Goal: Task Accomplishment & Management: Manage account settings

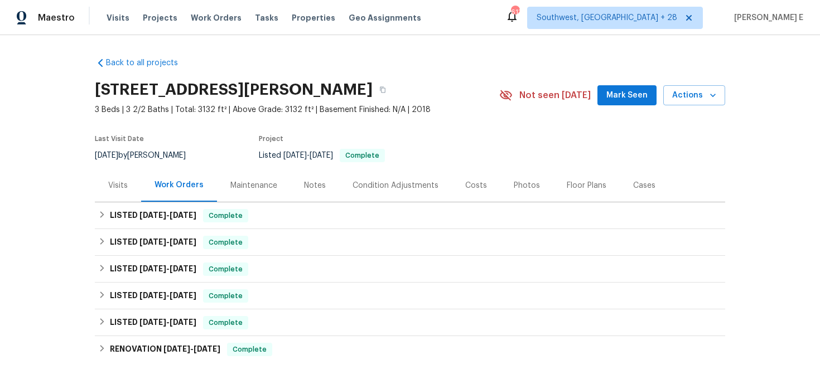
click at [127, 191] on div "Visits" at bounding box center [118, 185] width 20 height 11
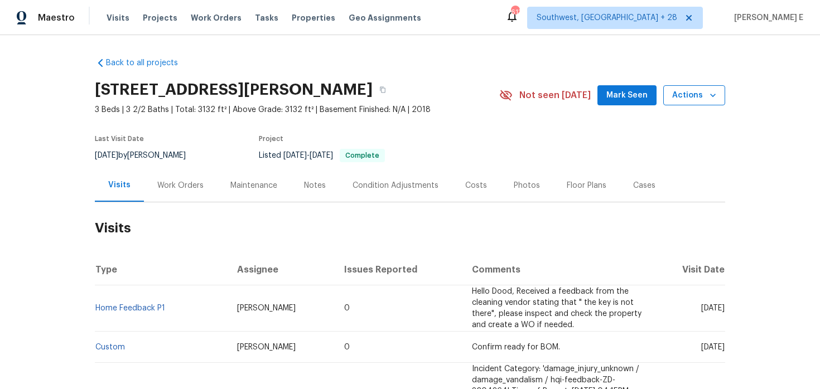
click at [693, 94] on span "Actions" at bounding box center [694, 96] width 44 height 14
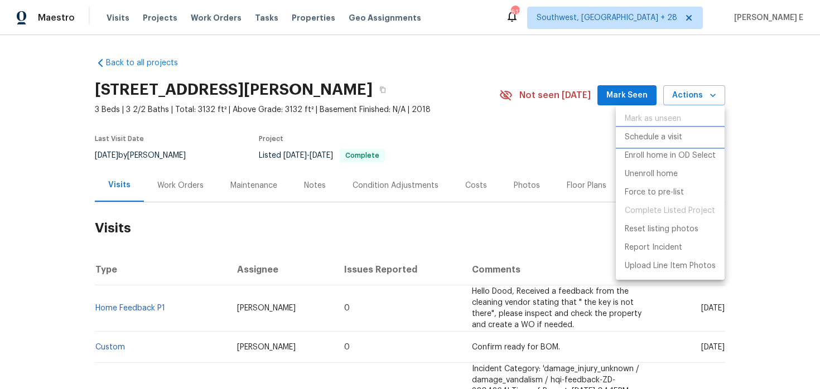
click at [669, 132] on p "Schedule a visit" at bounding box center [653, 138] width 57 height 12
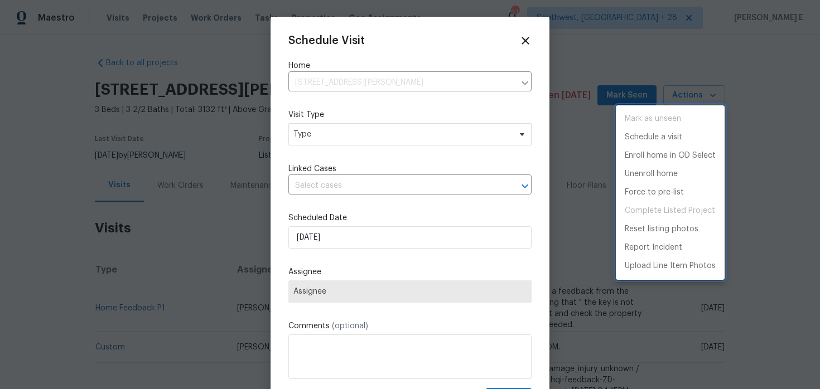
click at [336, 138] on div at bounding box center [410, 194] width 820 height 389
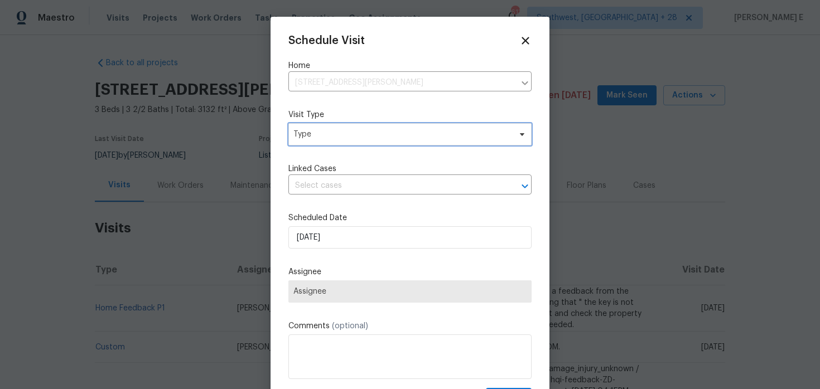
click at [336, 138] on span "Type" at bounding box center [401, 134] width 217 height 11
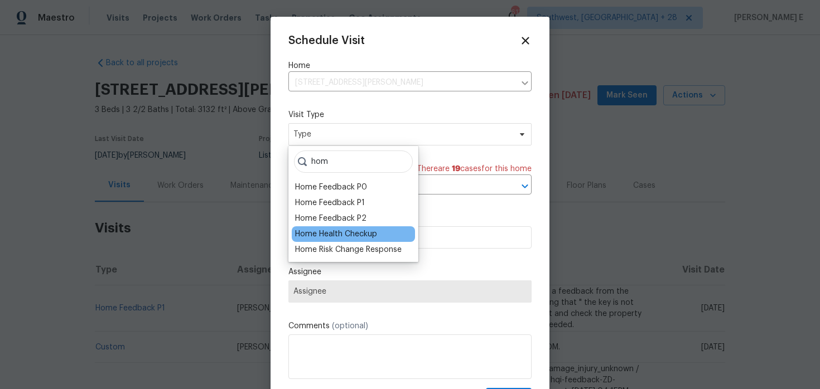
type input "hom"
click at [323, 238] on div "Home Health Checkup" at bounding box center [336, 234] width 82 height 11
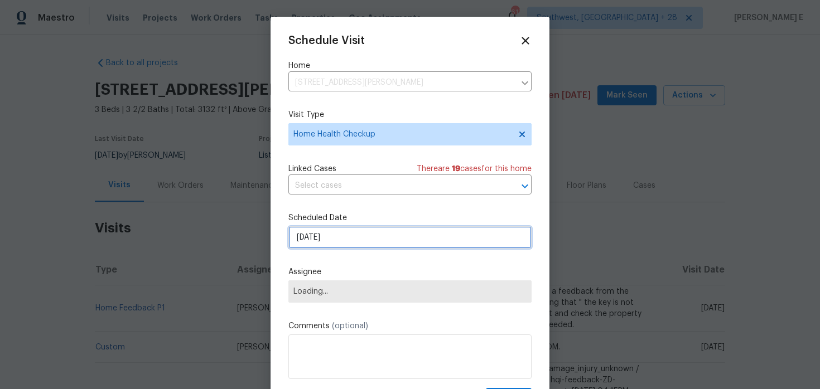
click at [342, 240] on input "[DATE]" at bounding box center [409, 237] width 243 height 22
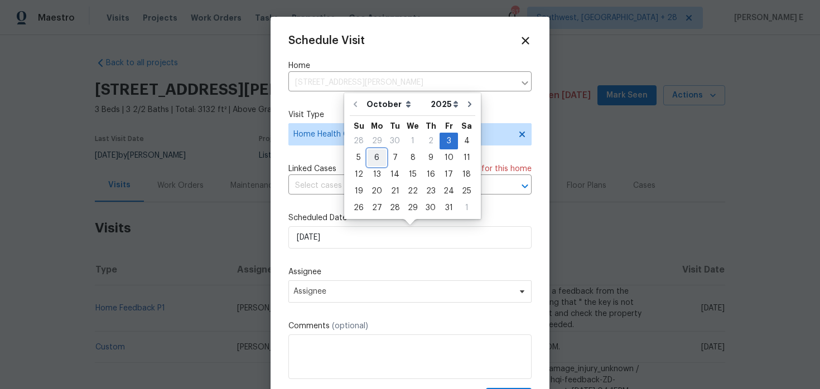
click at [375, 155] on div "6" at bounding box center [377, 158] width 18 height 16
type input "[DATE]"
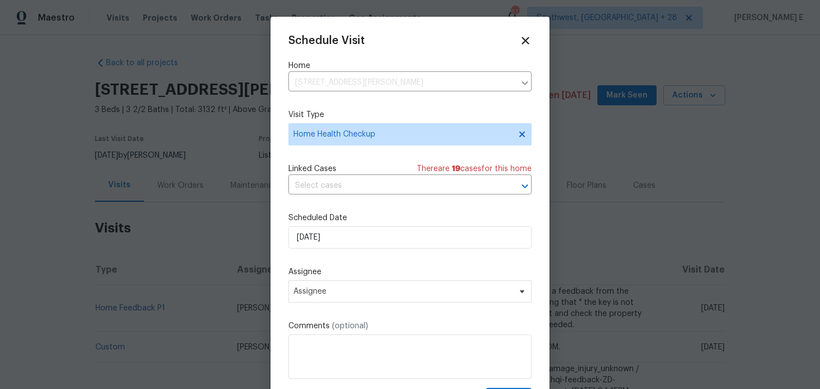
click at [355, 218] on label "Scheduled Date" at bounding box center [409, 218] width 243 height 11
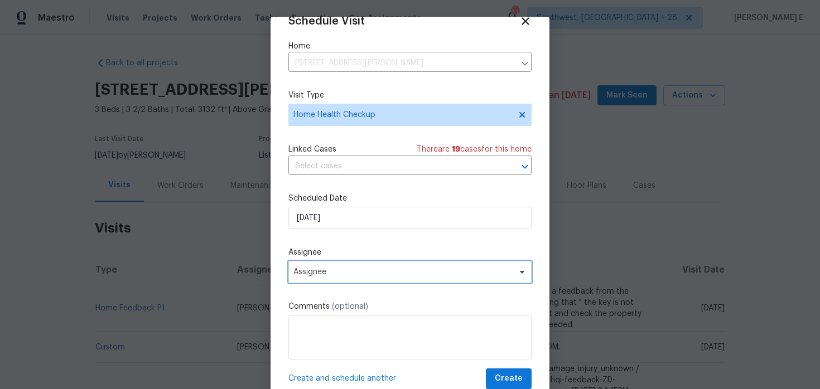
click at [322, 269] on span "Assignee" at bounding box center [402, 272] width 219 height 9
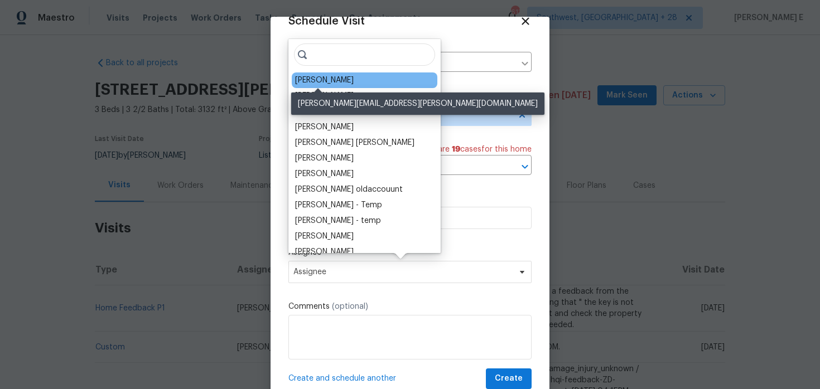
click at [329, 80] on div "Dodd Drayer" at bounding box center [324, 80] width 59 height 11
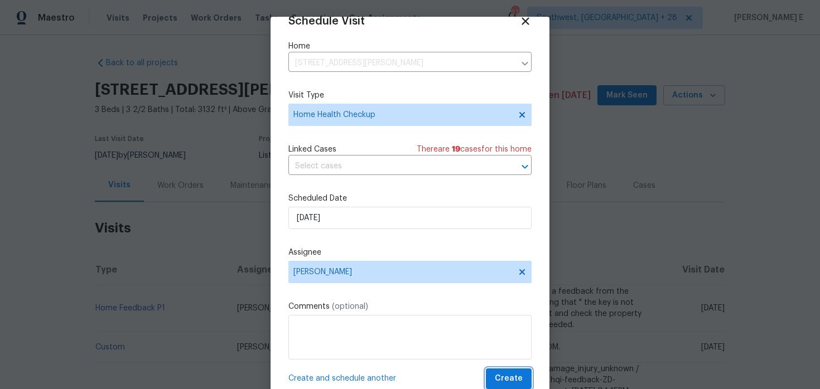
click at [502, 370] on button "Create" at bounding box center [509, 379] width 46 height 21
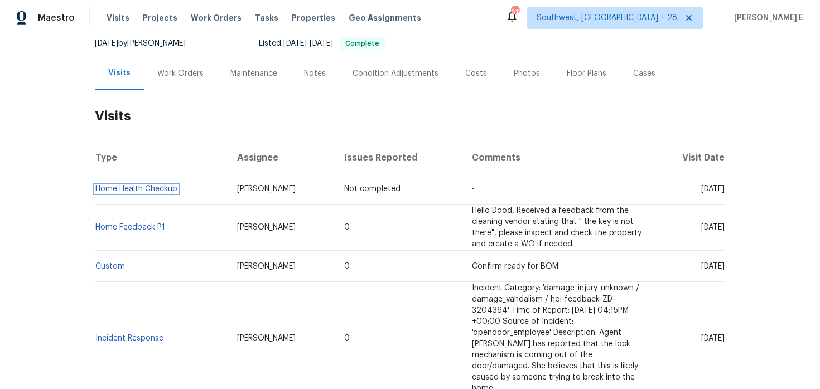
scroll to position [116, 0]
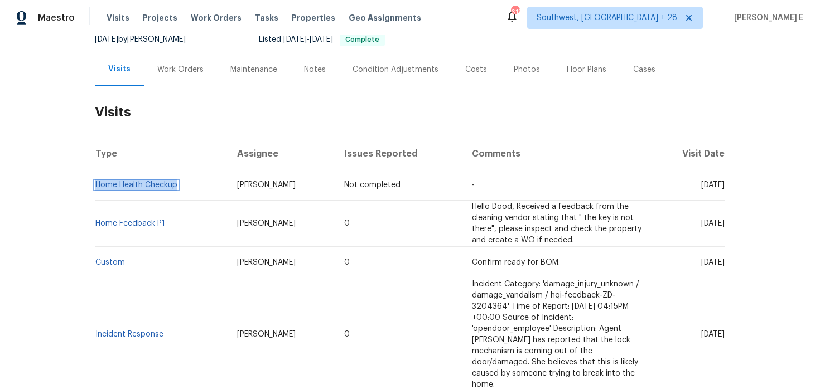
copy link "Home Health Checkup"
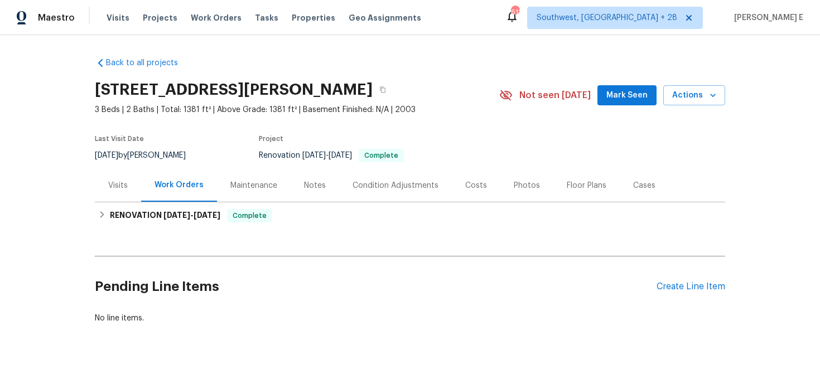
click at [117, 187] on div "Visits" at bounding box center [118, 185] width 20 height 11
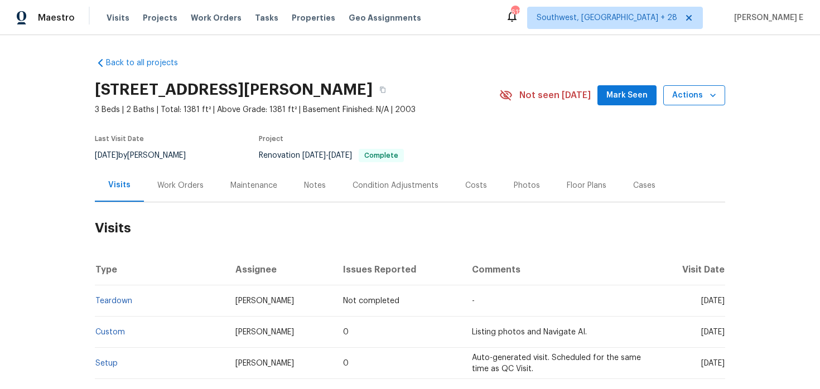
click at [705, 89] on span "Actions" at bounding box center [694, 96] width 44 height 14
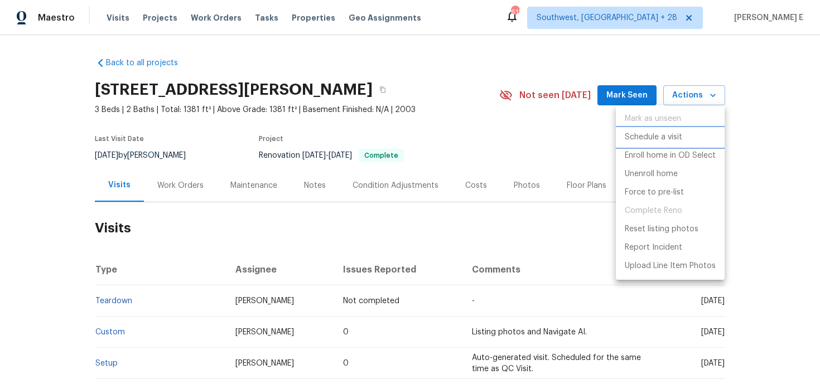
click at [653, 135] on p "Schedule a visit" at bounding box center [653, 138] width 57 height 12
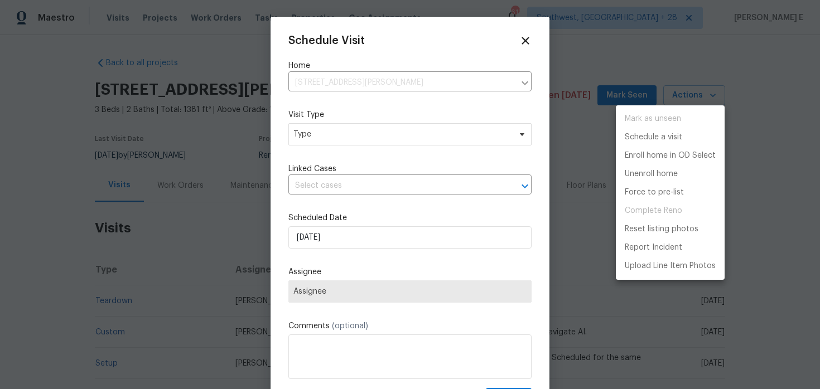
click at [360, 142] on div at bounding box center [410, 194] width 820 height 389
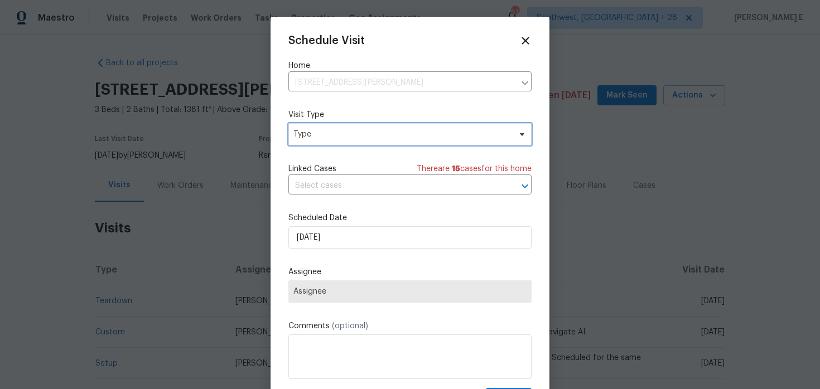
click at [360, 142] on span "Type" at bounding box center [409, 134] width 243 height 22
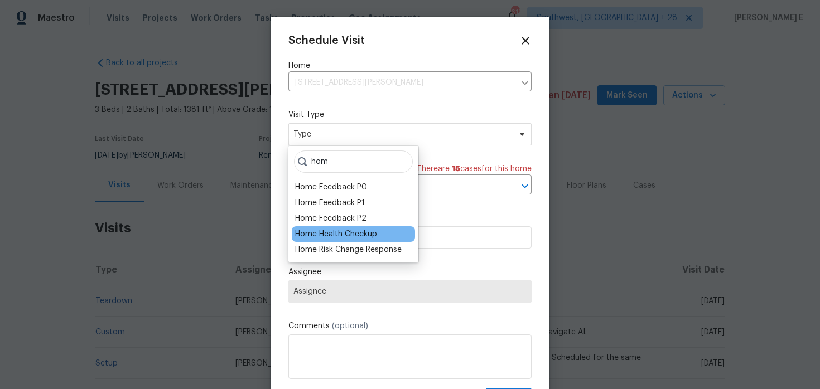
type input "hom"
click at [353, 235] on div "Home Health Checkup" at bounding box center [336, 234] width 82 height 11
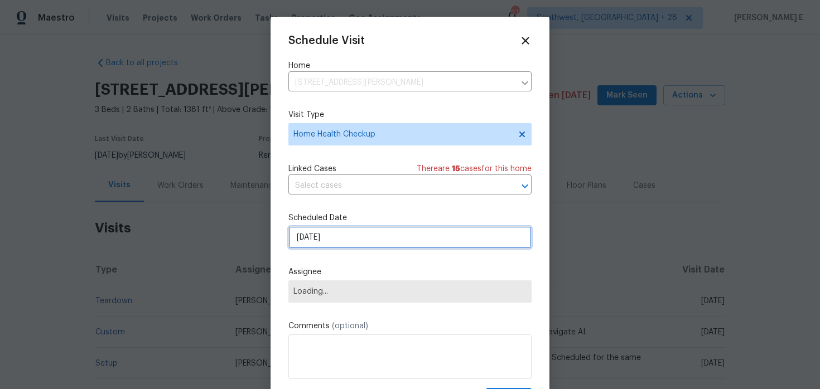
click at [353, 235] on input "[DATE]" at bounding box center [409, 237] width 243 height 22
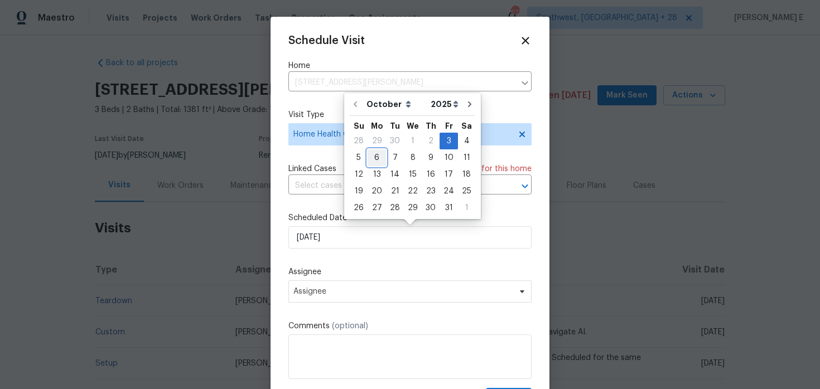
click at [376, 157] on div "6" at bounding box center [377, 158] width 18 height 16
type input "[DATE]"
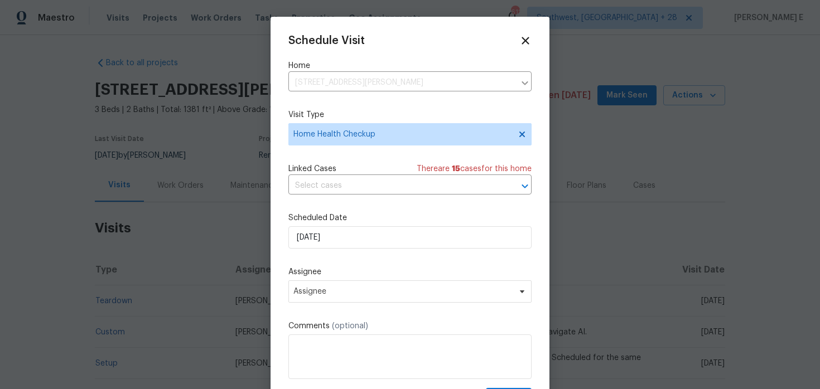
click at [340, 305] on div "Schedule Visit Home 4733 Kelvington Dr, Indianapolis, IN 46254 ​ Visit Type Hom…" at bounding box center [409, 222] width 243 height 374
click at [346, 296] on span "Assignee" at bounding box center [402, 291] width 219 height 9
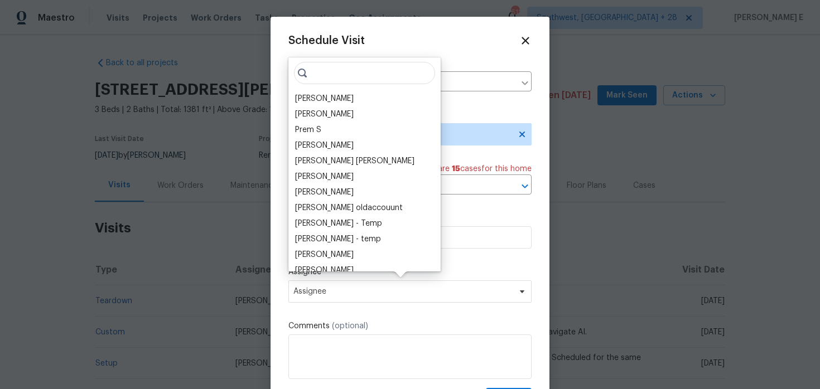
scroll to position [20, 0]
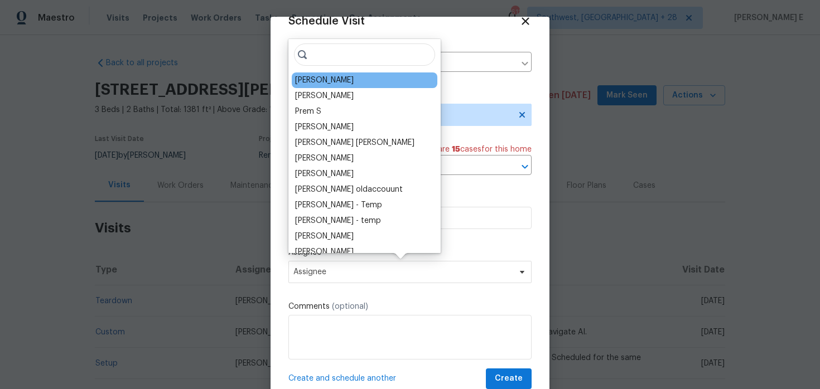
click at [351, 83] on div "Isaul Martinez" at bounding box center [365, 81] width 146 height 16
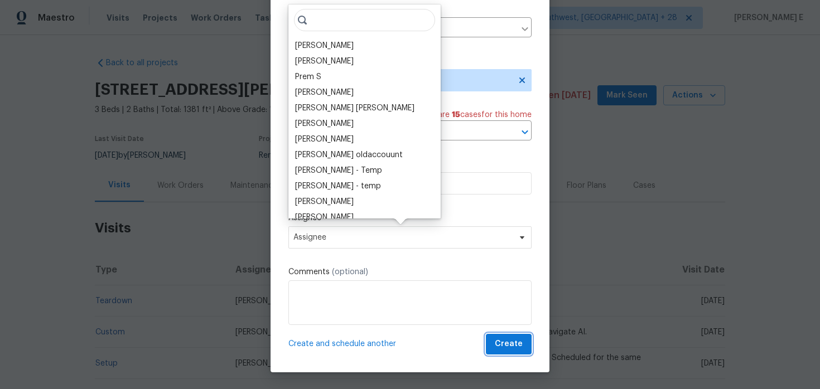
click at [512, 342] on span "Create" at bounding box center [509, 344] width 28 height 14
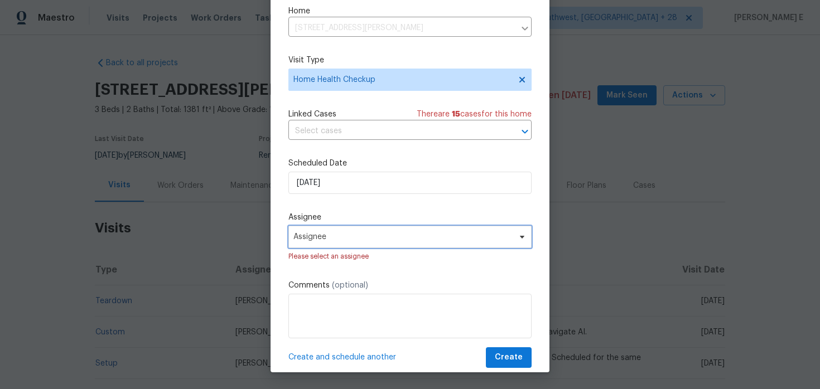
click at [408, 242] on span "Assignee" at bounding box center [402, 237] width 219 height 9
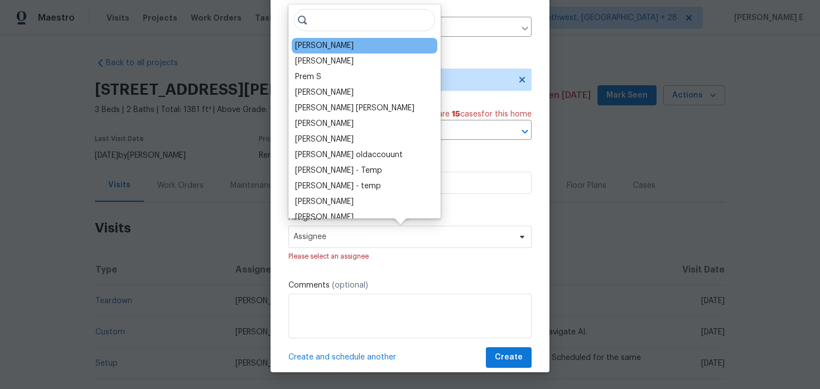
click at [356, 46] on div "Isaul Martinez" at bounding box center [365, 46] width 146 height 16
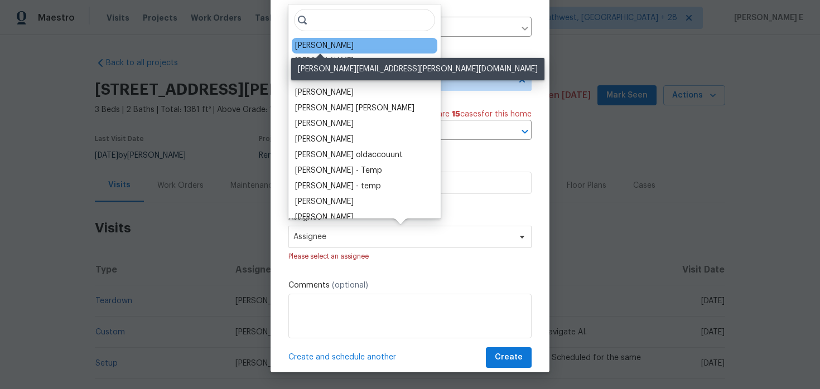
click at [325, 42] on div "Isaul Martinez" at bounding box center [324, 45] width 59 height 11
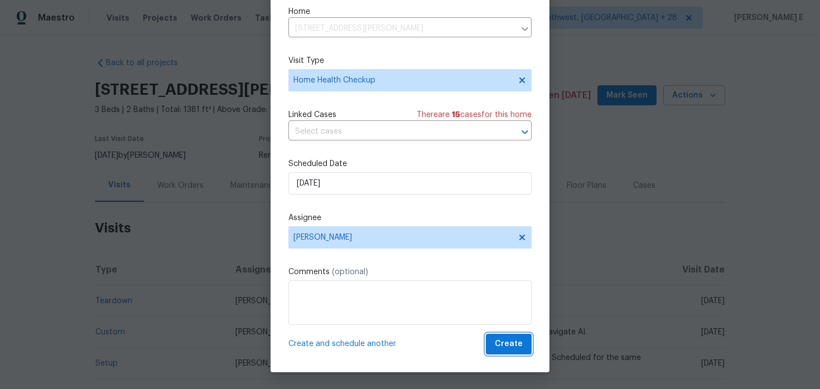
click at [505, 336] on button "Create" at bounding box center [509, 344] width 46 height 21
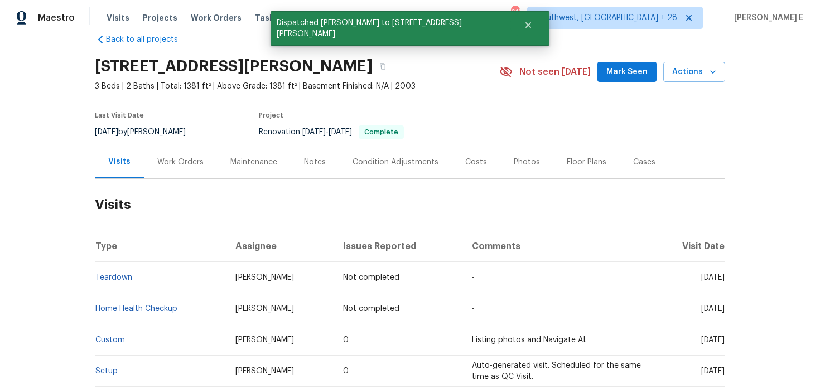
scroll to position [33, 0]
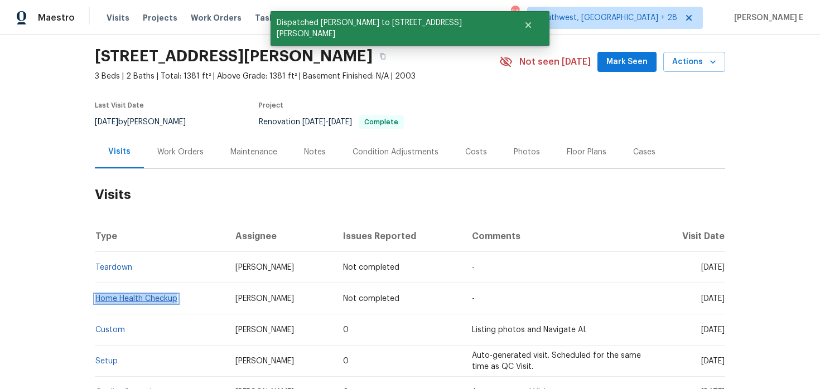
copy link "Home Health Checkup"
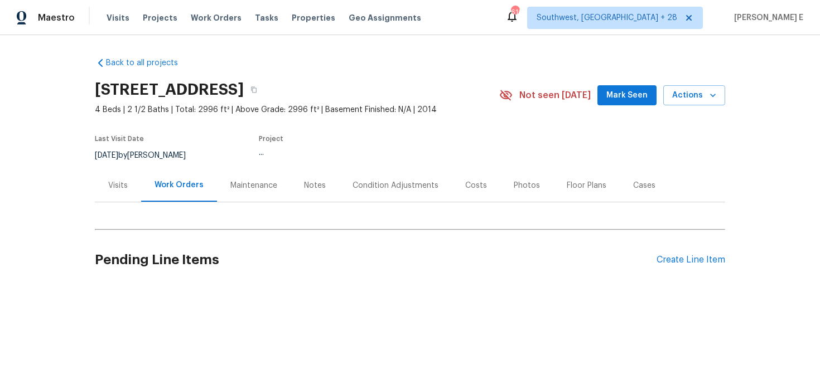
click at [118, 186] on div "Visits" at bounding box center [118, 185] width 20 height 11
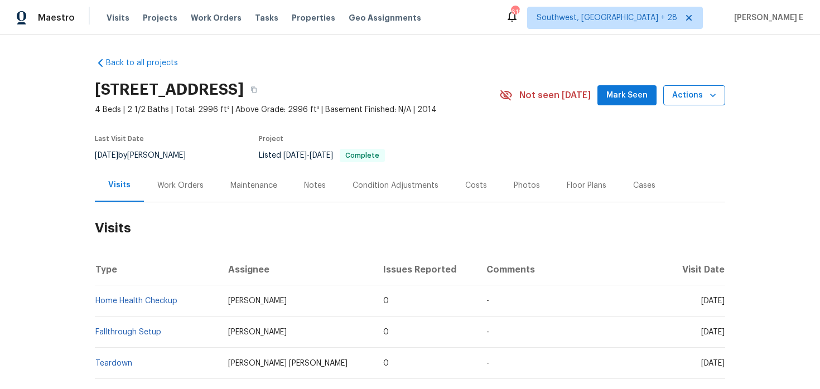
click at [689, 93] on span "Actions" at bounding box center [694, 96] width 44 height 14
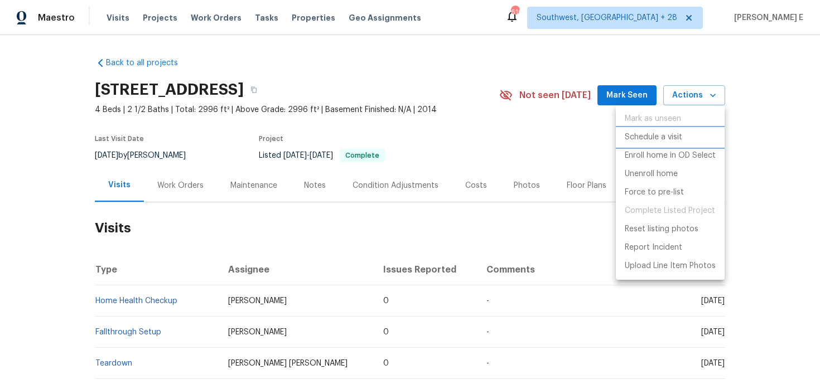
click at [643, 138] on p "Schedule a visit" at bounding box center [653, 138] width 57 height 12
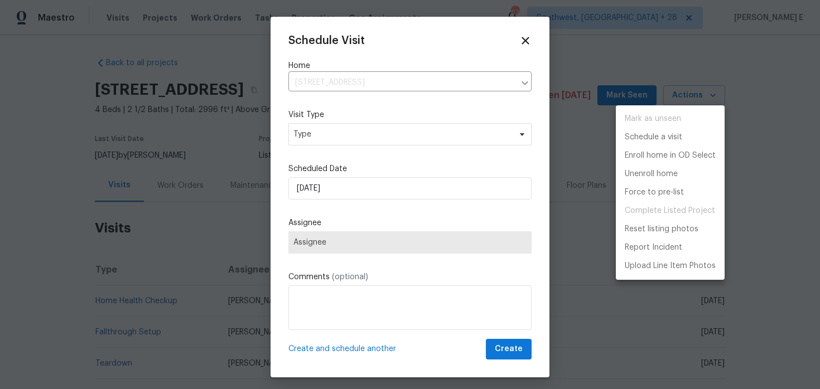
click at [319, 129] on div at bounding box center [410, 194] width 820 height 389
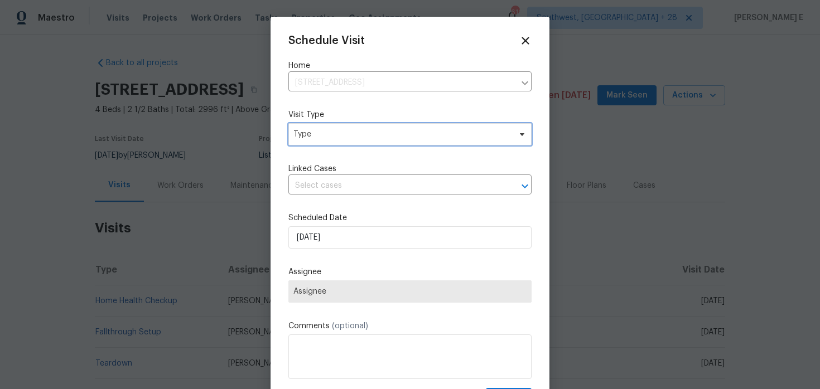
click at [319, 129] on span "Type" at bounding box center [401, 134] width 217 height 11
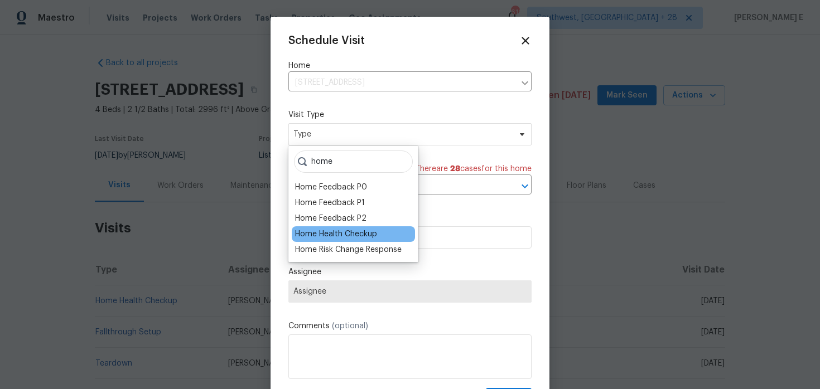
type input "home"
click at [302, 236] on div "Home Health Checkup" at bounding box center [336, 234] width 82 height 11
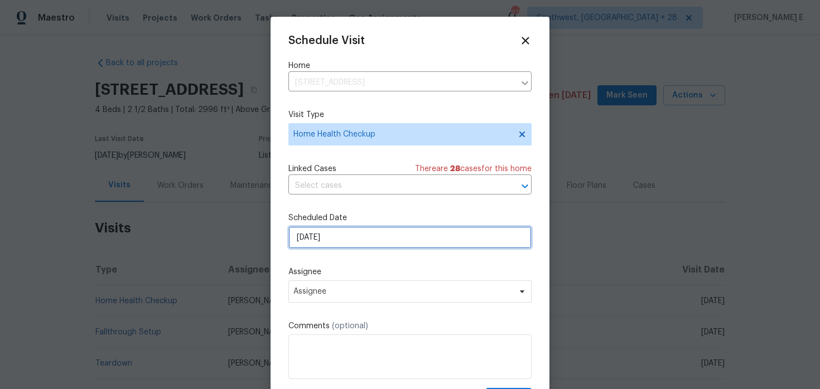
click at [340, 247] on input "[DATE]" at bounding box center [409, 237] width 243 height 22
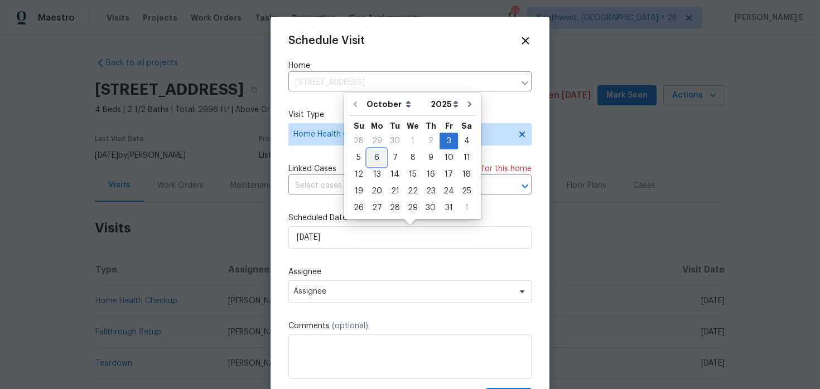
click at [374, 162] on div "6" at bounding box center [377, 158] width 18 height 16
type input "[DATE]"
click at [374, 162] on div "Schedule Visit Home 10306 Magnolia Ridge Dr, Jacksonville, FL 32210 ​ Visit Typ…" at bounding box center [409, 222] width 243 height 374
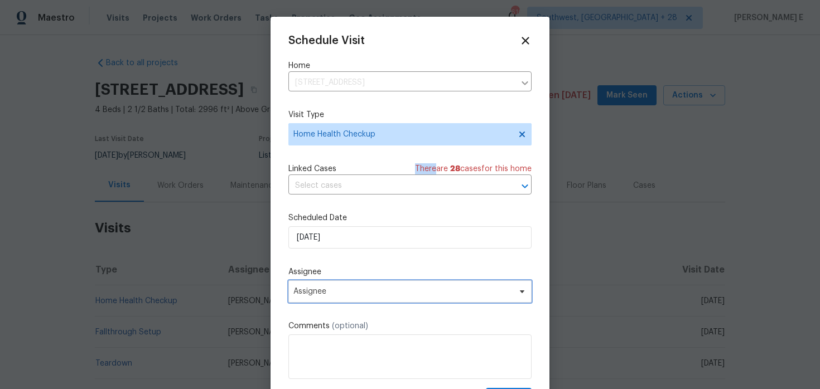
click at [337, 292] on span "Assignee" at bounding box center [402, 291] width 219 height 9
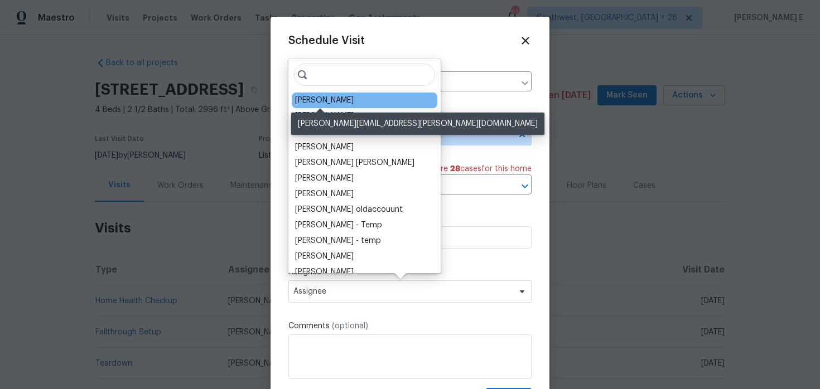
click at [324, 99] on div "[PERSON_NAME]" at bounding box center [324, 100] width 59 height 11
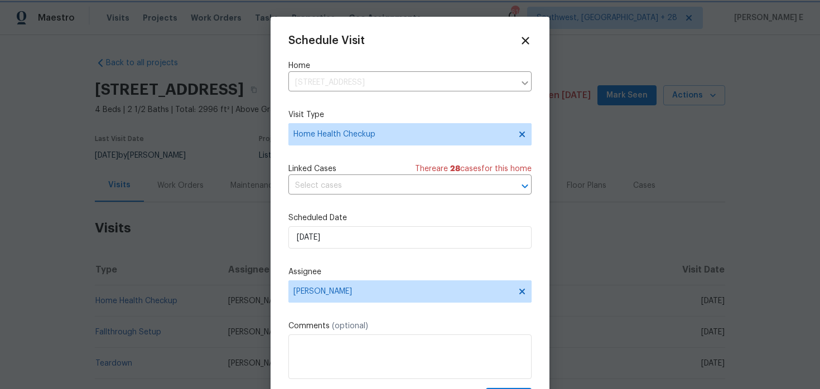
scroll to position [20, 0]
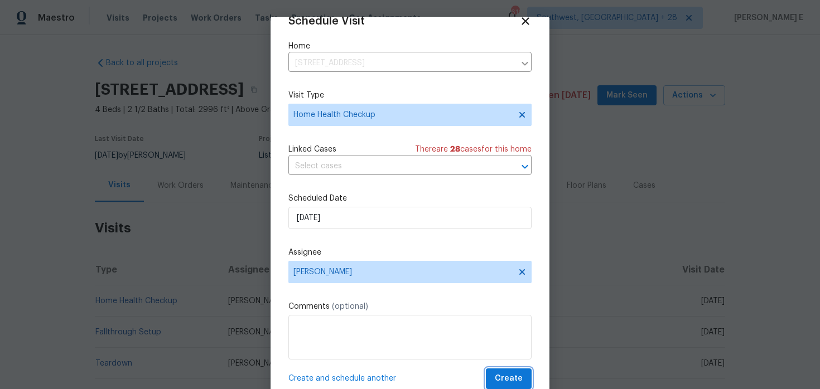
click at [504, 377] on span "Create" at bounding box center [509, 379] width 28 height 14
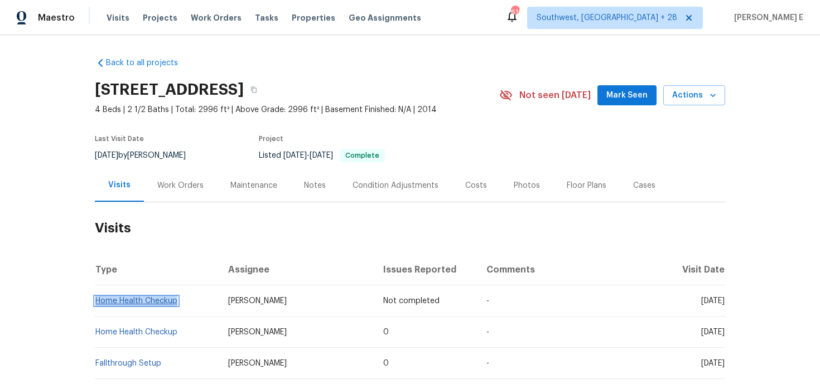
copy link "Home Health Checkup"
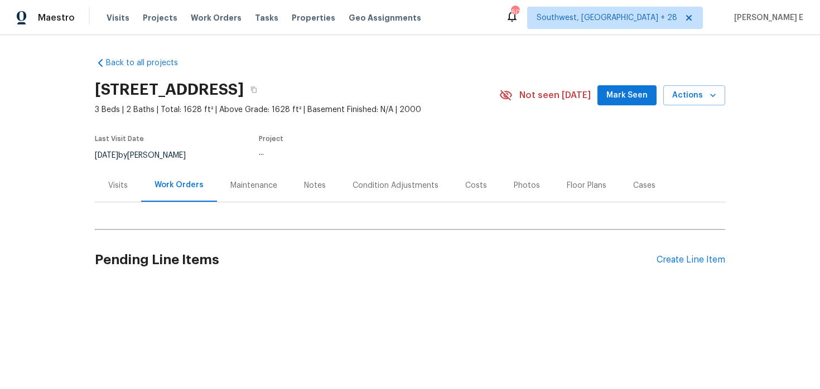
click at [109, 189] on div "Visits" at bounding box center [118, 185] width 20 height 11
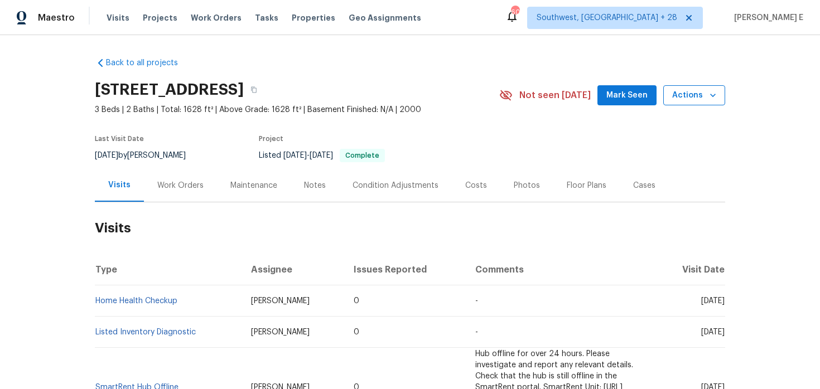
click at [692, 90] on span "Actions" at bounding box center [694, 96] width 44 height 14
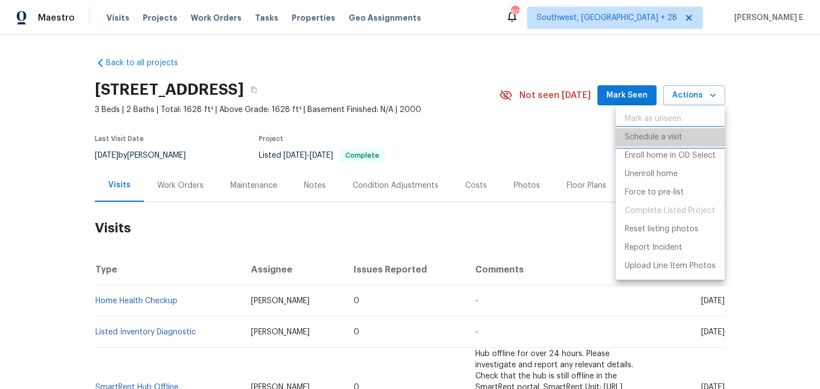
click at [644, 135] on p "Schedule a visit" at bounding box center [653, 138] width 57 height 12
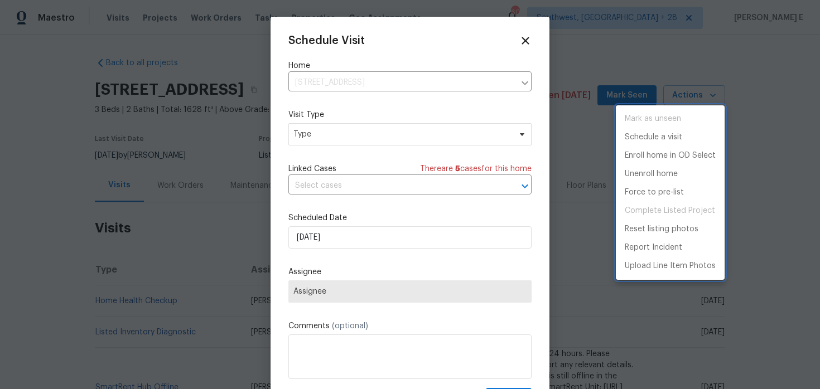
click at [314, 140] on div at bounding box center [410, 194] width 820 height 389
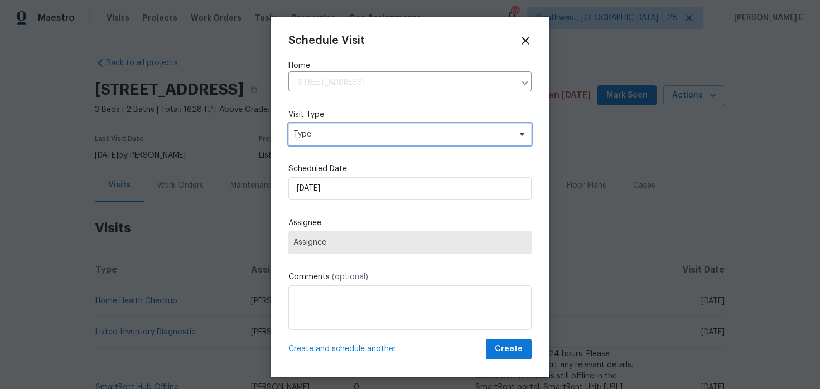
click at [314, 140] on span "Type" at bounding box center [401, 134] width 217 height 11
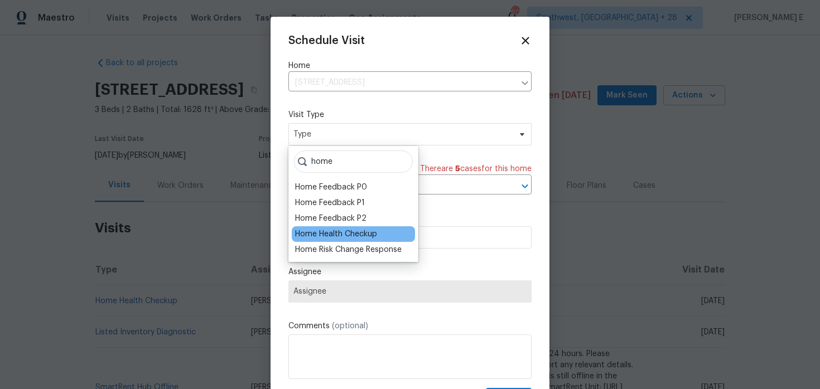
type input "home"
click at [345, 234] on div "Home Health Checkup" at bounding box center [336, 234] width 82 height 11
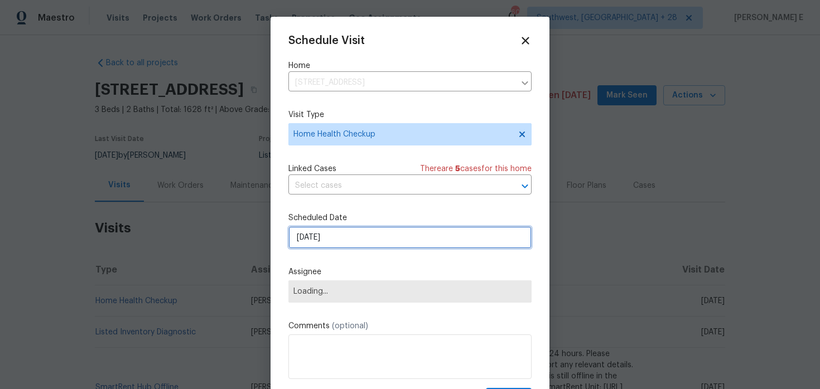
click at [341, 242] on input "[DATE]" at bounding box center [409, 237] width 243 height 22
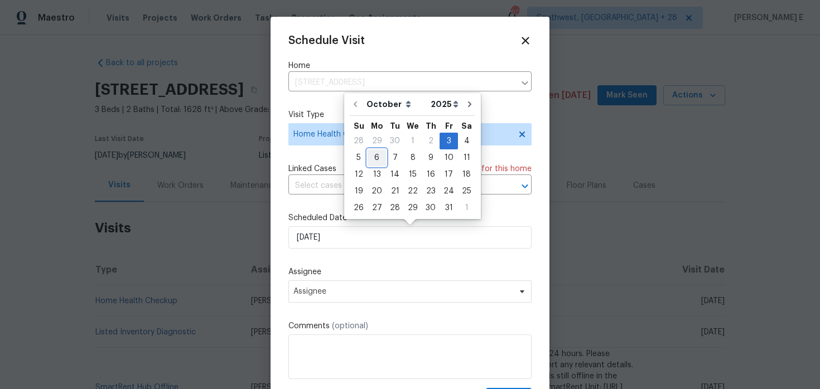
click at [376, 162] on div "6" at bounding box center [377, 158] width 18 height 16
type input "[DATE]"
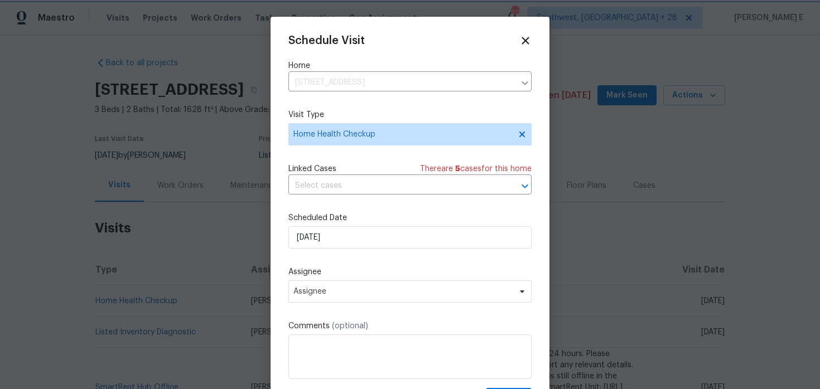
scroll to position [20, 0]
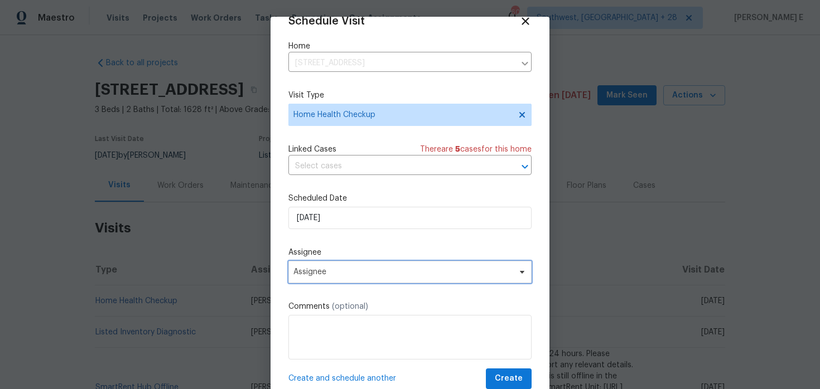
click at [363, 276] on span "Assignee" at bounding box center [402, 272] width 219 height 9
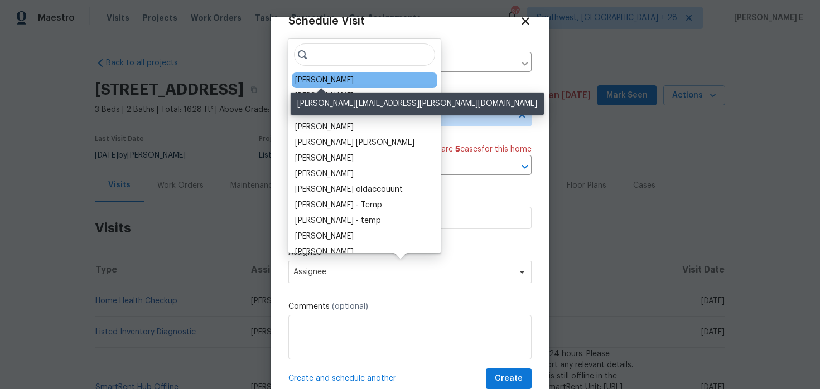
click at [340, 82] on div "[PERSON_NAME]" at bounding box center [324, 80] width 59 height 11
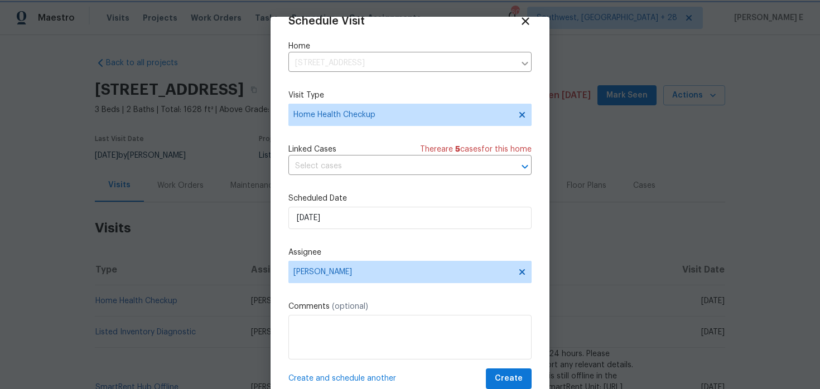
scroll to position [35, 0]
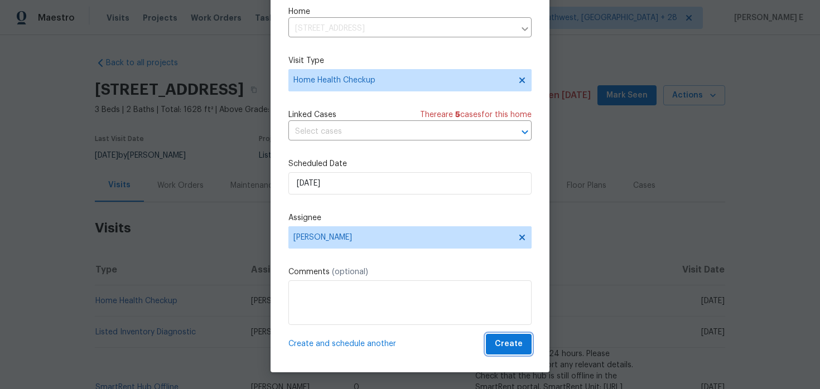
click at [494, 341] on button "Create" at bounding box center [509, 344] width 46 height 21
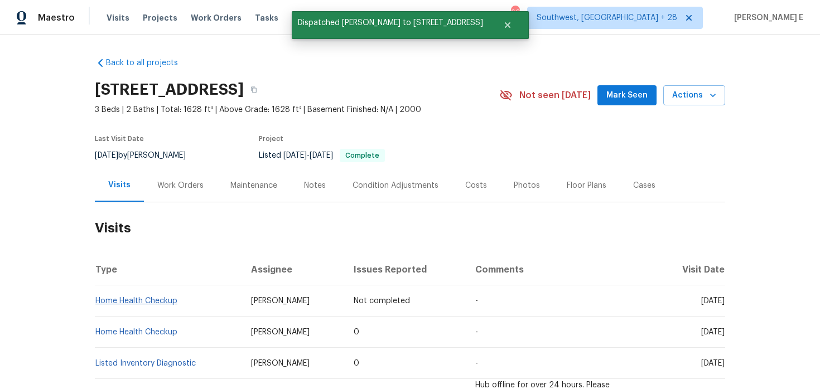
scroll to position [0, 0]
copy link "Home Health Checkup"
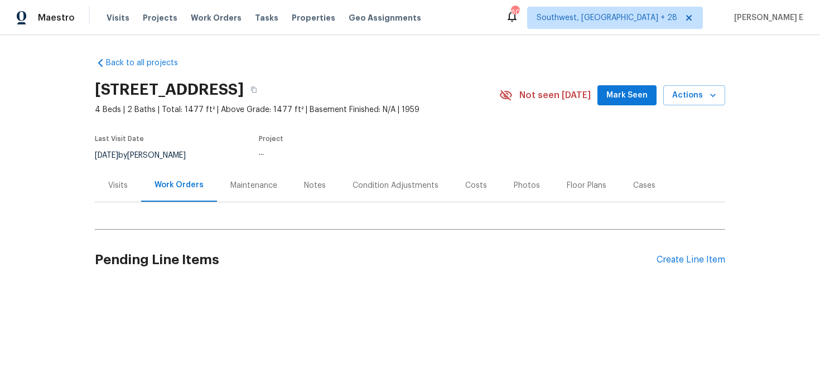
click at [120, 196] on div "Visits" at bounding box center [118, 185] width 46 height 33
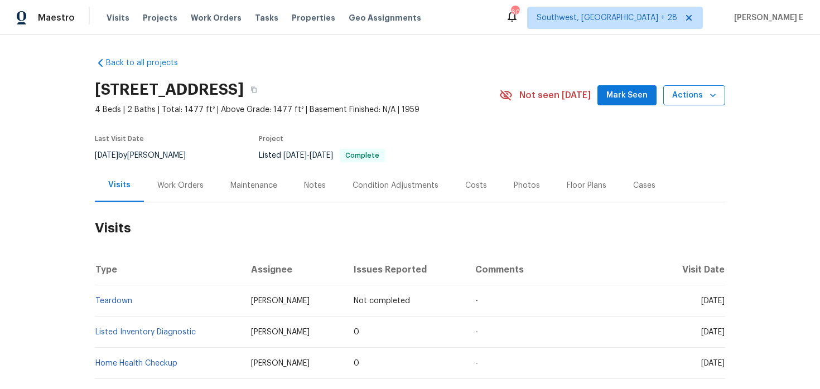
click at [698, 90] on span "Actions" at bounding box center [694, 96] width 44 height 14
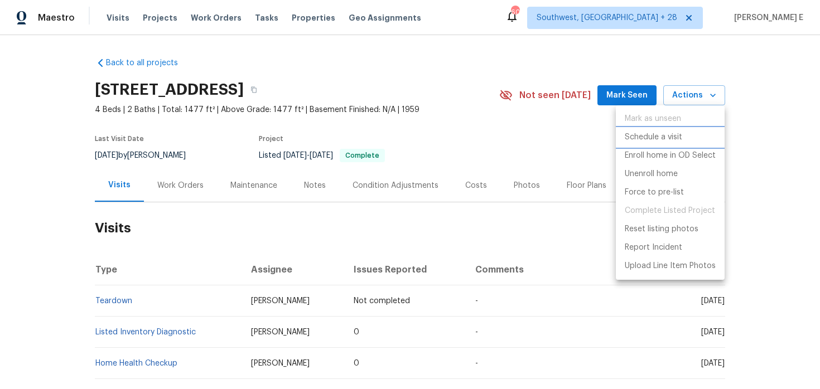
click at [649, 136] on p "Schedule a visit" at bounding box center [653, 138] width 57 height 12
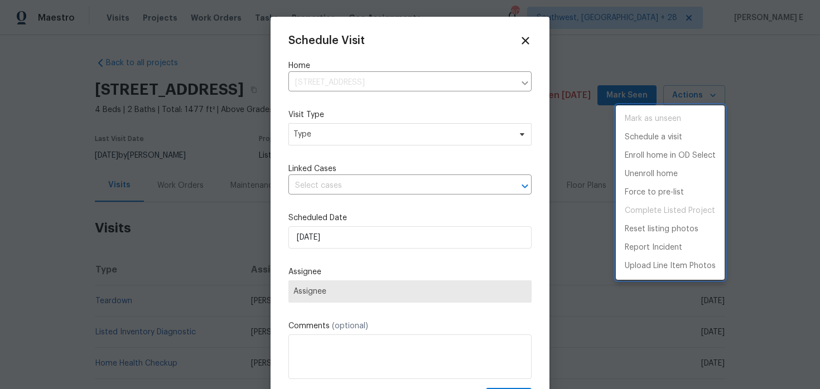
click at [321, 142] on div at bounding box center [410, 194] width 820 height 389
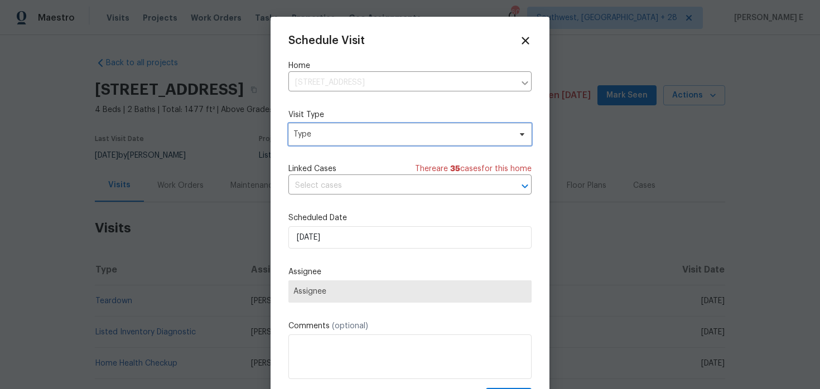
click at [321, 142] on span "Type" at bounding box center [409, 134] width 243 height 22
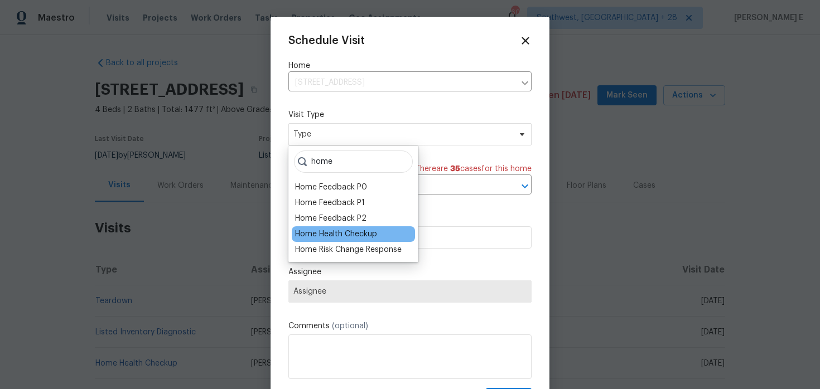
type input "home"
click at [351, 241] on div "Home Health Checkup" at bounding box center [353, 234] width 123 height 16
click at [367, 233] on div "Home Health Checkup" at bounding box center [336, 234] width 82 height 11
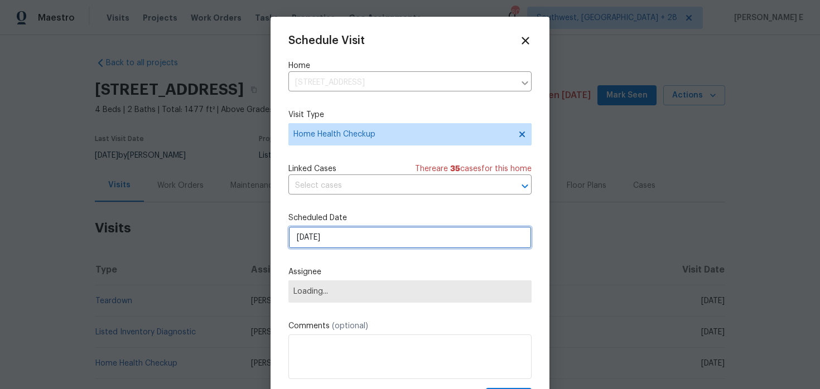
click at [355, 241] on input "[DATE]" at bounding box center [409, 237] width 243 height 22
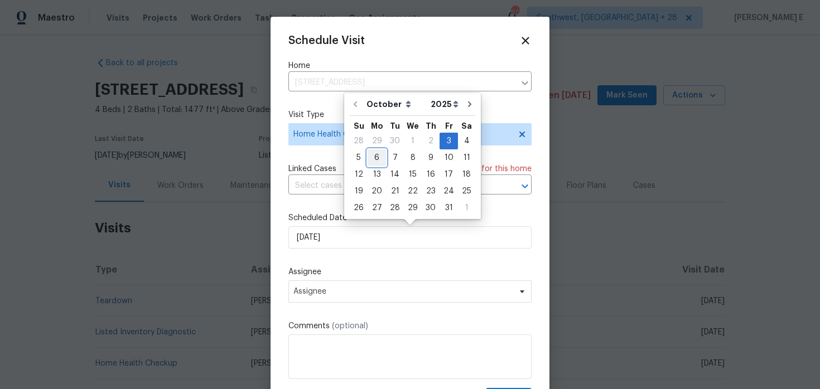
click at [377, 160] on div "6" at bounding box center [377, 158] width 18 height 16
type input "[DATE]"
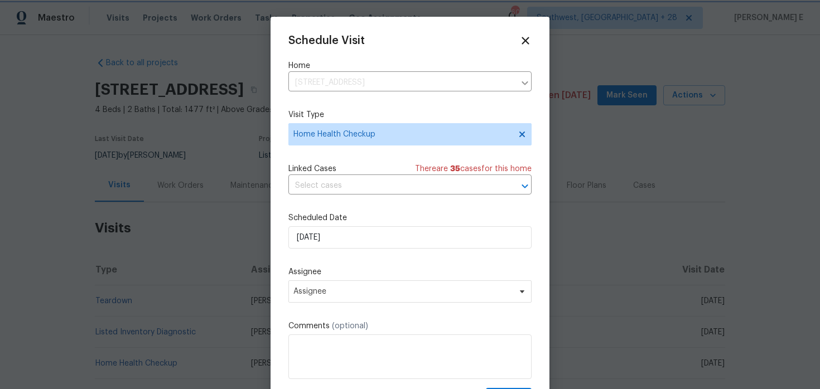
scroll to position [20, 0]
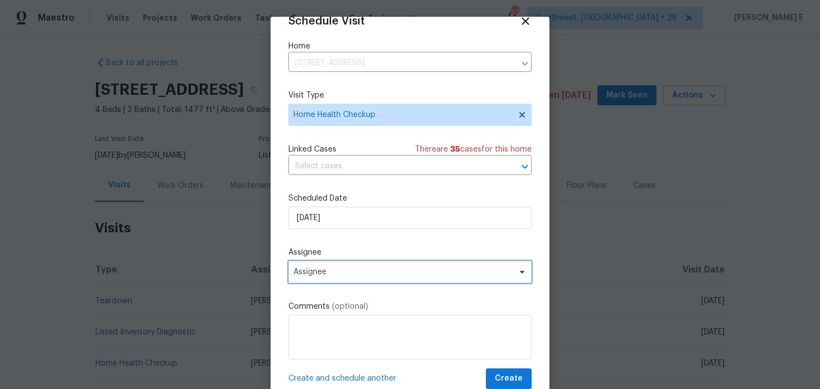
click at [367, 273] on span "Assignee" at bounding box center [402, 272] width 219 height 9
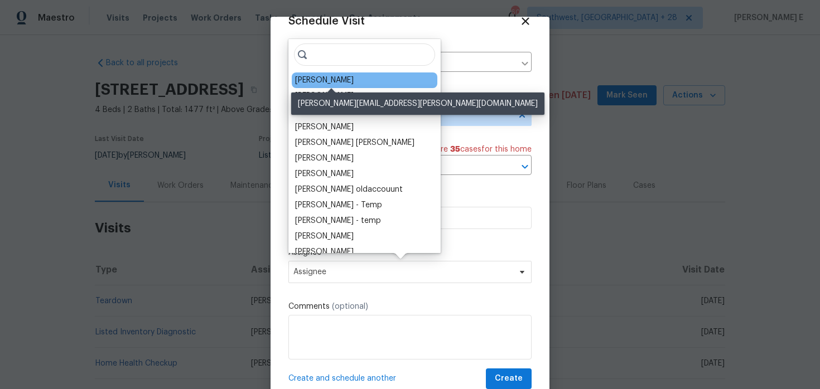
click at [335, 81] on div "[PERSON_NAME]" at bounding box center [324, 80] width 59 height 11
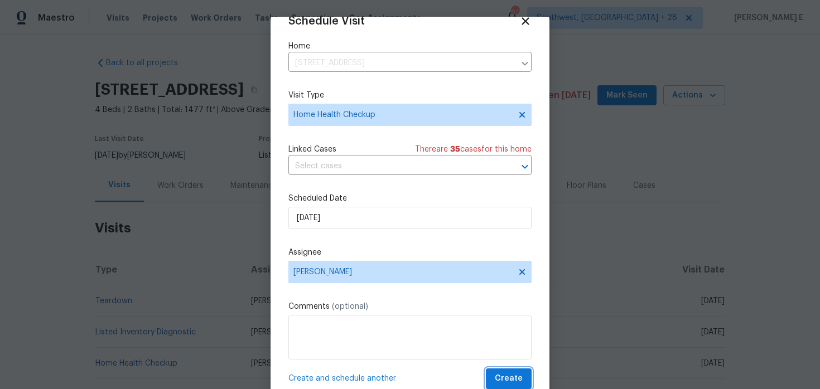
click at [510, 379] on span "Create" at bounding box center [509, 379] width 28 height 14
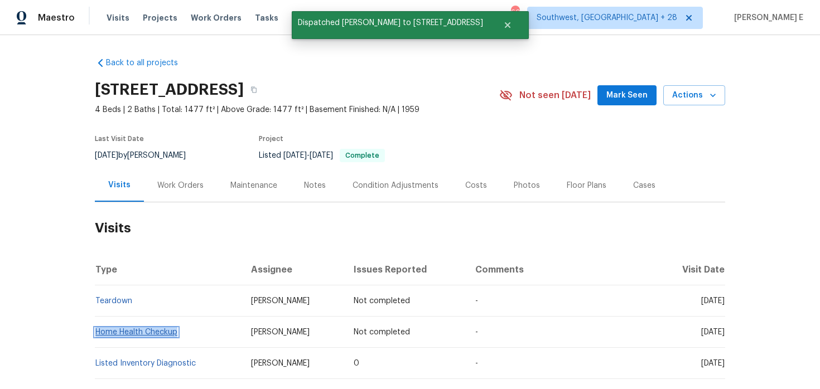
copy link "Home Health Checkup"
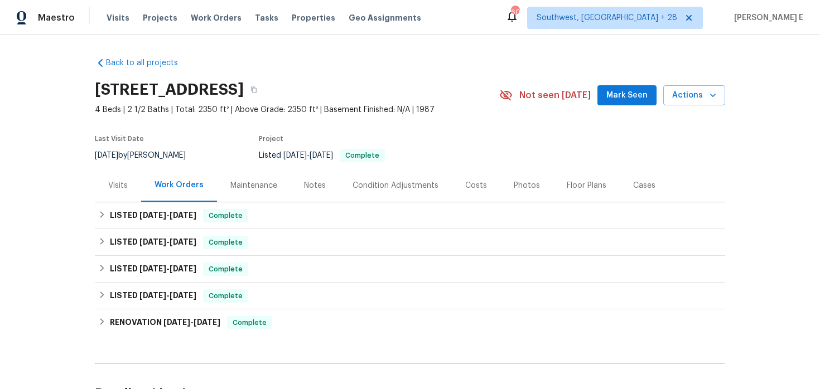
click at [118, 191] on div "Visits" at bounding box center [118, 185] width 46 height 33
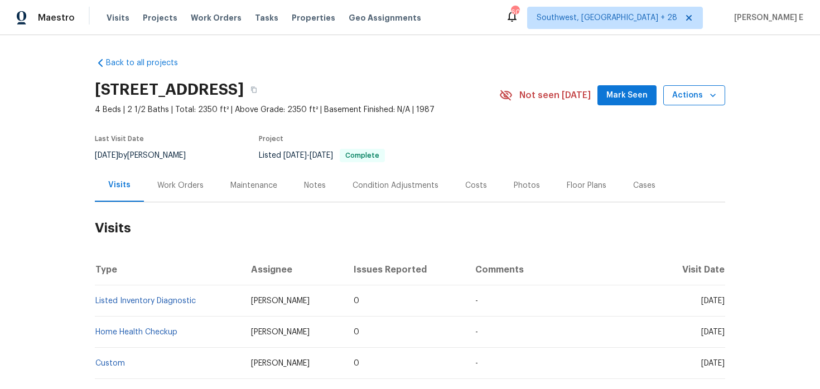
click at [680, 98] on span "Actions" at bounding box center [694, 96] width 44 height 14
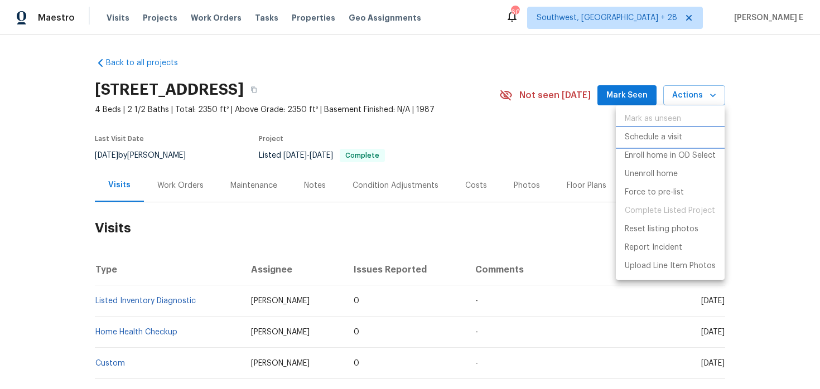
click at [663, 134] on p "Schedule a visit" at bounding box center [653, 138] width 57 height 12
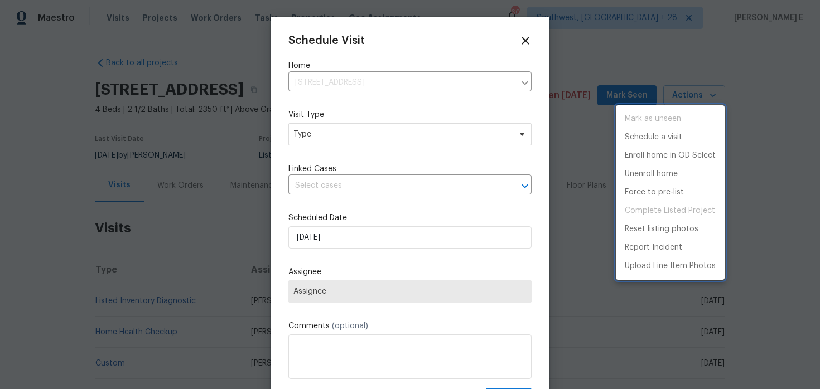
click at [343, 132] on div at bounding box center [410, 194] width 820 height 389
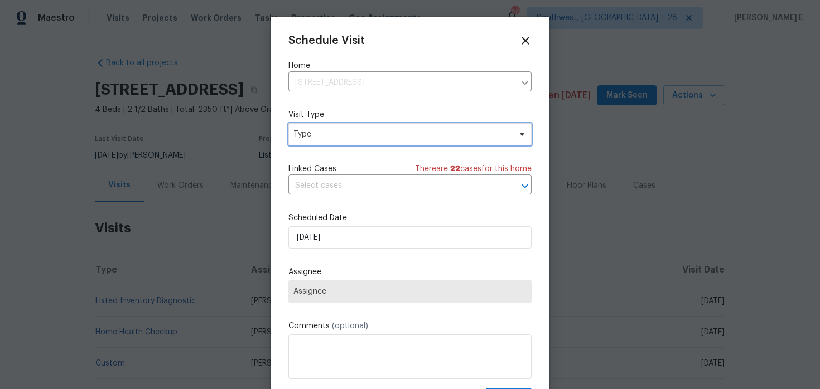
click at [343, 132] on span "Type" at bounding box center [401, 134] width 217 height 11
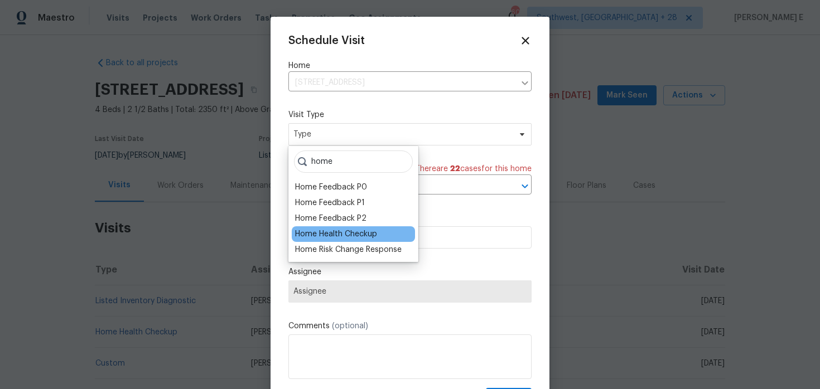
type input "home"
click at [330, 233] on div "Home Health Checkup" at bounding box center [336, 234] width 82 height 11
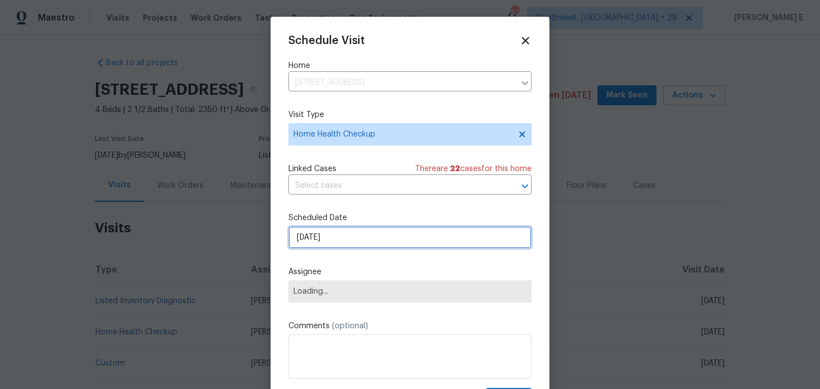
click at [322, 241] on input "[DATE]" at bounding box center [409, 237] width 243 height 22
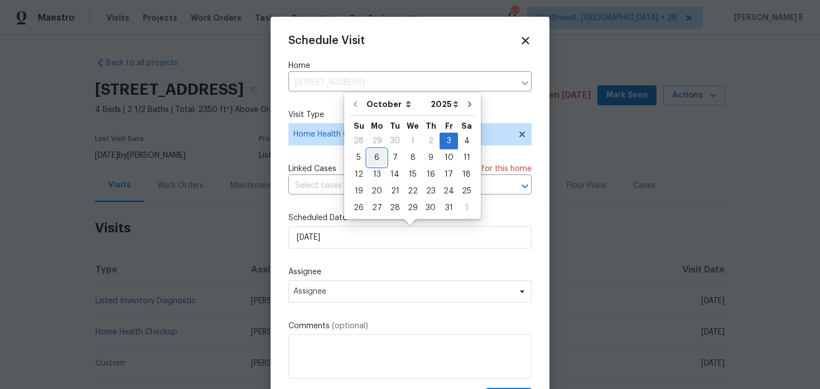
click at [373, 155] on div "6" at bounding box center [377, 158] width 18 height 16
type input "[DATE]"
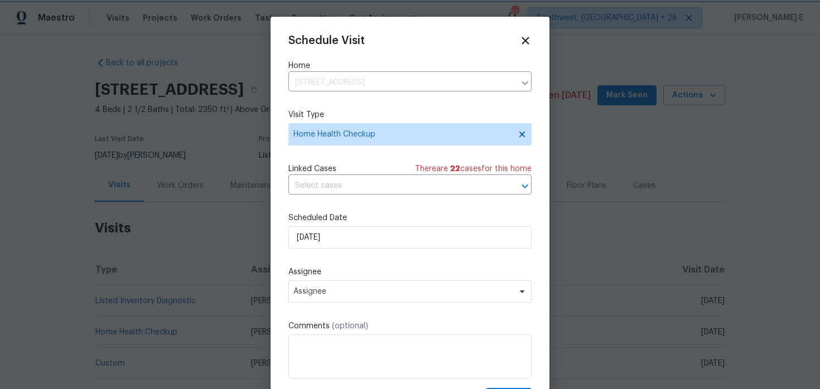
scroll to position [20, 0]
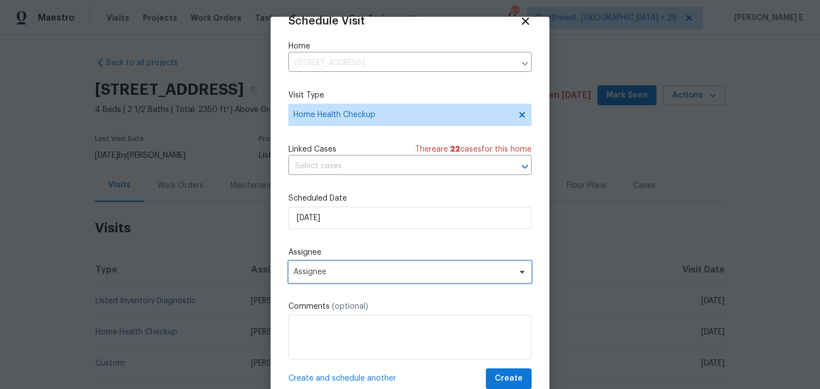
click at [350, 272] on span "Assignee" at bounding box center [402, 272] width 219 height 9
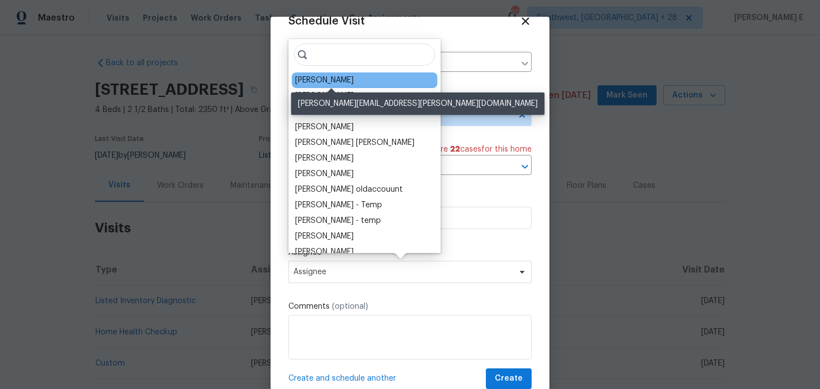
click at [354, 77] on div "Melissa Mossbrooks" at bounding box center [324, 80] width 59 height 11
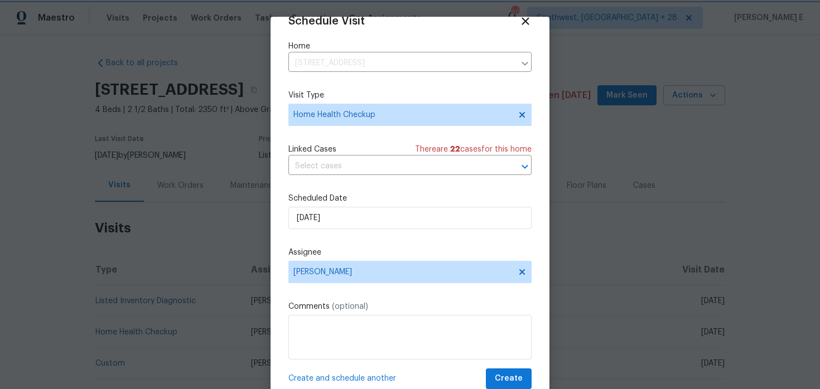
scroll to position [35, 0]
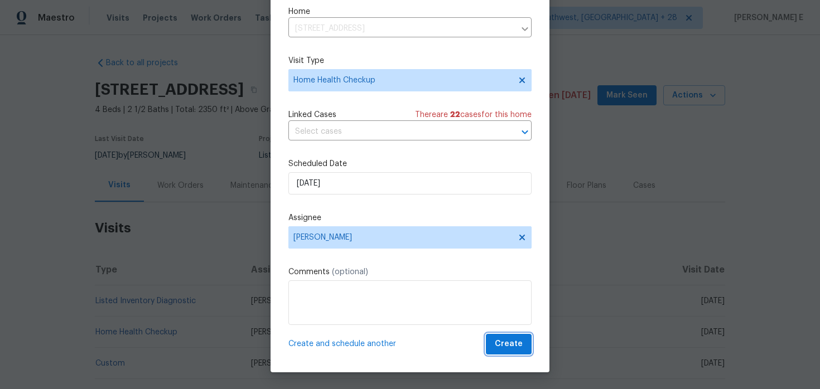
click at [510, 338] on span "Create" at bounding box center [509, 344] width 28 height 14
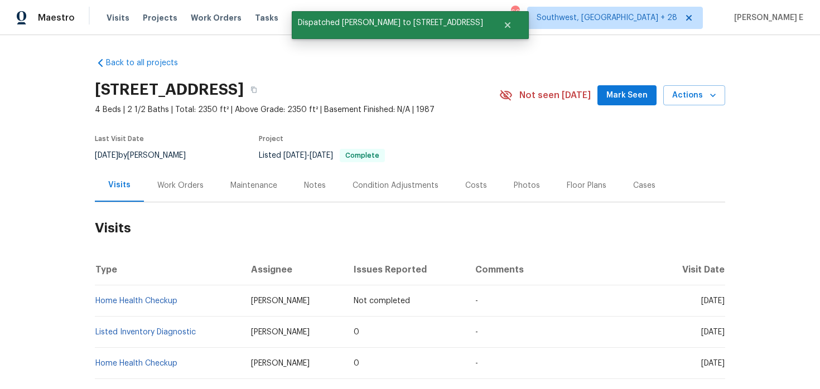
scroll to position [0, 0]
copy link "Home Health Checkup"
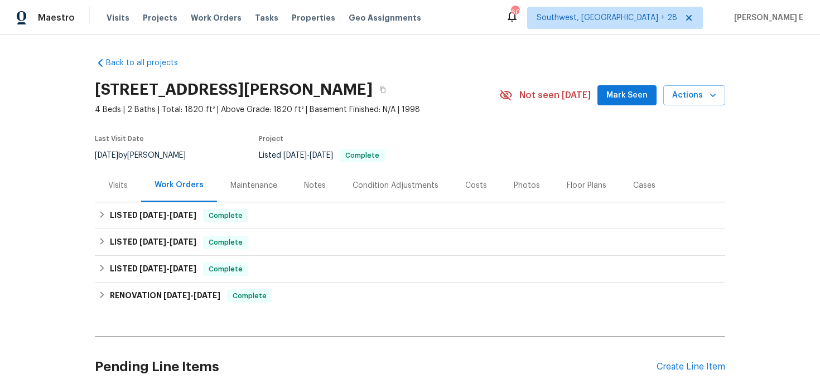
click at [118, 192] on div "Visits" at bounding box center [118, 185] width 46 height 33
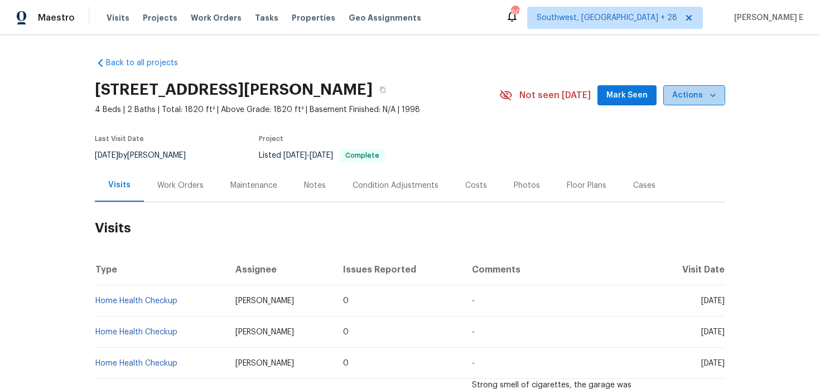
click at [689, 93] on span "Actions" at bounding box center [694, 96] width 44 height 14
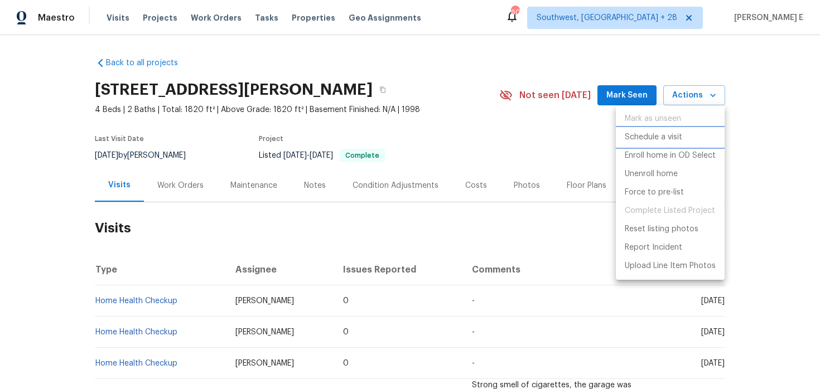
click at [657, 133] on p "Schedule a visit" at bounding box center [653, 138] width 57 height 12
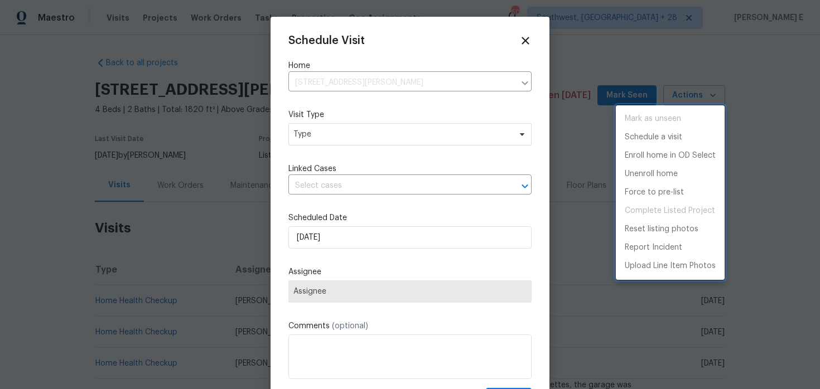
click at [351, 138] on div at bounding box center [410, 194] width 820 height 389
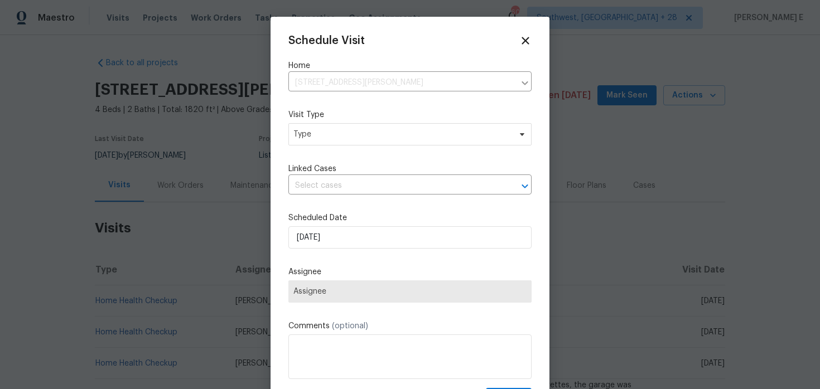
click at [351, 138] on div "Mark as unseen Schedule a visit Enroll home in OD Select Unenroll home Force to…" at bounding box center [410, 194] width 820 height 389
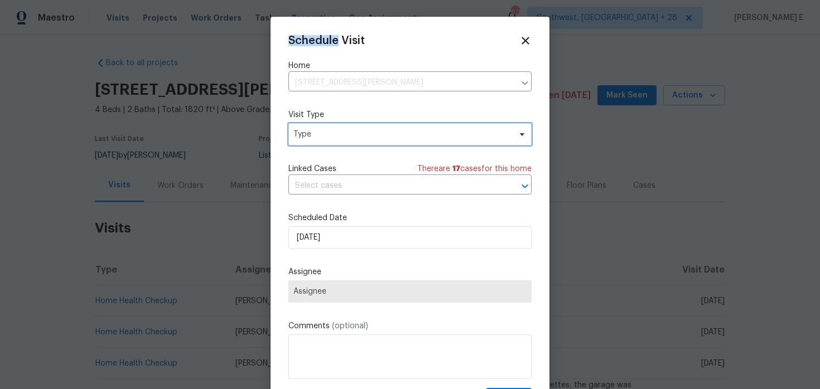
click at [351, 138] on span "Type" at bounding box center [401, 134] width 217 height 11
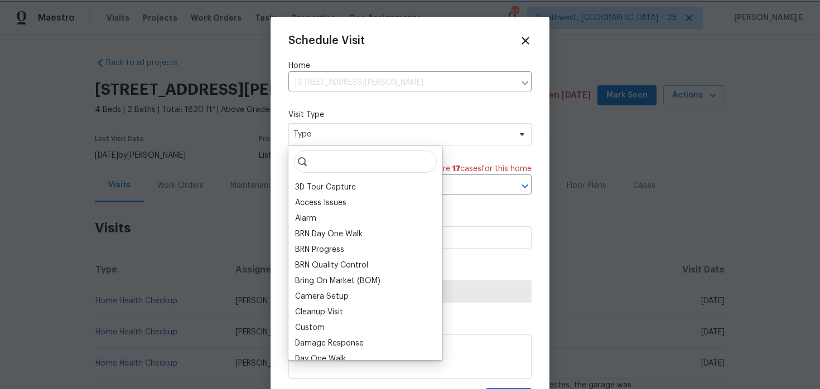
click at [351, 138] on span "Type" at bounding box center [401, 134] width 217 height 11
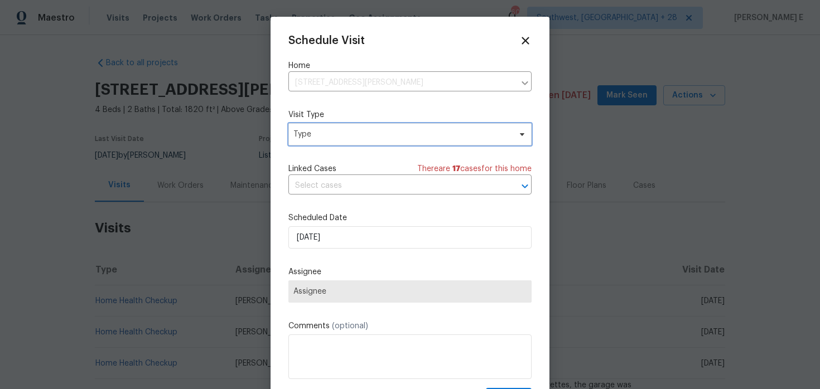
click at [351, 138] on span "Type" at bounding box center [401, 134] width 217 height 11
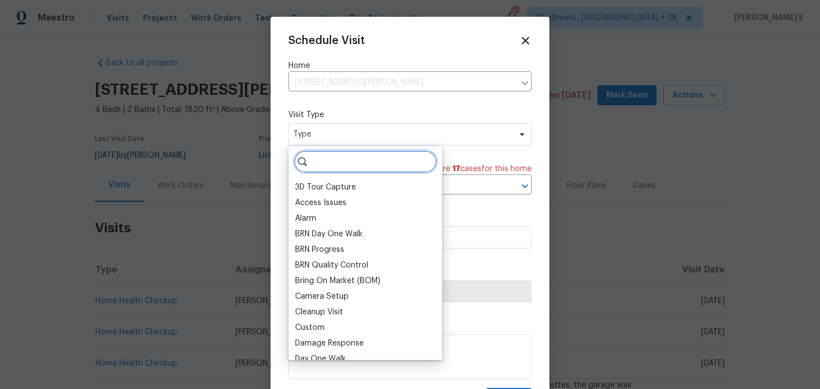
click at [326, 165] on input "search" at bounding box center [365, 162] width 143 height 22
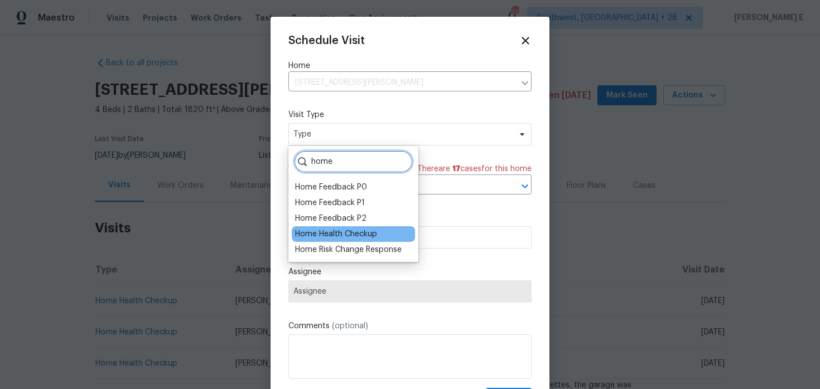
type input "home"
click at [339, 237] on div "Home Health Checkup" at bounding box center [336, 234] width 82 height 11
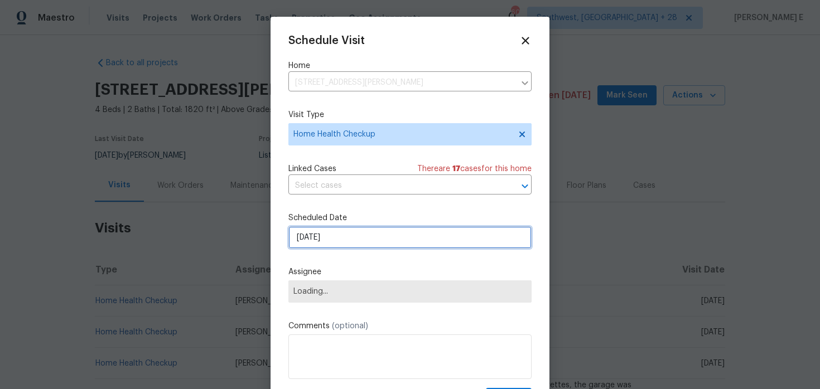
click at [339, 237] on input "[DATE]" at bounding box center [409, 237] width 243 height 22
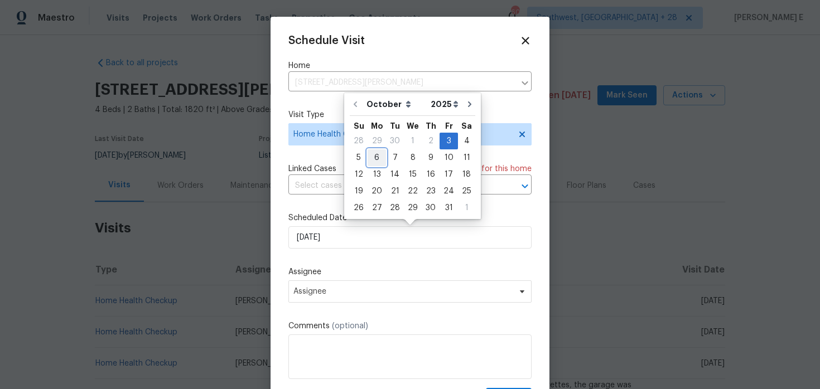
click at [375, 160] on div "6" at bounding box center [377, 158] width 18 height 16
type input "[DATE]"
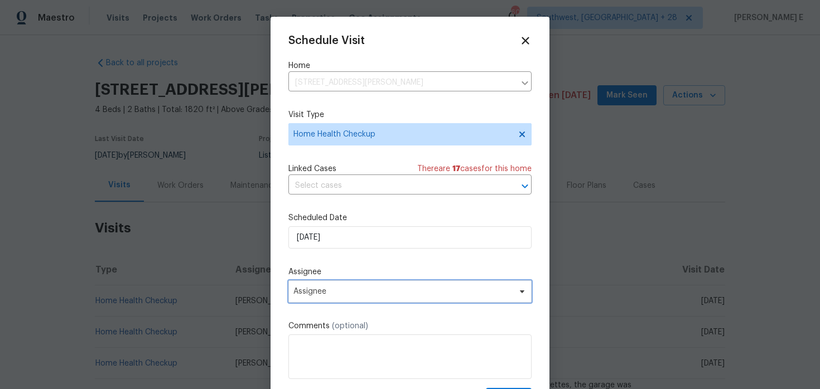
click at [336, 286] on span "Assignee" at bounding box center [409, 292] width 243 height 22
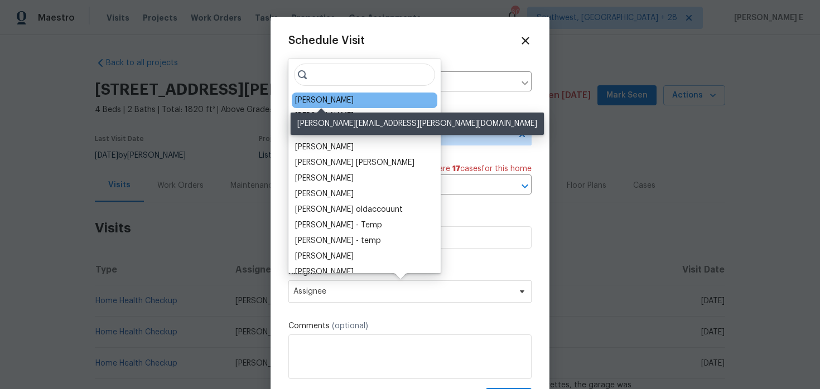
click at [341, 101] on div "[PERSON_NAME]" at bounding box center [324, 100] width 59 height 11
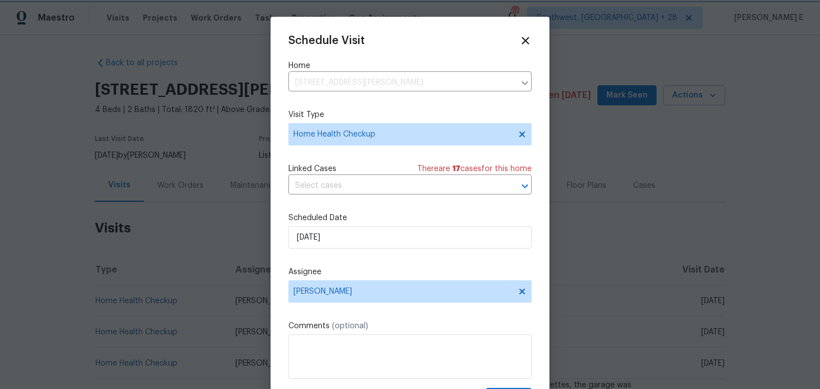
scroll to position [20, 0]
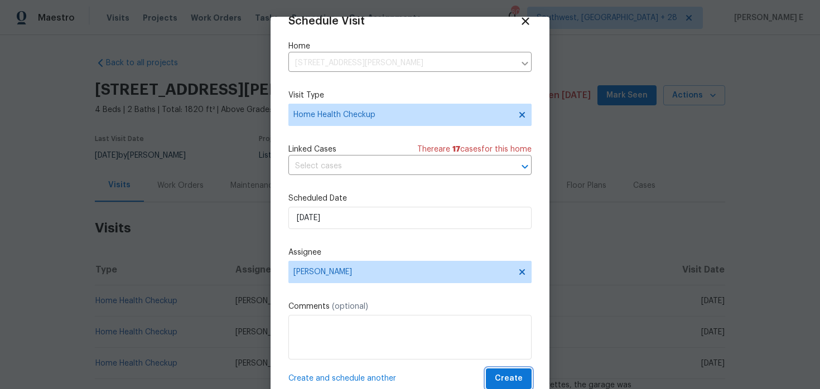
click at [508, 384] on span "Create" at bounding box center [509, 379] width 28 height 14
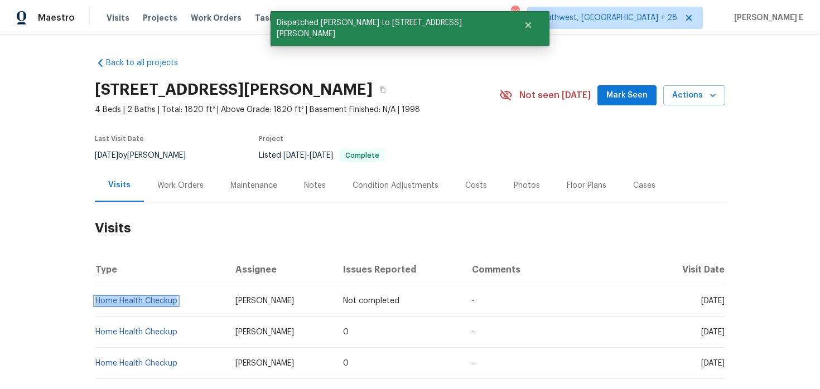
copy link "Home Health Checkup"
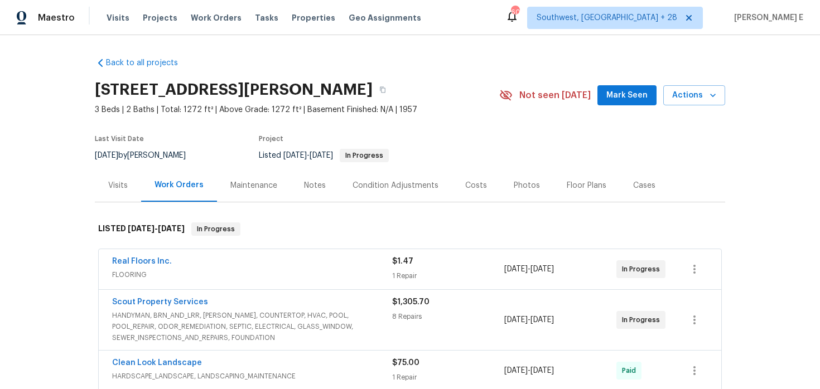
click at [127, 192] on div "Visits" at bounding box center [118, 185] width 46 height 33
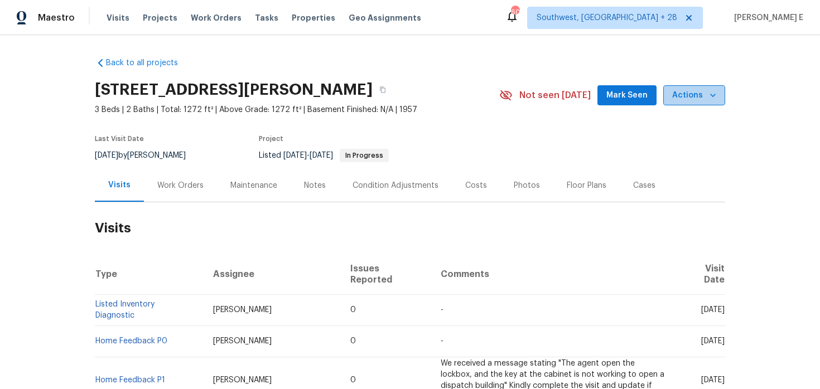
click at [697, 94] on span "Actions" at bounding box center [694, 96] width 44 height 14
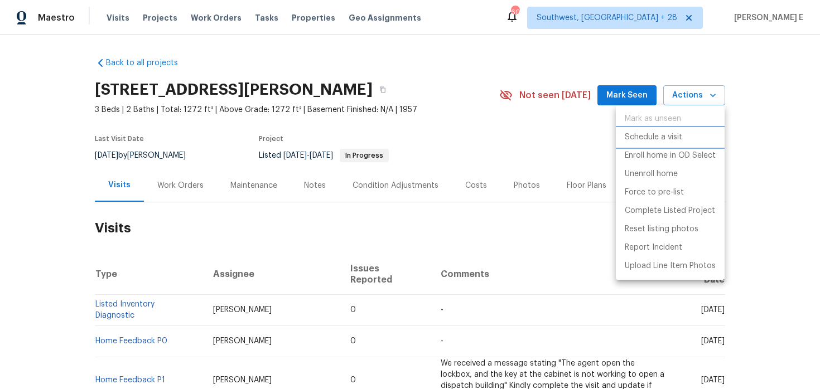
click at [638, 146] on li "Schedule a visit" at bounding box center [670, 137] width 109 height 18
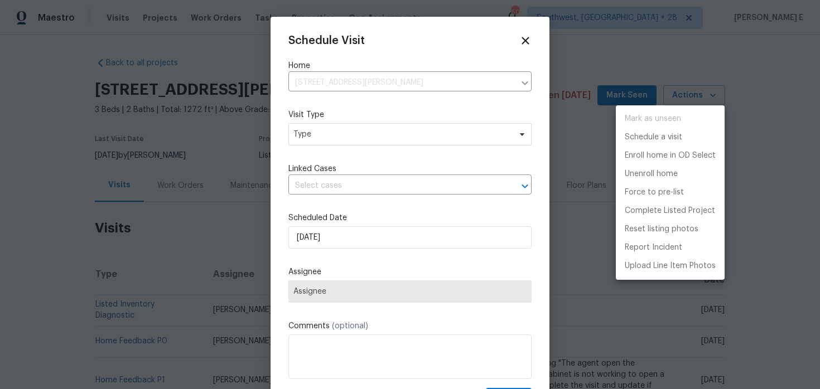
click at [350, 138] on div at bounding box center [410, 194] width 820 height 389
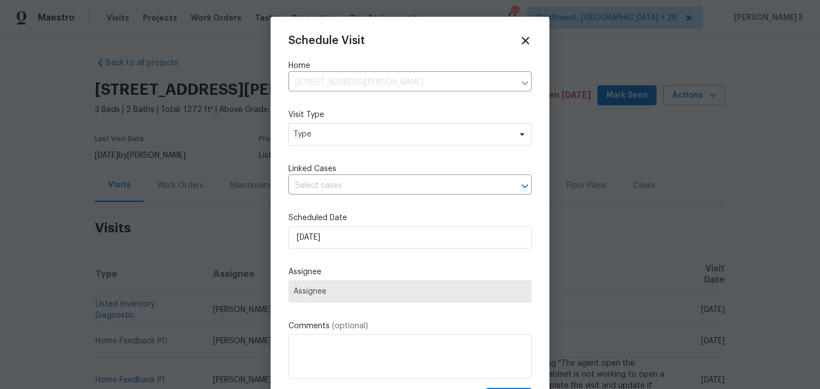
click at [350, 138] on div "Mark as unseen Schedule a visit Enroll home in OD Select Unenroll home Force to…" at bounding box center [410, 194] width 820 height 389
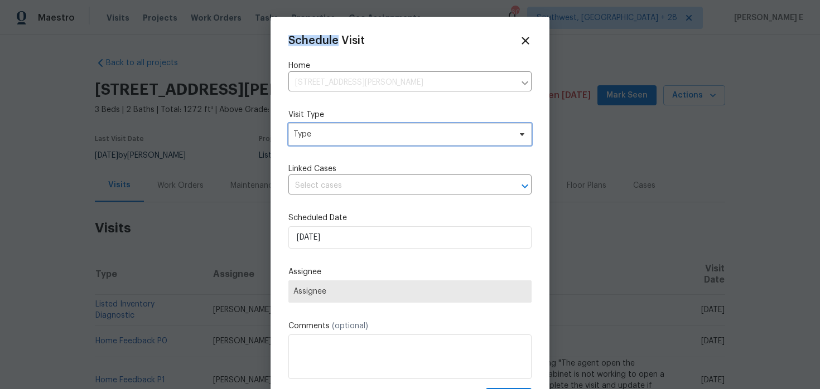
click at [350, 138] on span "Type" at bounding box center [401, 134] width 217 height 11
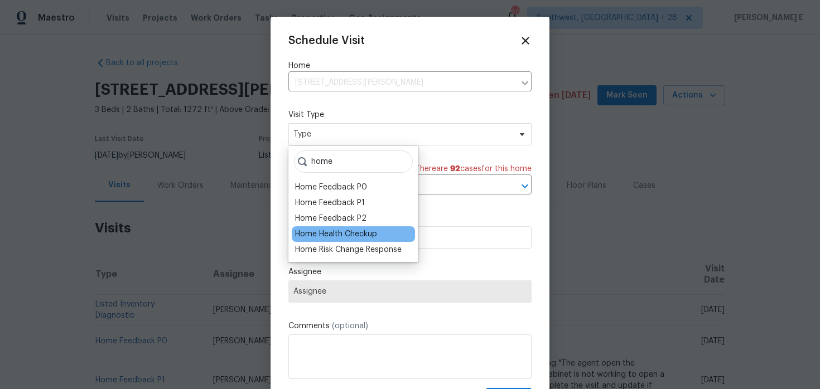
type input "home"
click at [331, 233] on div "Home Health Checkup" at bounding box center [336, 234] width 82 height 11
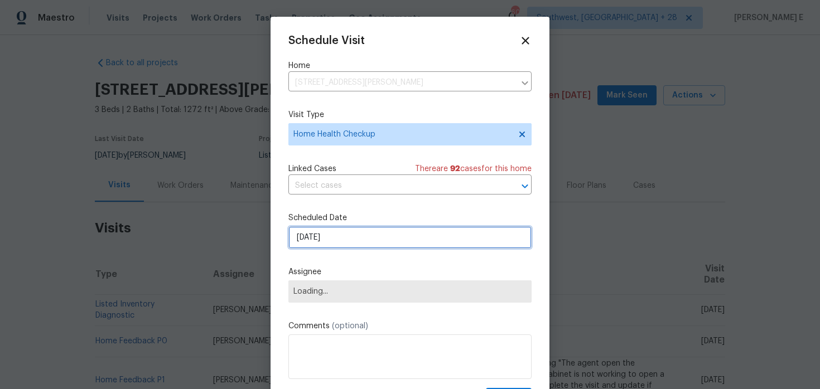
click at [331, 233] on input "[DATE]" at bounding box center [409, 237] width 243 height 22
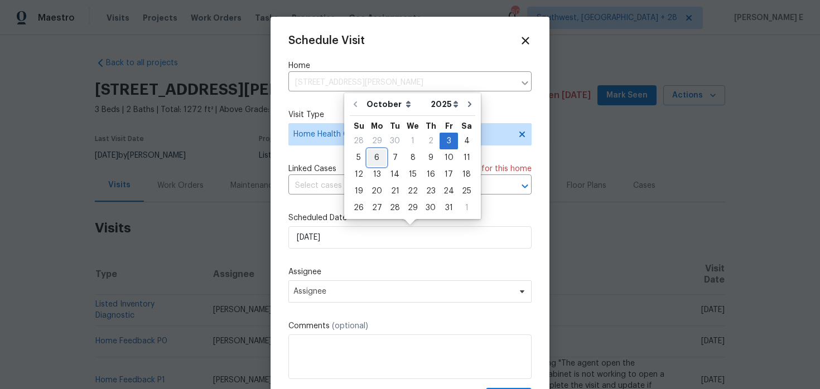
click at [375, 156] on div "6" at bounding box center [377, 158] width 18 height 16
type input "[DATE]"
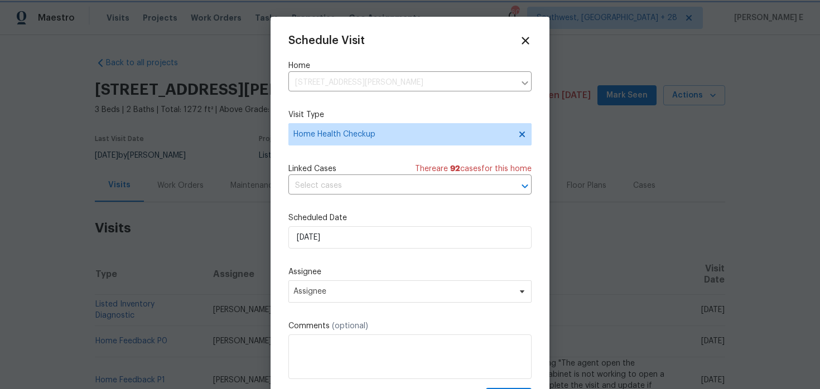
scroll to position [20, 0]
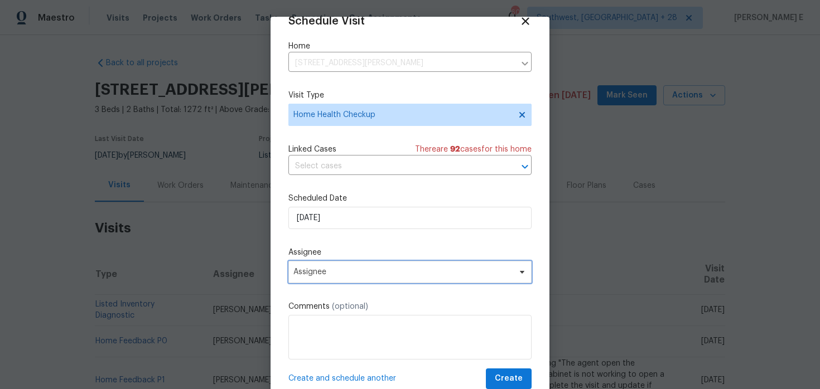
click at [385, 273] on span "Assignee" at bounding box center [402, 272] width 219 height 9
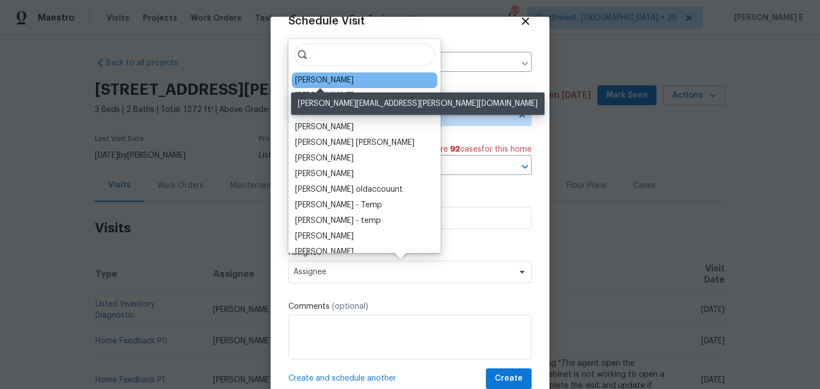
click at [344, 83] on div "[PERSON_NAME]" at bounding box center [324, 80] width 59 height 11
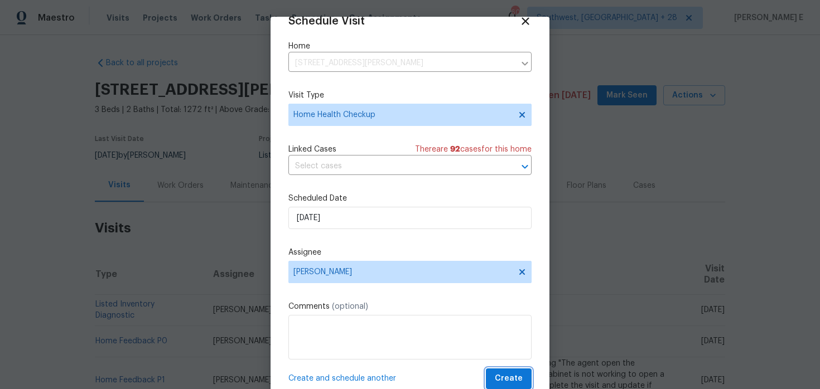
click at [515, 378] on span "Create" at bounding box center [509, 379] width 28 height 14
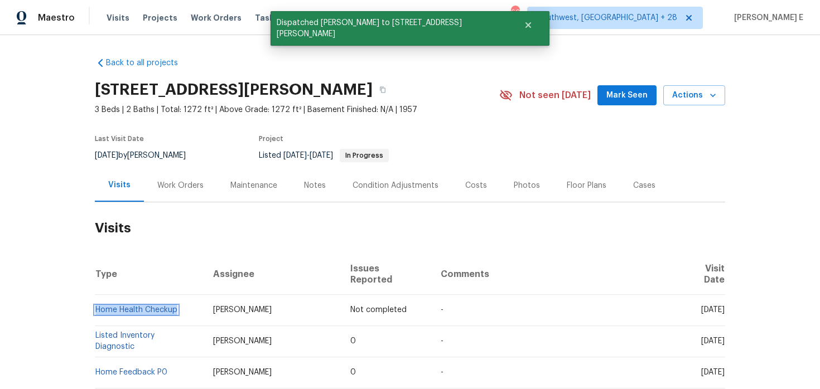
copy link "Home Health Checkup"
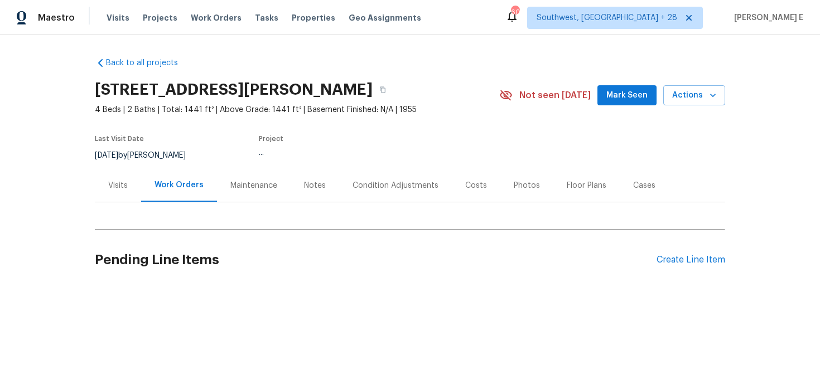
click at [121, 188] on div "Visits" at bounding box center [118, 185] width 20 height 11
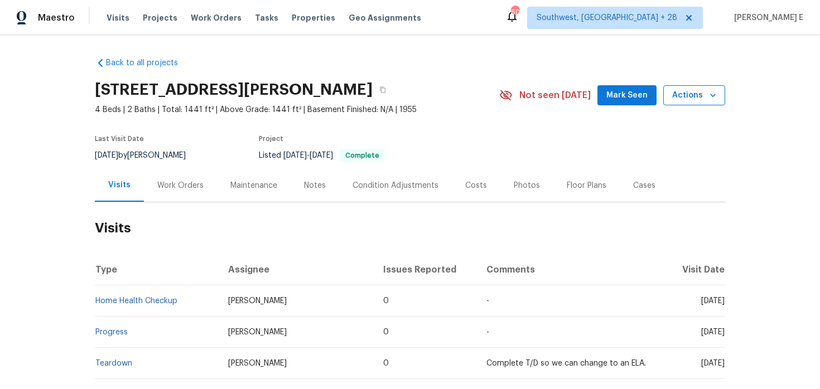
click at [680, 99] on span "Actions" at bounding box center [694, 96] width 44 height 14
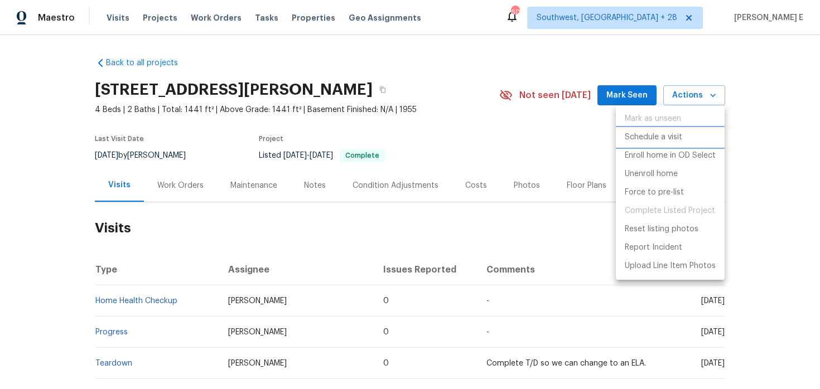
click at [660, 137] on p "Schedule a visit" at bounding box center [653, 138] width 57 height 12
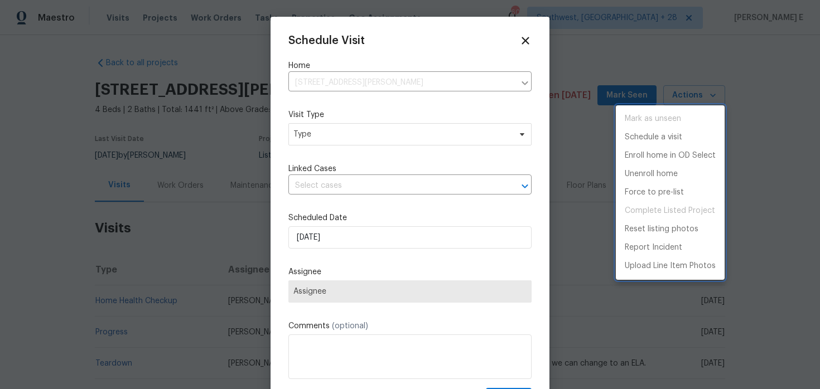
click at [319, 131] on div at bounding box center [410, 194] width 820 height 389
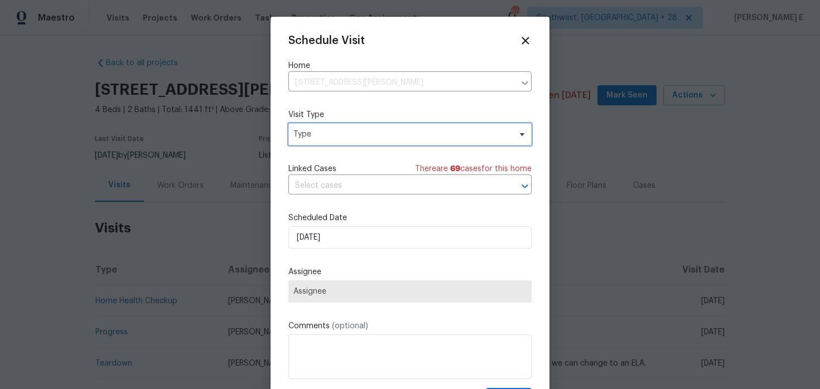
click at [319, 131] on span "Type" at bounding box center [401, 134] width 217 height 11
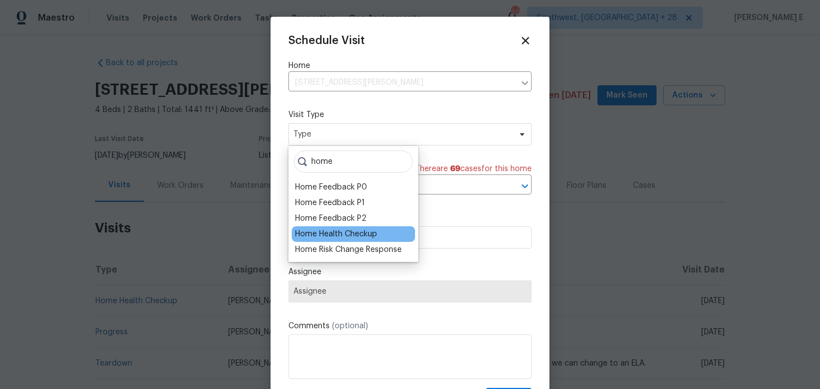
type input "home"
click at [337, 235] on div "Home Health Checkup" at bounding box center [336, 234] width 82 height 11
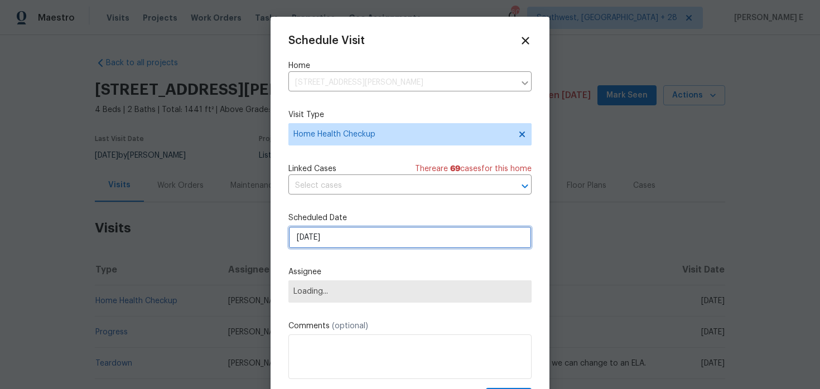
click at [348, 241] on input "[DATE]" at bounding box center [409, 237] width 243 height 22
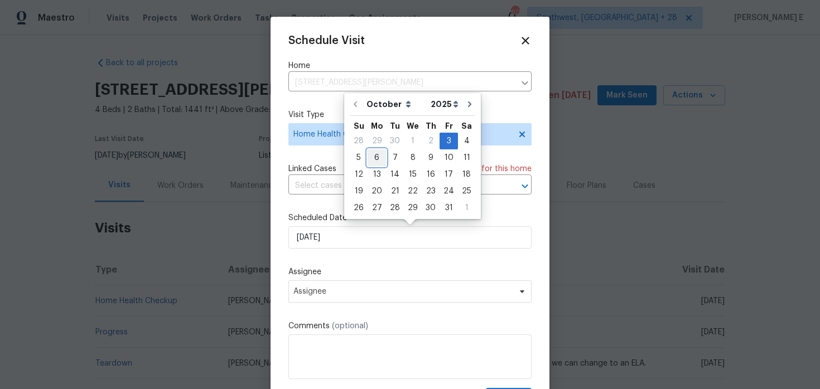
click at [375, 162] on div "6" at bounding box center [377, 158] width 18 height 16
type input "[DATE]"
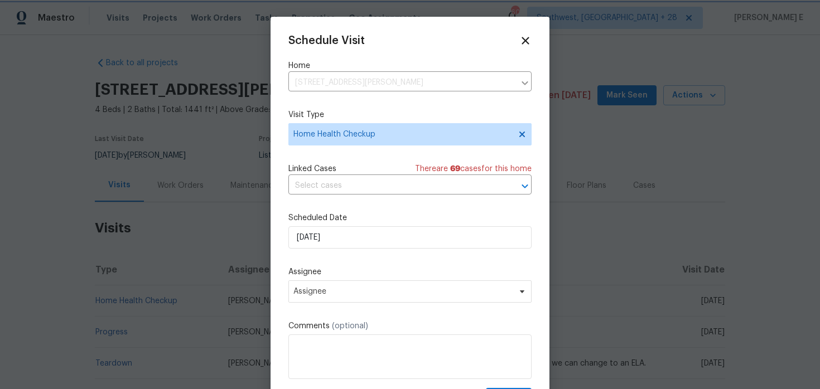
scroll to position [20, 0]
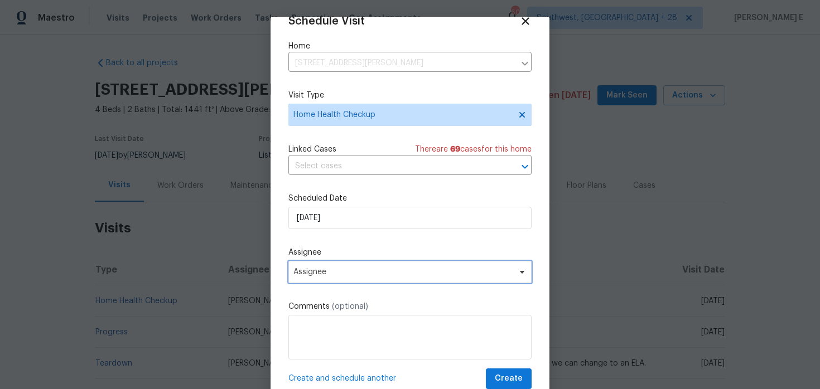
click at [321, 266] on span "Assignee" at bounding box center [409, 272] width 243 height 22
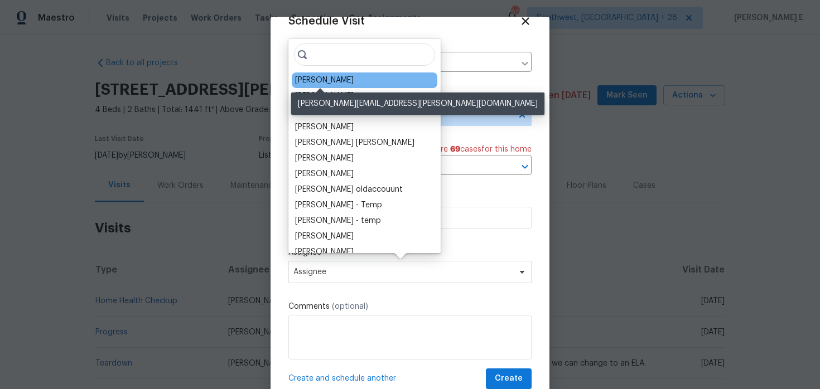
click at [324, 79] on div "Jeremy Dykes" at bounding box center [324, 80] width 59 height 11
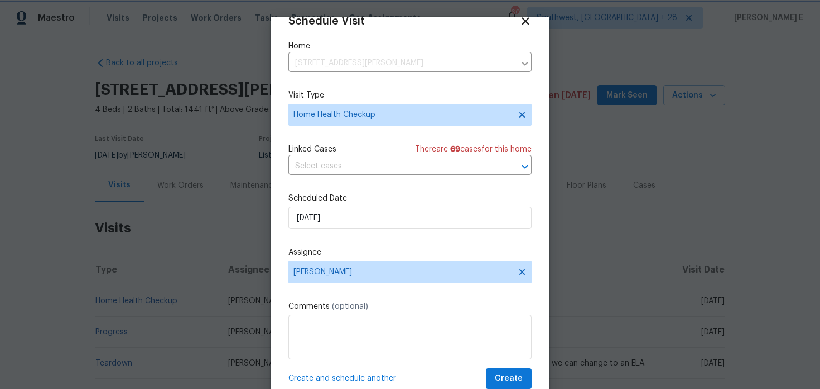
scroll to position [35, 0]
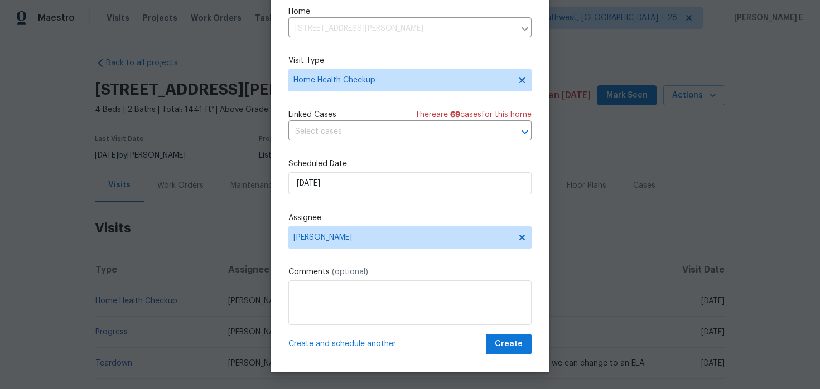
click at [505, 356] on div "Schedule Visit Home 5334 Mays Dr, Jacksonville, FL 32209 ​ Visit Type Home Heal…" at bounding box center [410, 177] width 279 height 390
click at [515, 345] on span "Create" at bounding box center [509, 344] width 28 height 14
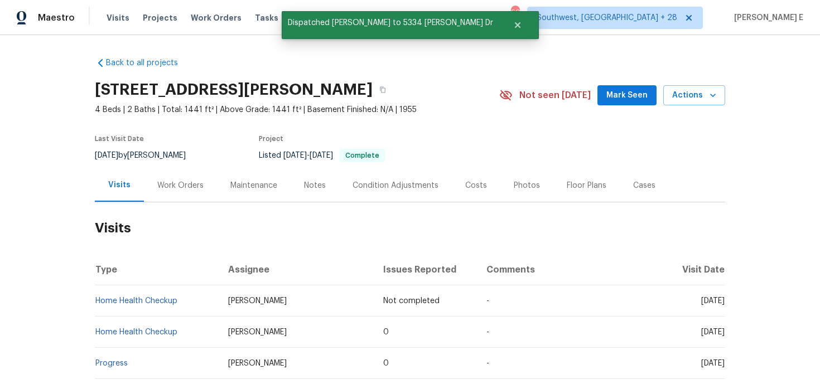
scroll to position [0, 0]
copy link "Home Health Checkup"
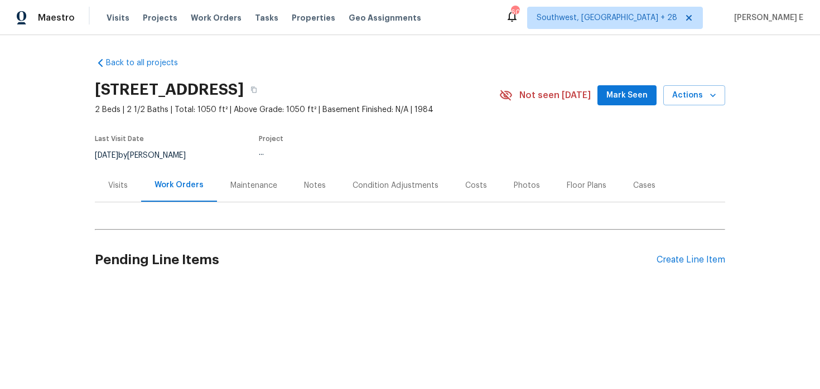
click at [119, 191] on div "Visits" at bounding box center [118, 185] width 20 height 11
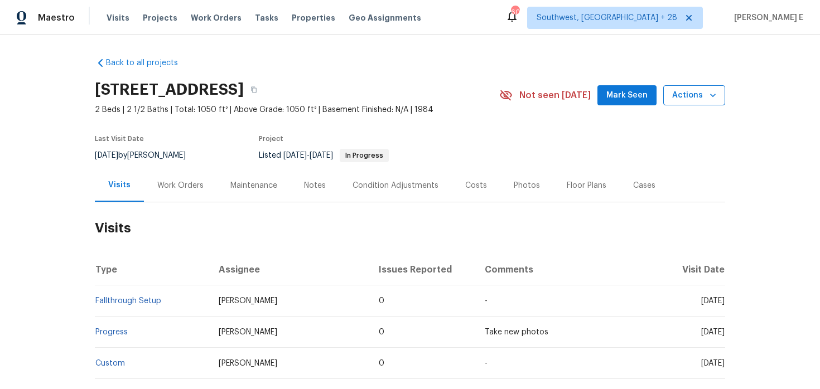
click at [689, 103] on span "Actions" at bounding box center [694, 96] width 44 height 14
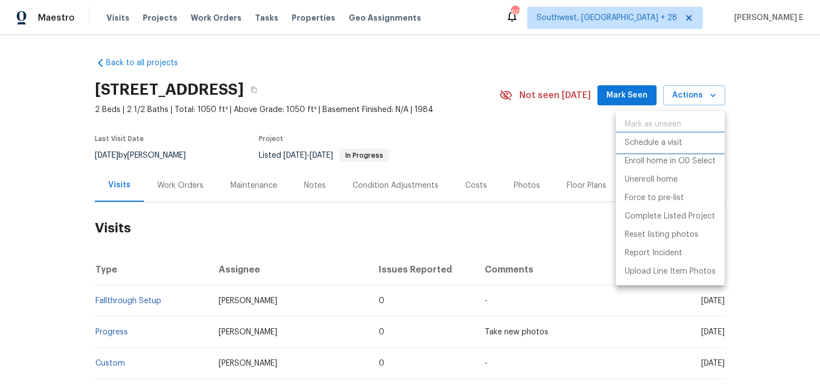
click at [653, 147] on p "Schedule a visit" at bounding box center [653, 143] width 57 height 12
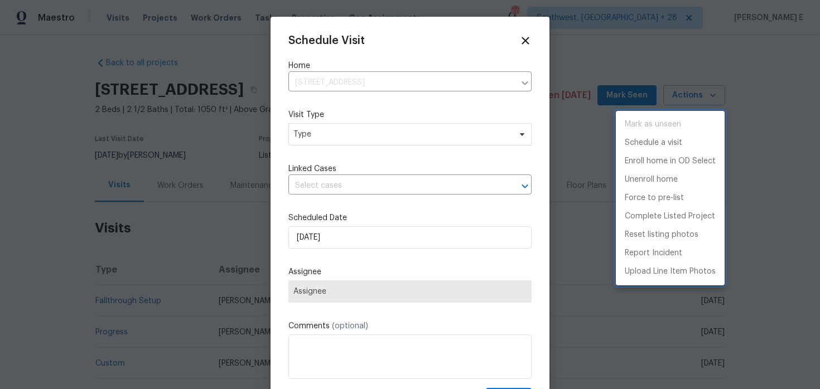
click at [341, 137] on div at bounding box center [410, 194] width 820 height 389
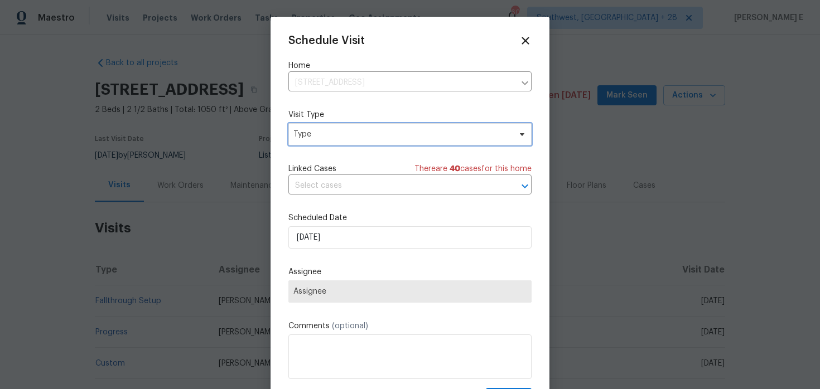
click at [341, 137] on span "Type" at bounding box center [401, 134] width 217 height 11
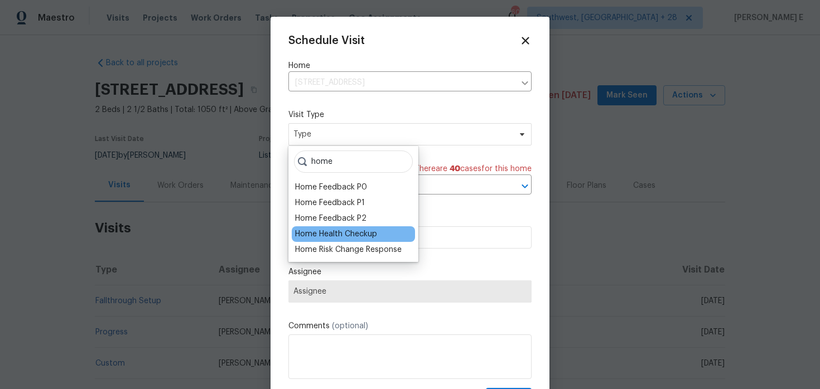
type input "home"
click at [347, 234] on div "Home Health Checkup" at bounding box center [336, 234] width 82 height 11
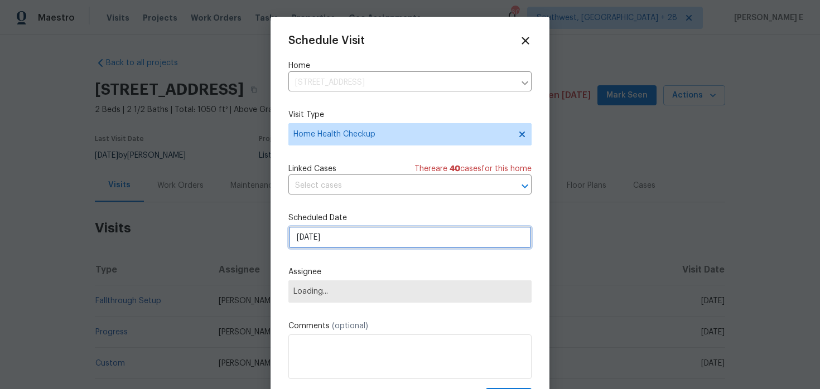
click at [337, 240] on input "[DATE]" at bounding box center [409, 237] width 243 height 22
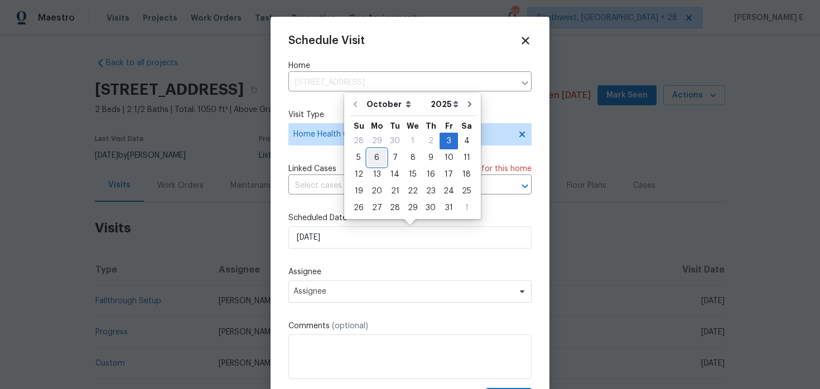
click at [377, 157] on div "6" at bounding box center [377, 158] width 18 height 16
type input "[DATE]"
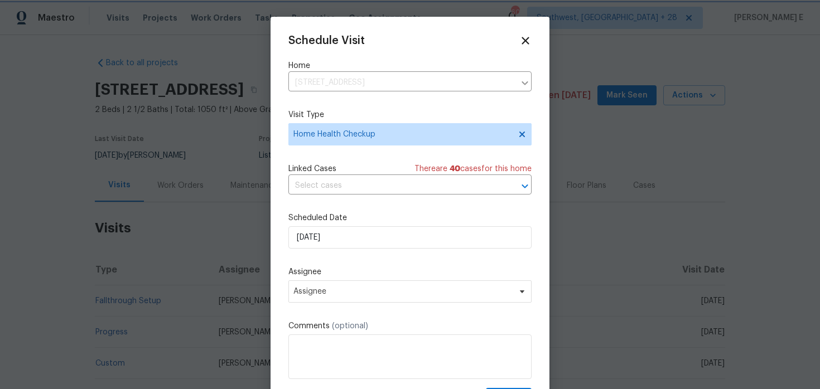
scroll to position [20, 0]
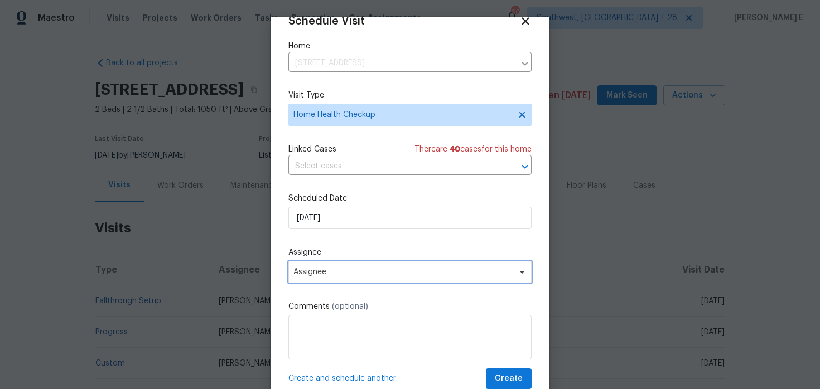
click at [356, 266] on span "Assignee" at bounding box center [409, 272] width 243 height 22
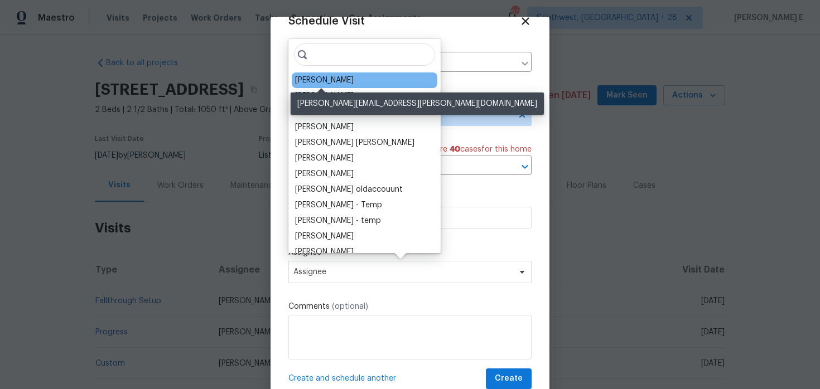
click at [340, 78] on div "William Sparks" at bounding box center [324, 80] width 59 height 11
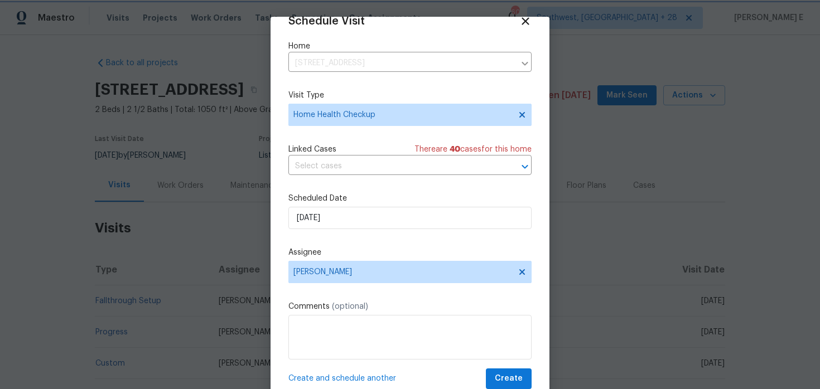
scroll to position [35, 0]
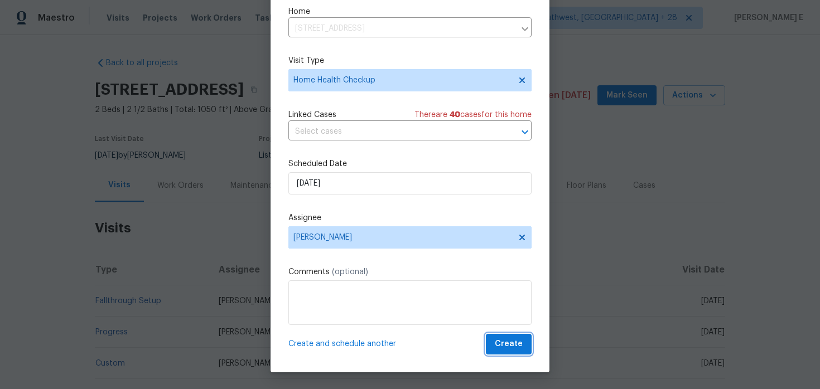
click at [512, 344] on span "Create" at bounding box center [509, 344] width 28 height 14
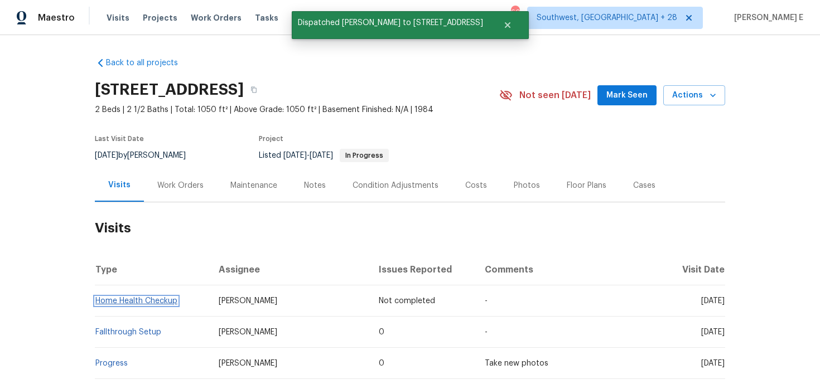
scroll to position [0, 0]
copy link "Home Health Checkup"
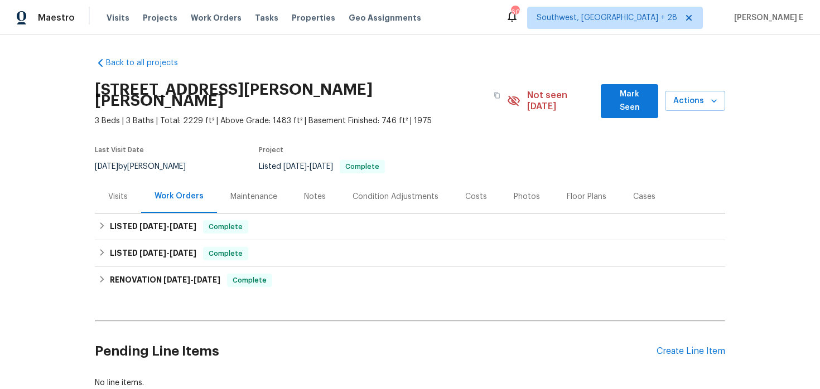
click at [115, 191] on div "Visits" at bounding box center [118, 196] width 20 height 11
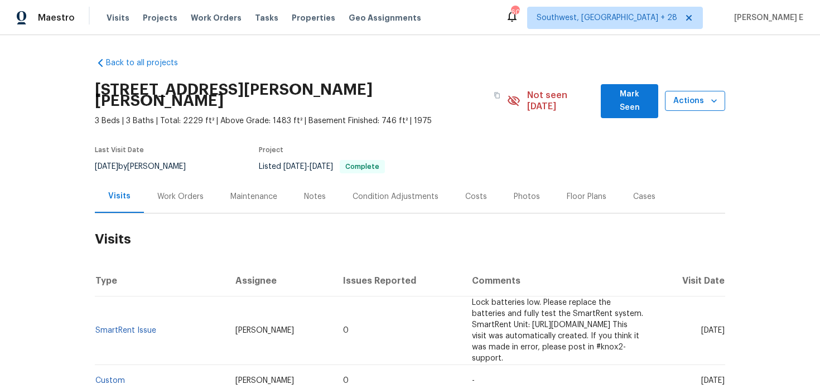
click at [685, 94] on span "Actions" at bounding box center [695, 101] width 42 height 14
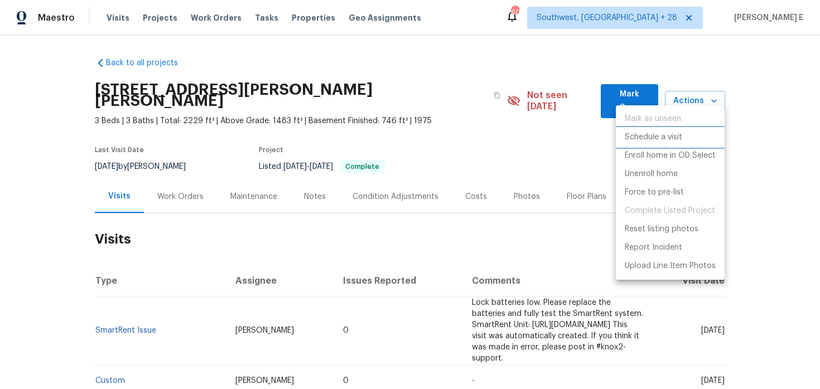
click at [664, 142] on p "Schedule a visit" at bounding box center [653, 138] width 57 height 12
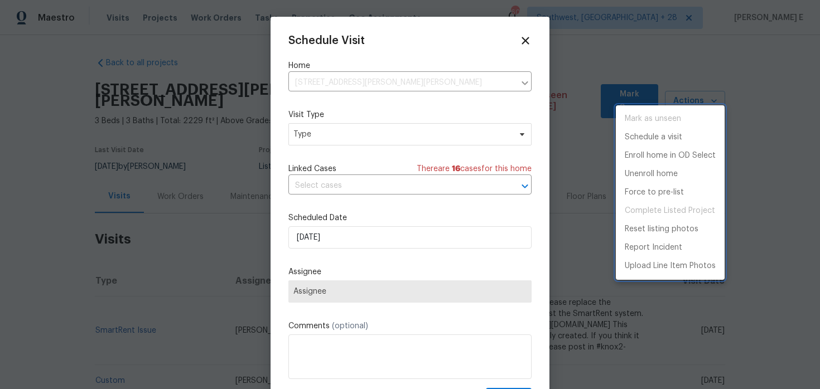
click at [330, 138] on div at bounding box center [410, 194] width 820 height 389
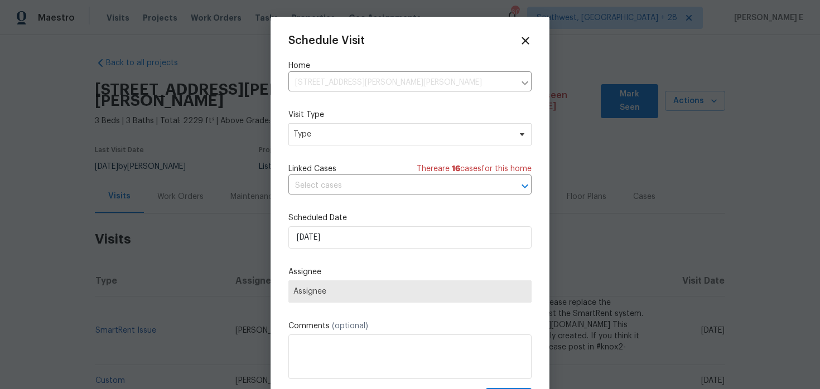
click at [330, 138] on span "Type" at bounding box center [401, 134] width 217 height 11
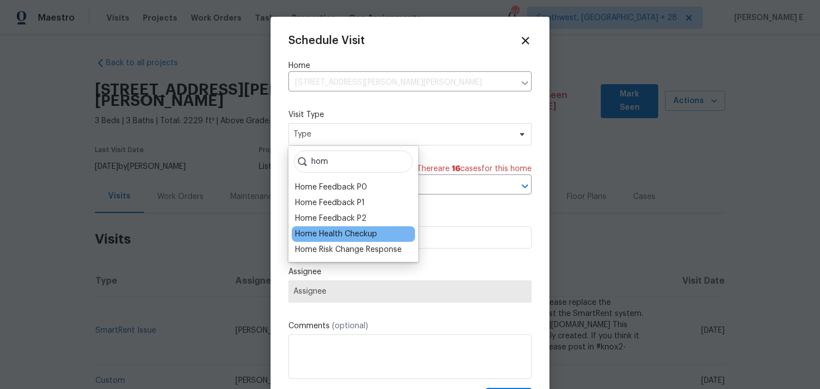
type input "hom"
click at [351, 233] on div "Home Health Checkup" at bounding box center [336, 234] width 82 height 11
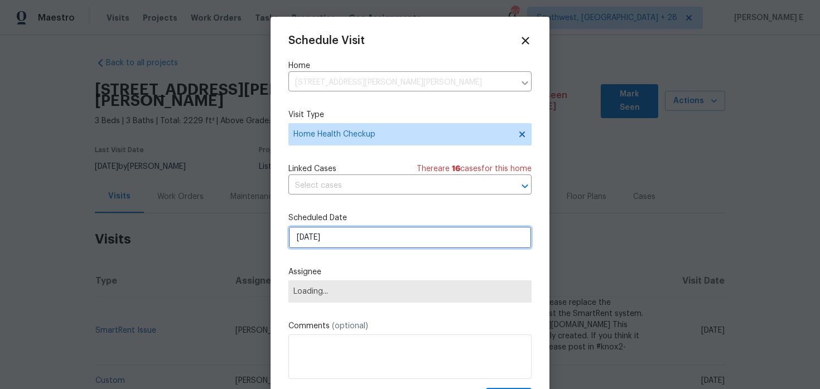
click at [347, 248] on input "[DATE]" at bounding box center [409, 237] width 243 height 22
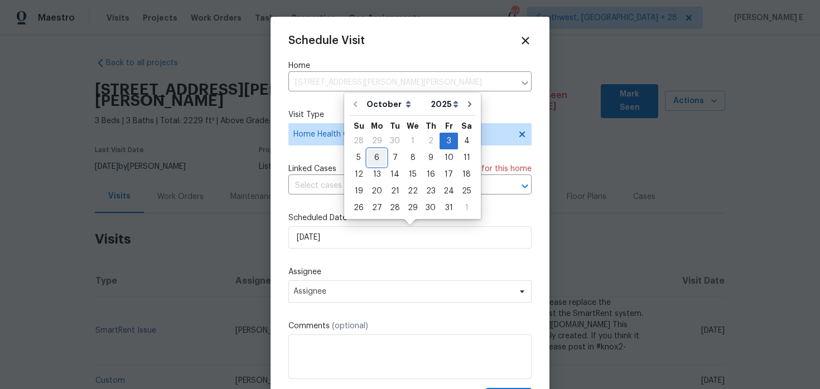
click at [370, 162] on div "6" at bounding box center [377, 158] width 18 height 16
type input "[DATE]"
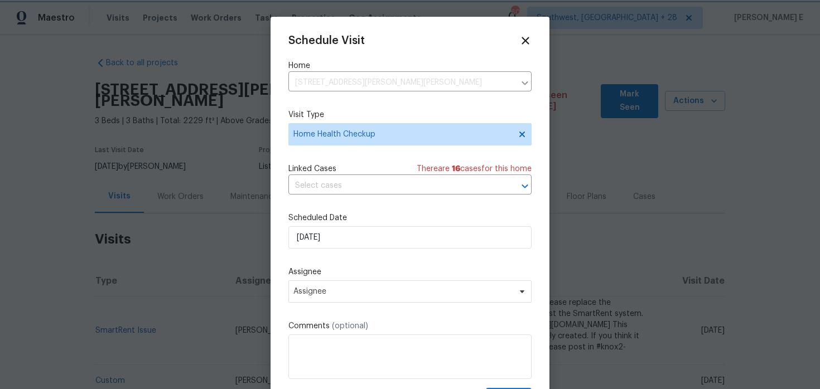
scroll to position [20, 0]
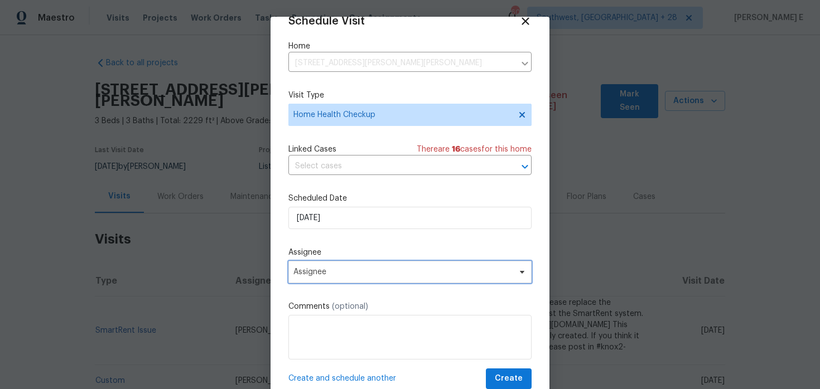
click at [374, 276] on span "Assignee" at bounding box center [402, 272] width 219 height 9
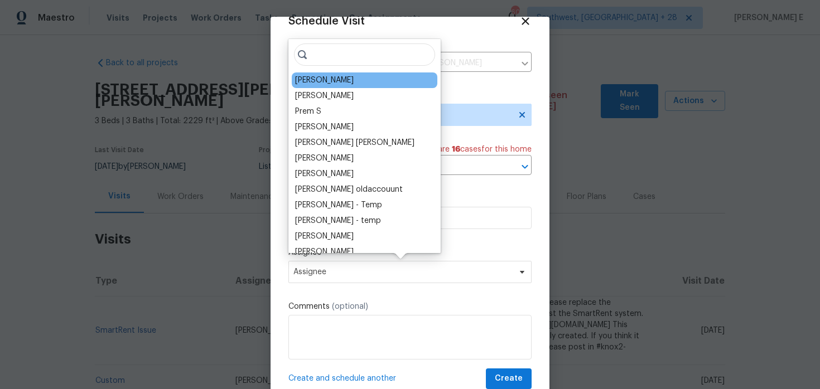
click at [322, 81] on div "[PERSON_NAME]" at bounding box center [324, 80] width 59 height 11
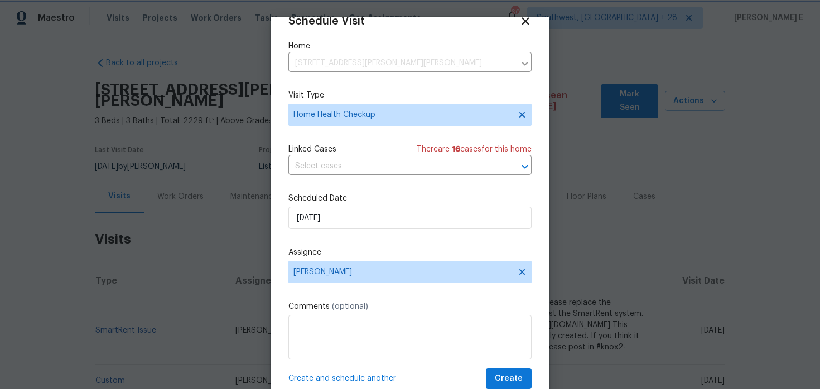
scroll to position [35, 0]
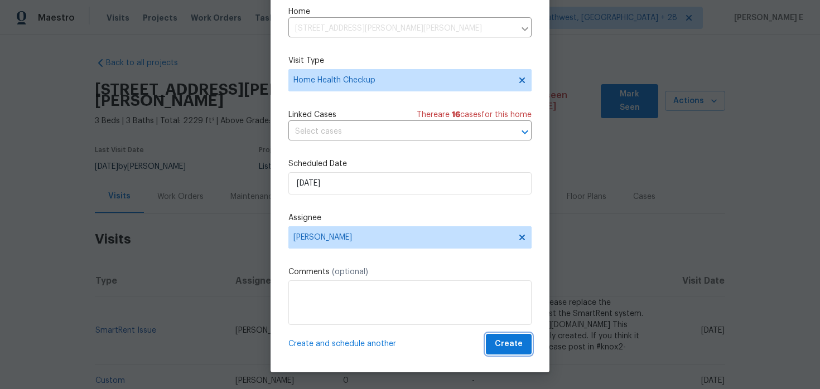
click at [498, 344] on span "Create" at bounding box center [509, 344] width 28 height 14
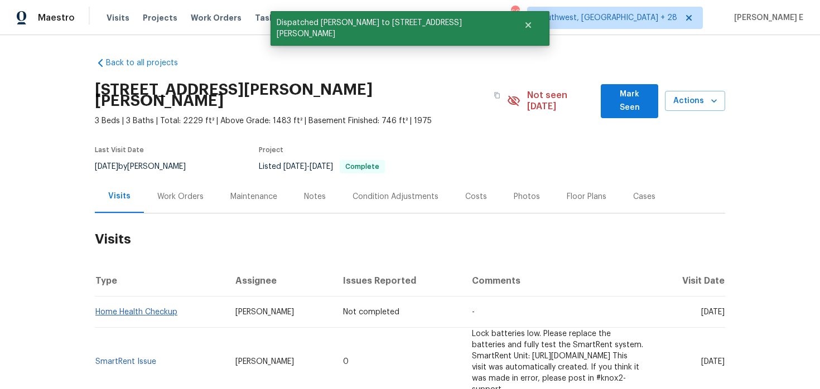
scroll to position [0, 0]
copy link "Home Health Checkup"
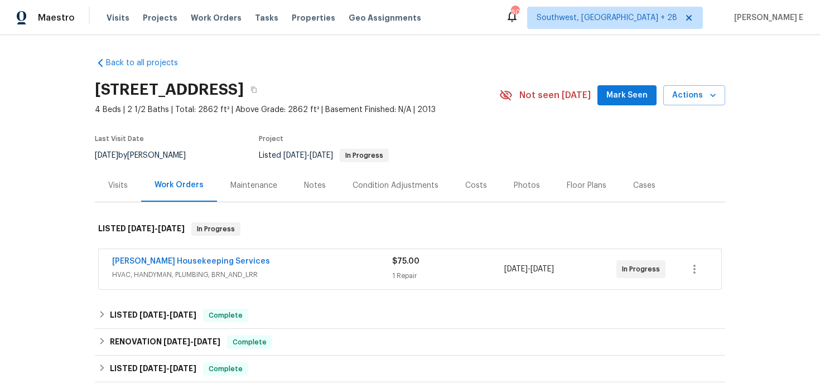
click at [114, 167] on div "Last Visit Date 8/20/2025 by Nelson Figueroa Project Listed 9/22/2025 - 9/26/20…" at bounding box center [284, 149] width 378 height 40
click at [114, 195] on div "Visits" at bounding box center [118, 185] width 46 height 33
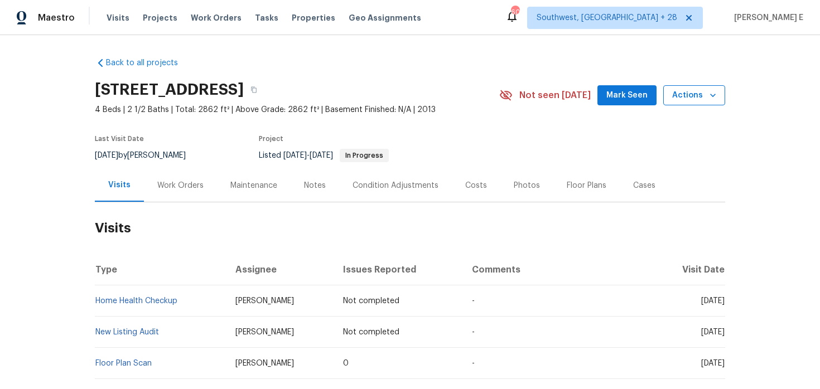
click at [692, 99] on span "Actions" at bounding box center [694, 96] width 44 height 14
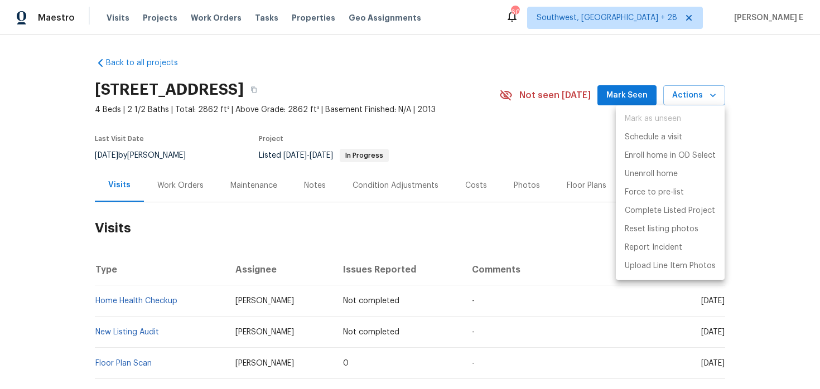
click at [763, 160] on div at bounding box center [410, 194] width 820 height 389
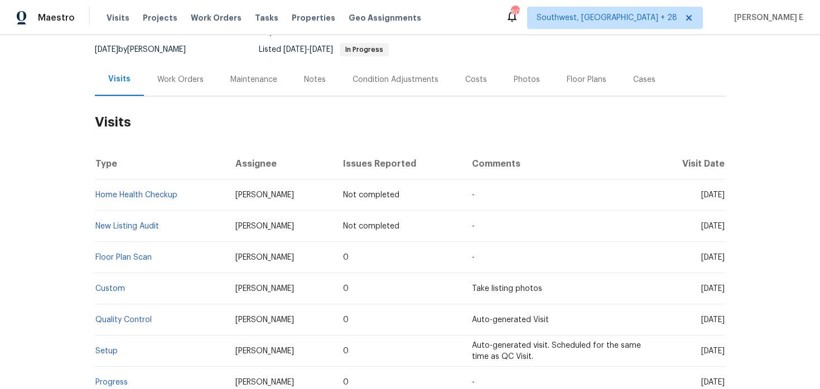
scroll to position [119, 0]
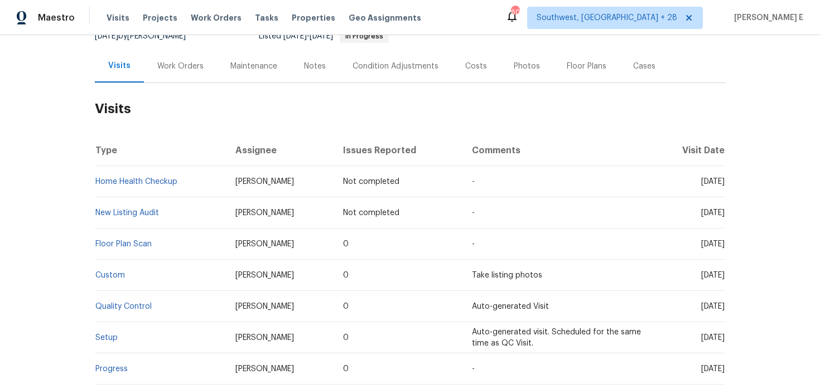
click at [159, 187] on td "Home Health Checkup" at bounding box center [161, 181] width 132 height 31
copy link "Home Health Checkup"
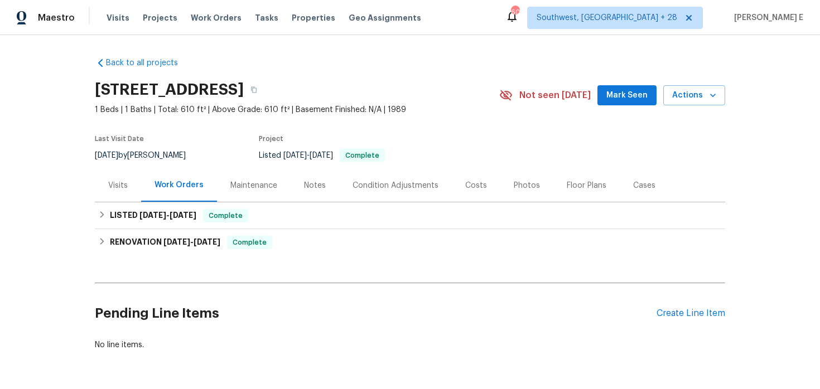
click at [711, 81] on div "[STREET_ADDRESS] 1 Beds | 1 Baths | Total: 610 ft² | Above Grade: 610 ft² | Bas…" at bounding box center [410, 95] width 630 height 40
click at [695, 97] on span "Actions" at bounding box center [694, 96] width 44 height 14
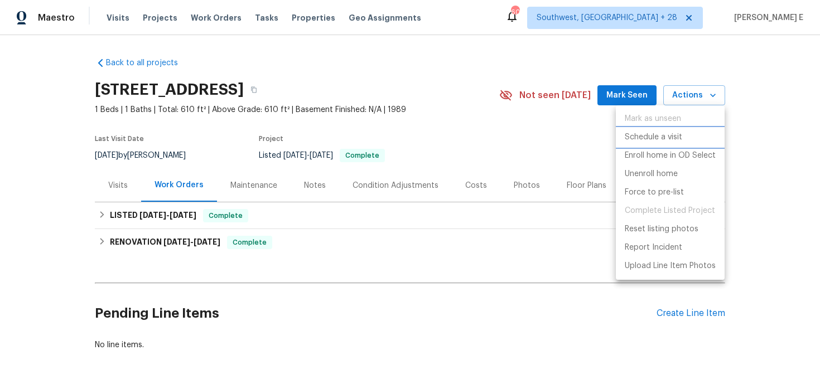
click at [662, 140] on p "Schedule a visit" at bounding box center [653, 138] width 57 height 12
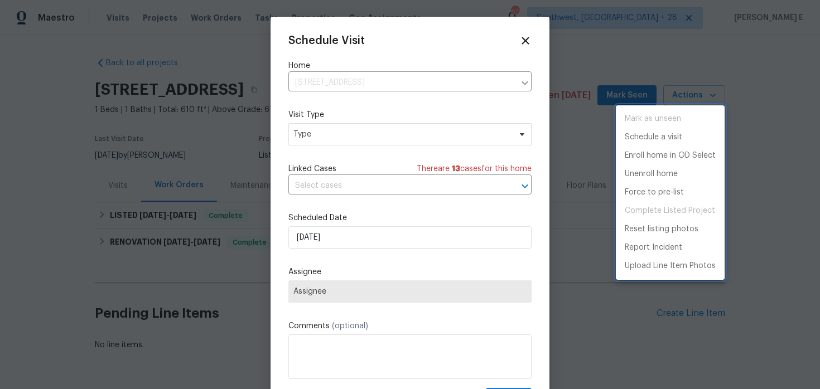
click at [389, 139] on div at bounding box center [410, 194] width 820 height 389
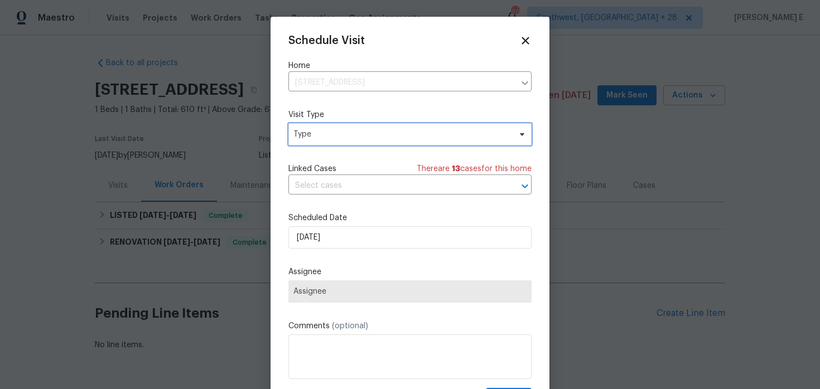
click at [389, 139] on span "Type" at bounding box center [401, 134] width 217 height 11
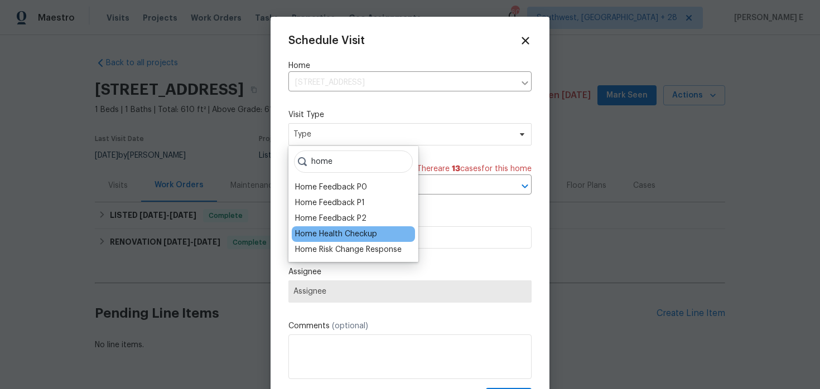
type input "home"
click at [362, 237] on div "Home Health Checkup" at bounding box center [336, 234] width 82 height 11
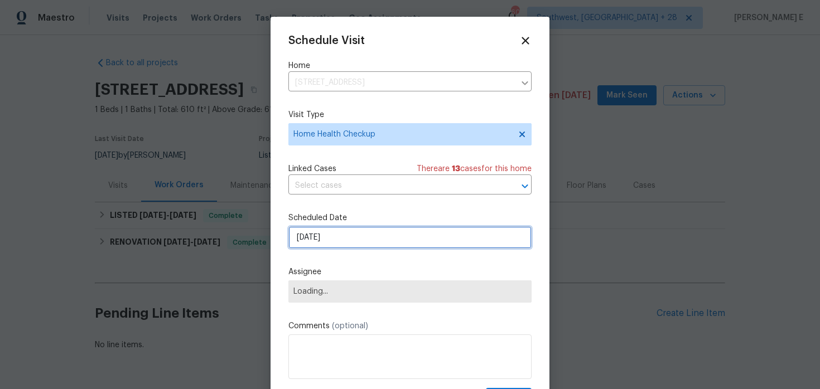
click at [345, 244] on input "[DATE]" at bounding box center [409, 237] width 243 height 22
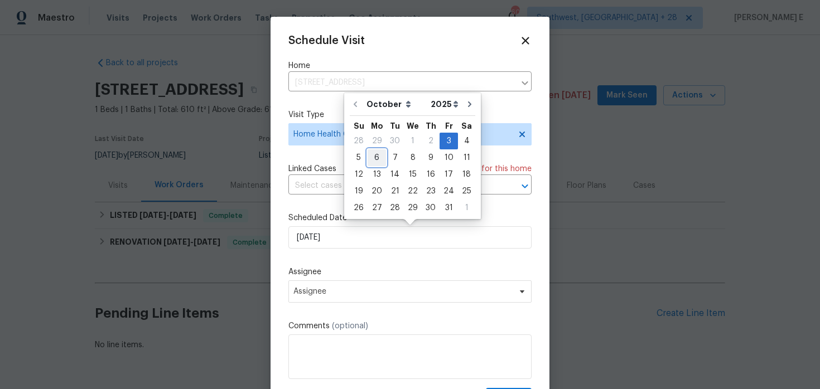
click at [374, 159] on div "6" at bounding box center [377, 158] width 18 height 16
type input "[DATE]"
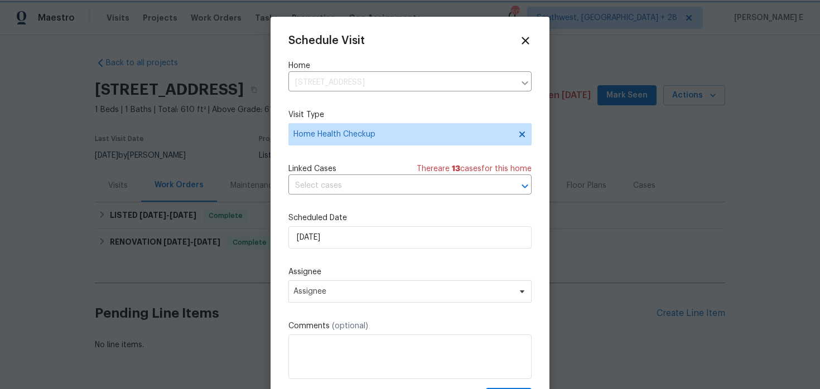
scroll to position [20, 0]
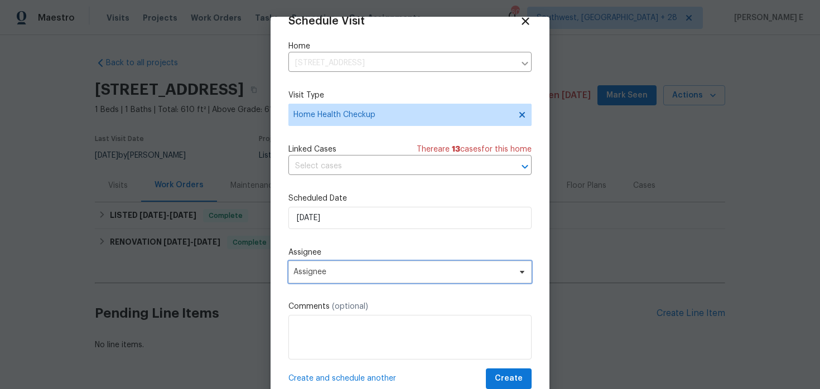
click at [355, 282] on span "Assignee" at bounding box center [409, 272] width 243 height 22
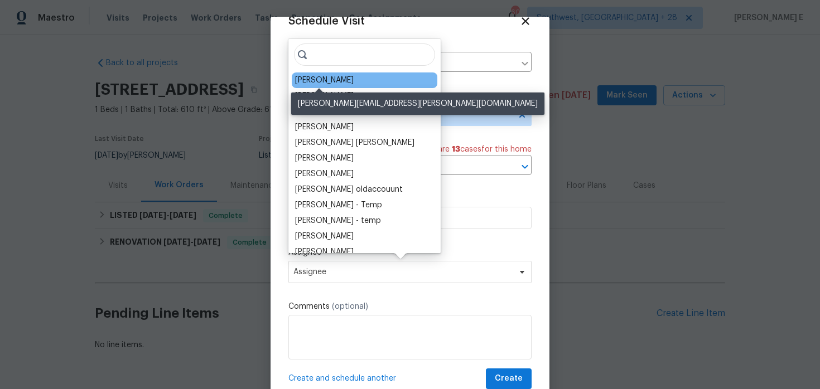
click at [329, 82] on div "[PERSON_NAME]" at bounding box center [324, 80] width 59 height 11
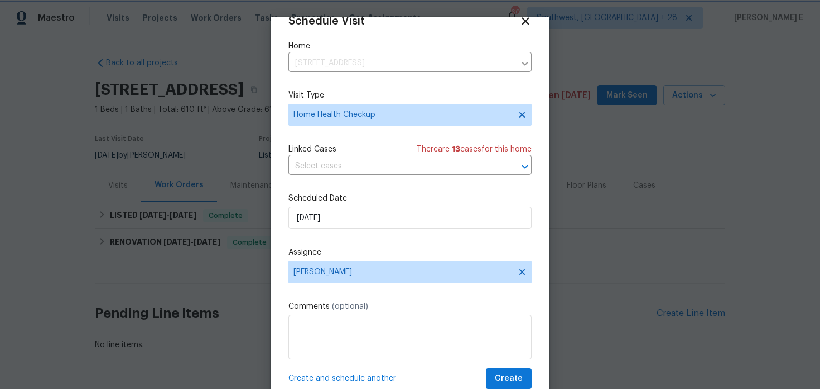
scroll to position [35, 0]
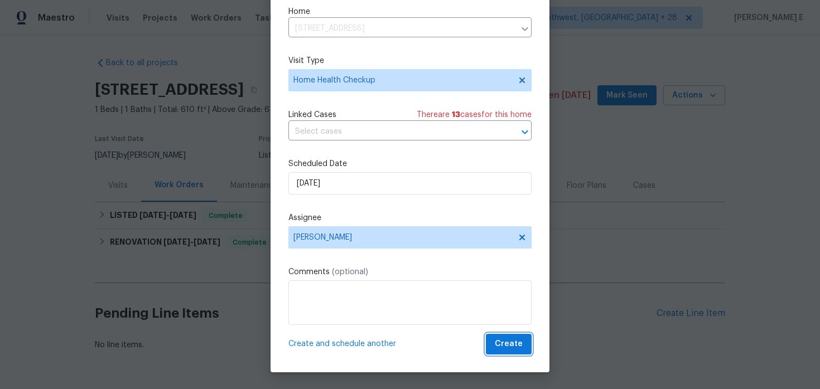
click at [504, 344] on span "Create" at bounding box center [509, 344] width 28 height 14
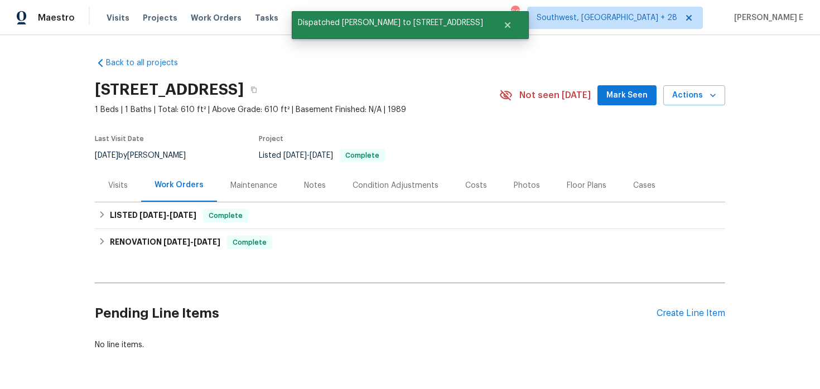
scroll to position [0, 0]
click at [116, 191] on div "Visits" at bounding box center [118, 185] width 46 height 33
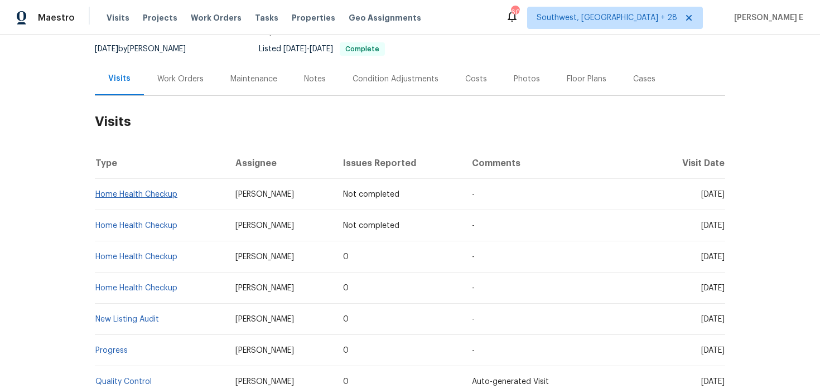
scroll to position [109, 0]
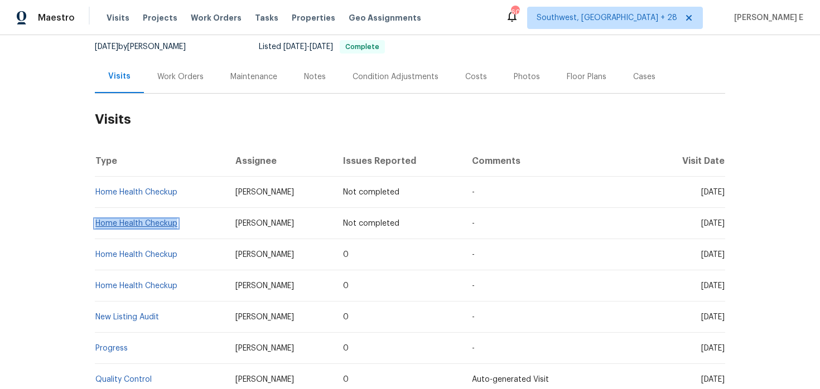
copy link "Home Health Checkup"
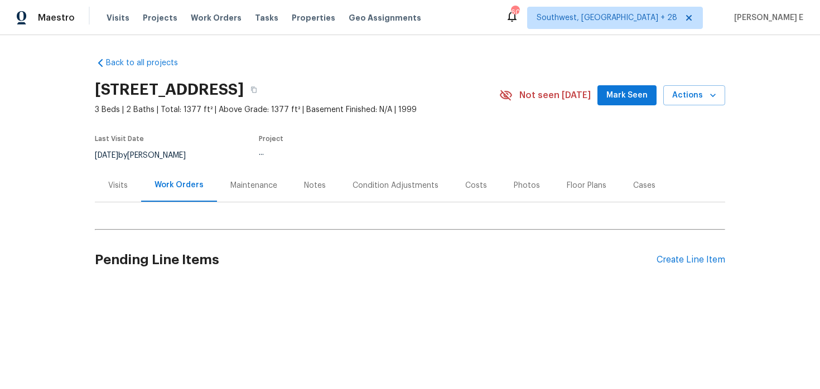
click at [118, 201] on div "Visits" at bounding box center [118, 185] width 46 height 33
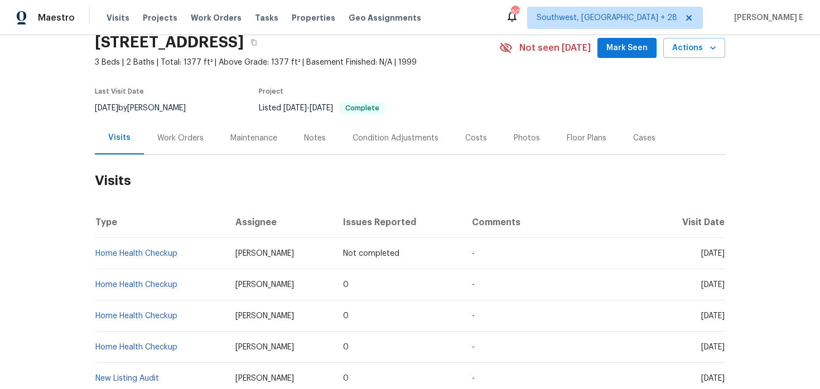
scroll to position [56, 0]
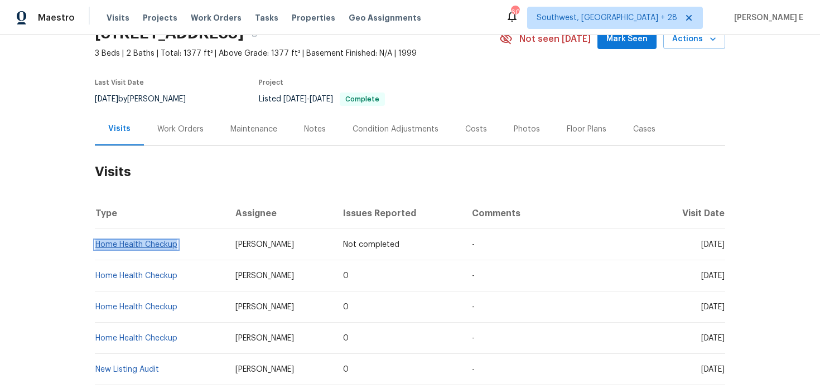
copy link "Home Health Checkup"
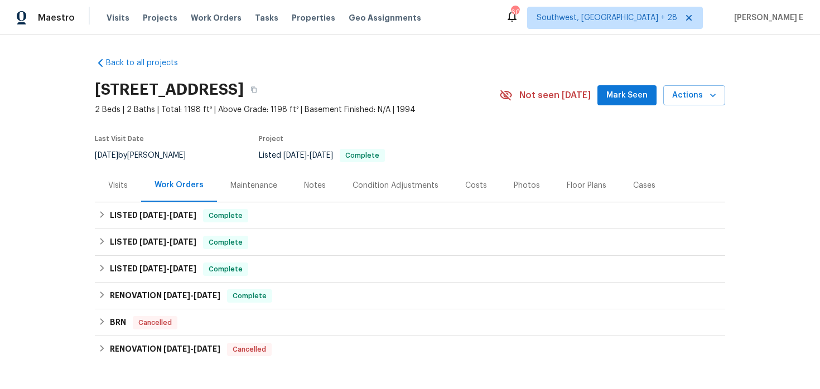
click at [120, 191] on div "Visits" at bounding box center [118, 185] width 46 height 33
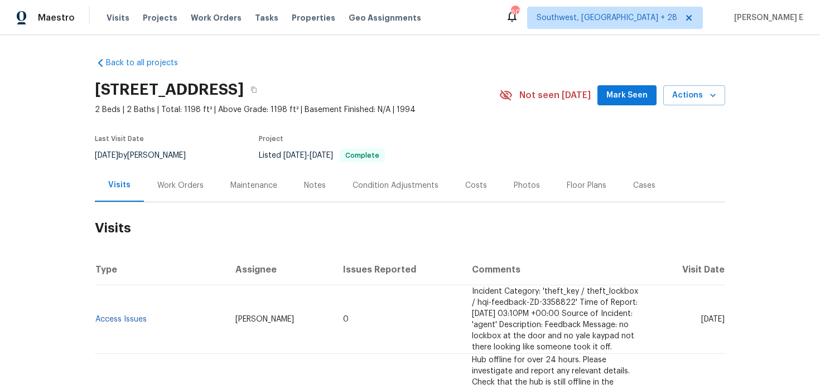
click at [676, 98] on span "Actions" at bounding box center [694, 96] width 44 height 14
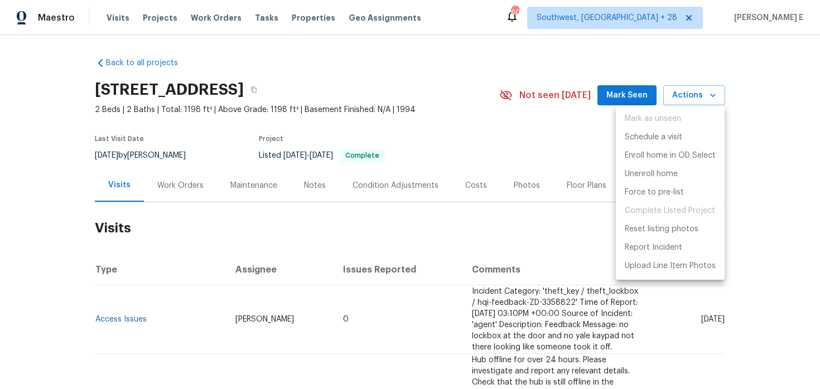
click at [509, 183] on div at bounding box center [410, 194] width 820 height 389
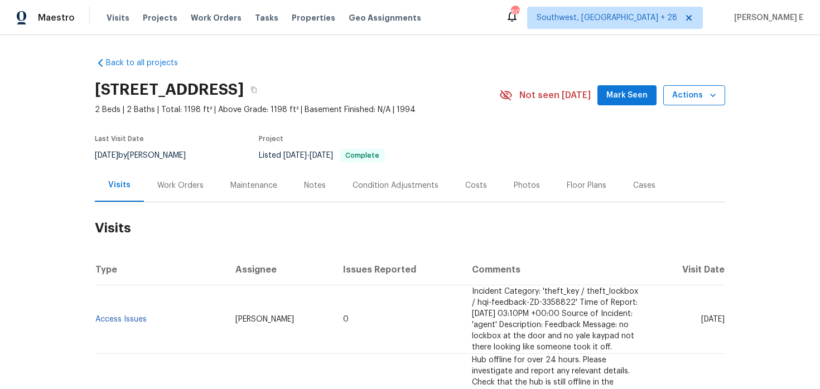
click at [715, 102] on span "Actions" at bounding box center [694, 96] width 44 height 14
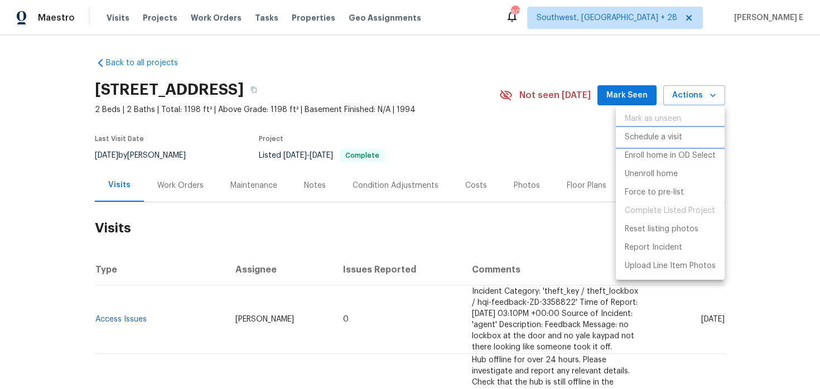
click at [667, 132] on p "Schedule a visit" at bounding box center [653, 138] width 57 height 12
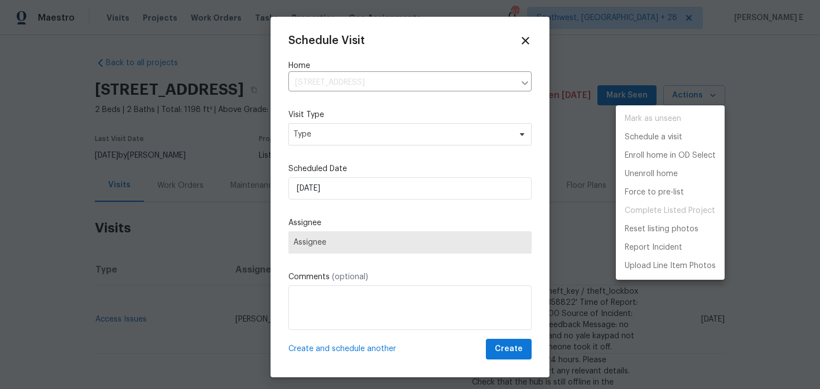
click at [340, 142] on div at bounding box center [410, 194] width 820 height 389
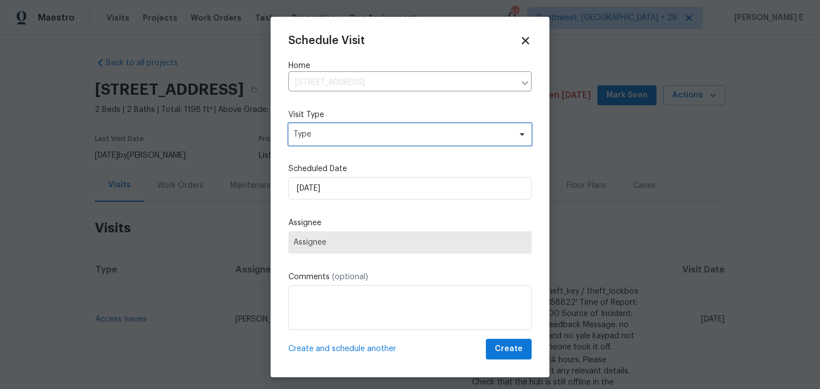
click at [340, 142] on span "Type" at bounding box center [409, 134] width 243 height 22
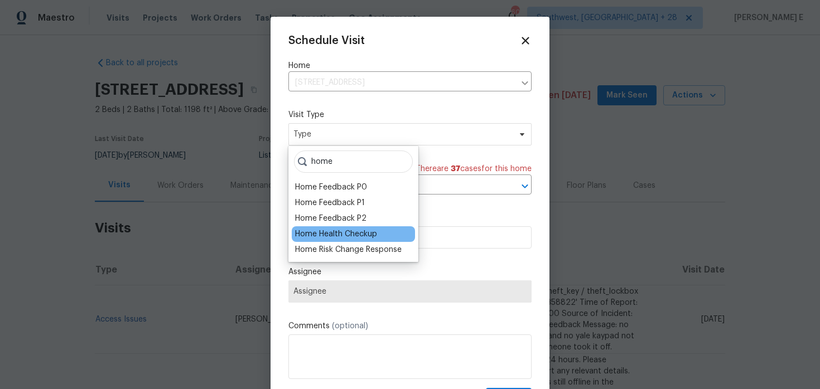
type input "home"
click at [340, 231] on div "Home Health Checkup" at bounding box center [336, 234] width 82 height 11
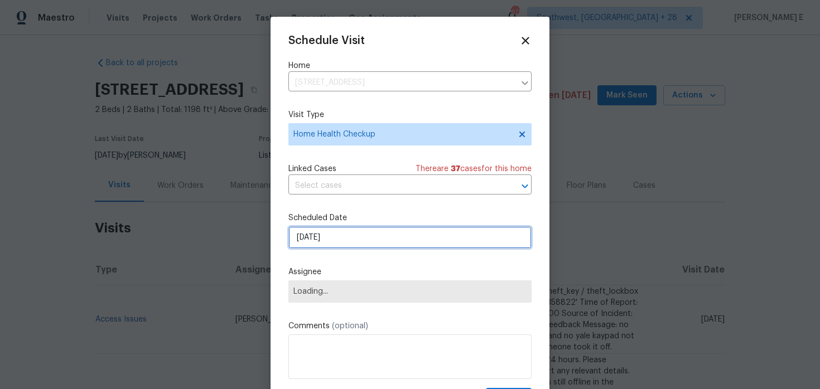
click at [341, 235] on input "[DATE]" at bounding box center [409, 237] width 243 height 22
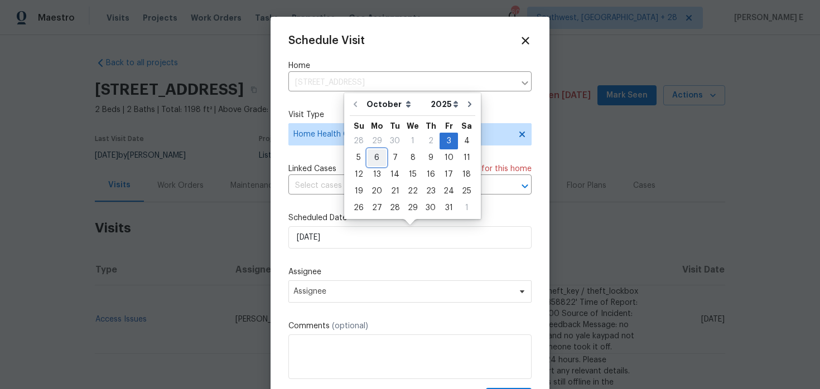
click at [377, 158] on div "6" at bounding box center [377, 158] width 18 height 16
type input "[DATE]"
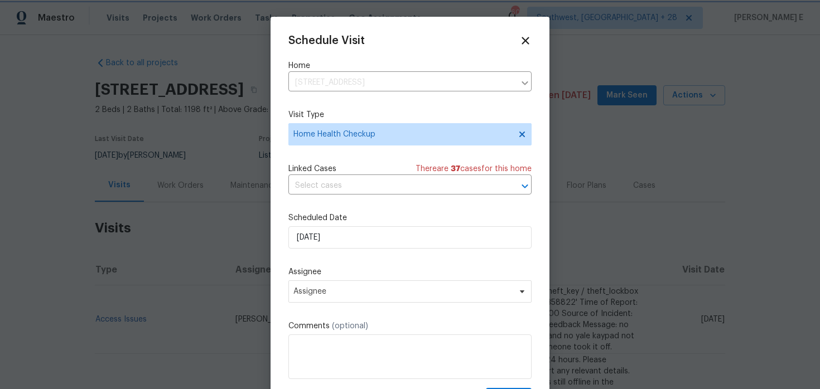
scroll to position [20, 0]
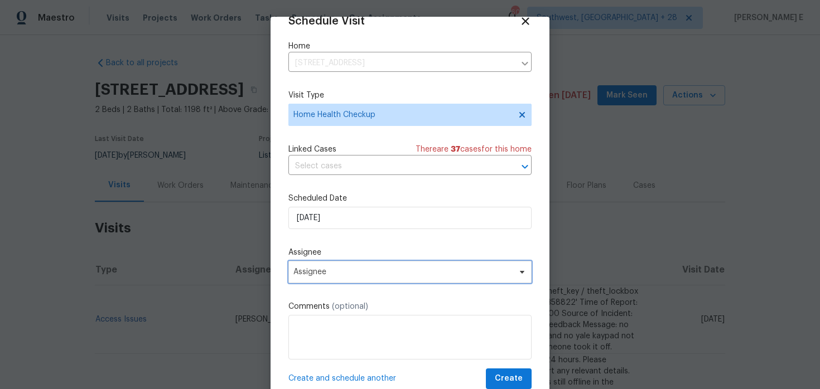
click at [335, 280] on span "Assignee" at bounding box center [409, 272] width 243 height 22
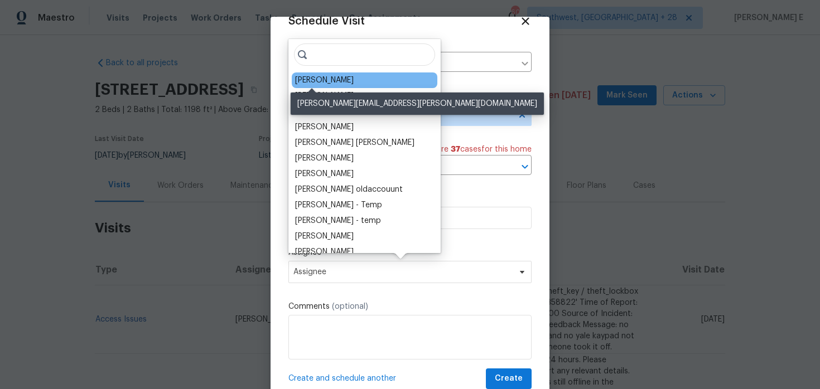
click at [324, 80] on div "[PERSON_NAME]" at bounding box center [324, 80] width 59 height 11
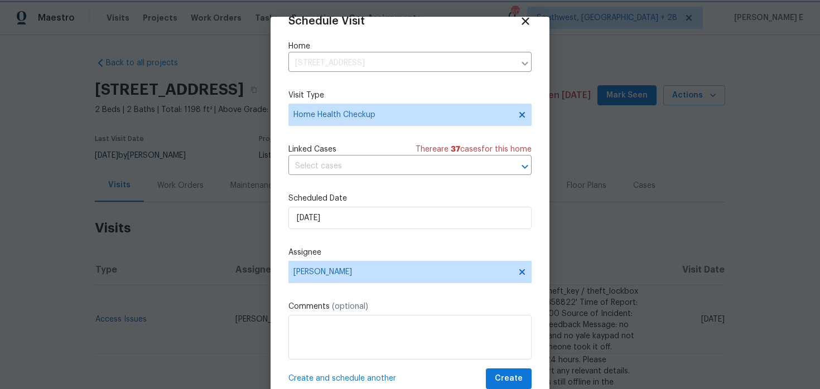
scroll to position [35, 0]
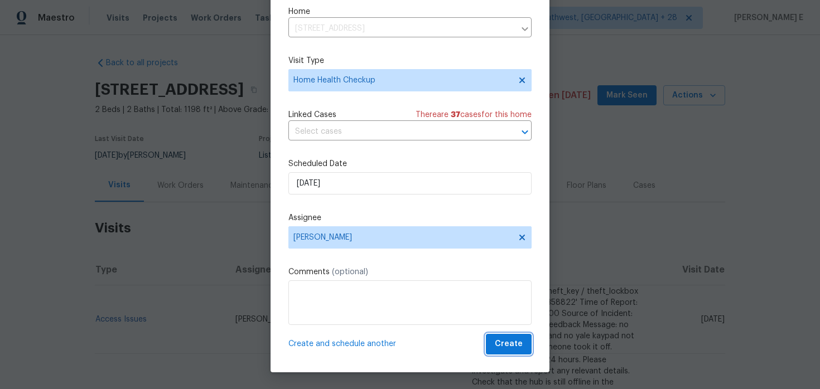
click at [496, 344] on button "Create" at bounding box center [509, 344] width 46 height 21
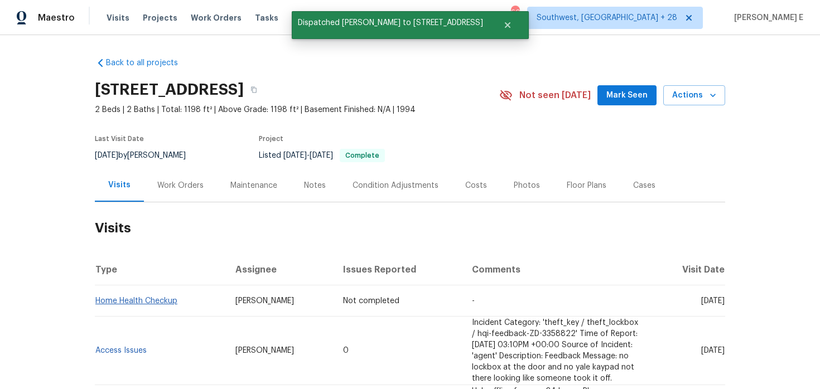
scroll to position [0, 0]
copy link "Home Health Checkup"
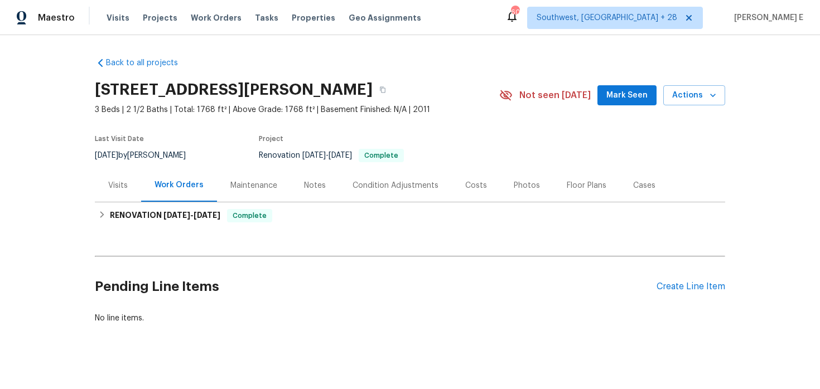
click at [123, 189] on div "Visits" at bounding box center [118, 185] width 20 height 11
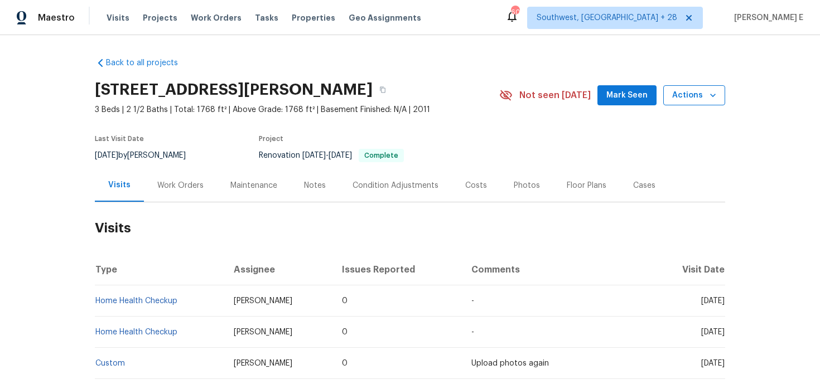
click at [691, 90] on span "Actions" at bounding box center [694, 96] width 44 height 14
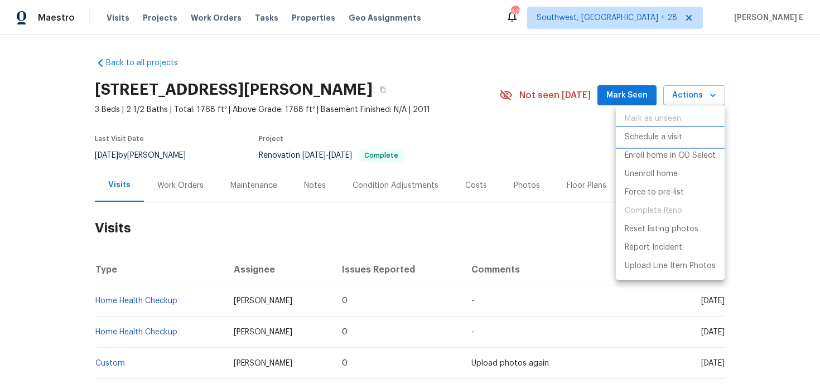
click at [677, 133] on p "Schedule a visit" at bounding box center [653, 138] width 57 height 12
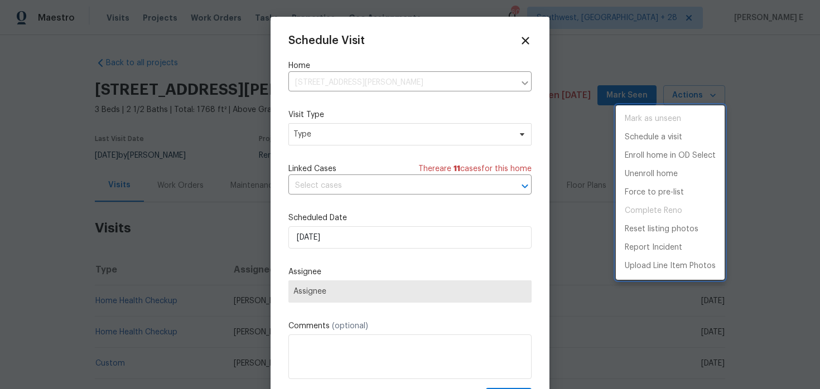
click at [379, 144] on div at bounding box center [410, 194] width 820 height 389
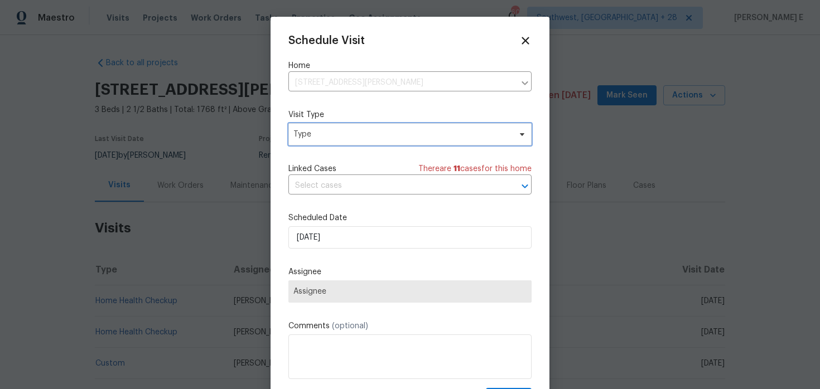
click at [379, 144] on span "Type" at bounding box center [409, 134] width 243 height 22
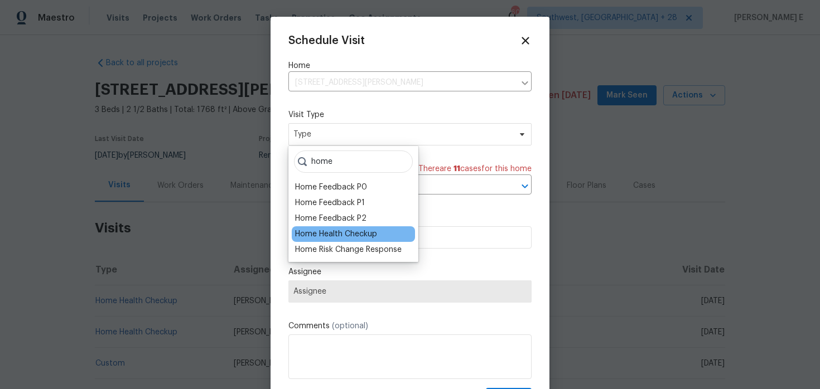
type input "home"
click at [383, 234] on div "Home Health Checkup" at bounding box center [353, 234] width 123 height 16
click at [362, 235] on div "Home Health Checkup" at bounding box center [336, 234] width 82 height 11
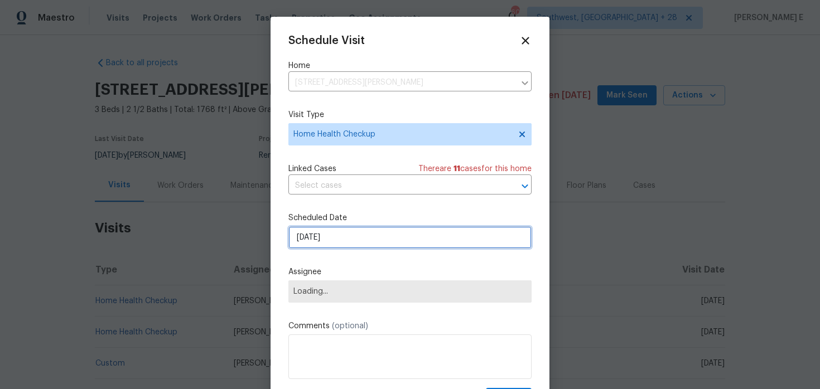
click at [362, 235] on input "[DATE]" at bounding box center [409, 237] width 243 height 22
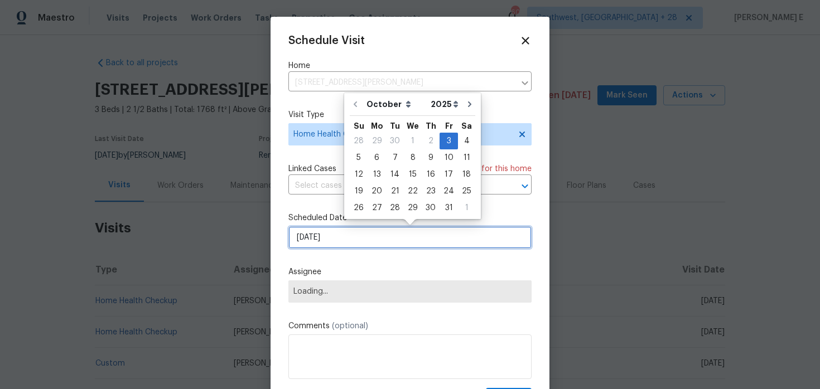
click at [362, 235] on input "[DATE]" at bounding box center [409, 237] width 243 height 22
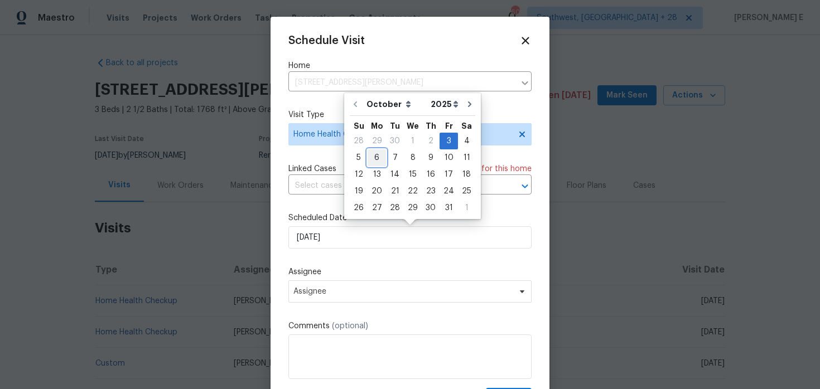
click at [376, 158] on div "6" at bounding box center [377, 158] width 18 height 16
type input "[DATE]"
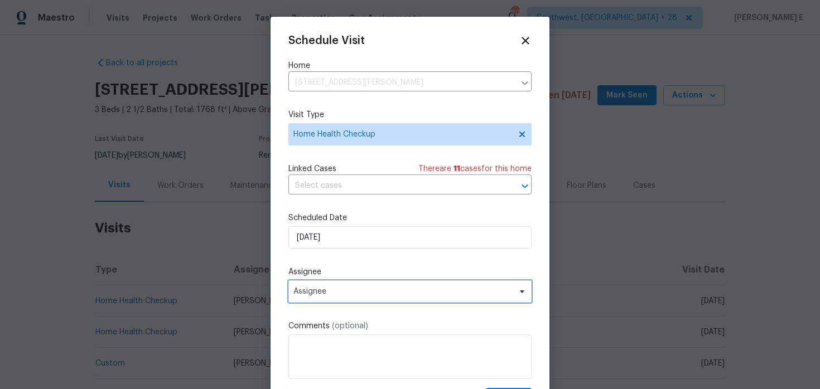
click at [335, 295] on span "Assignee" at bounding box center [402, 291] width 219 height 9
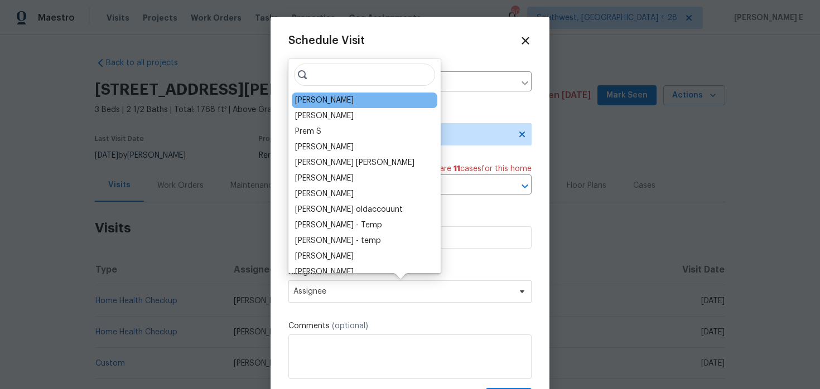
click at [302, 106] on div "[PERSON_NAME]" at bounding box center [365, 101] width 146 height 16
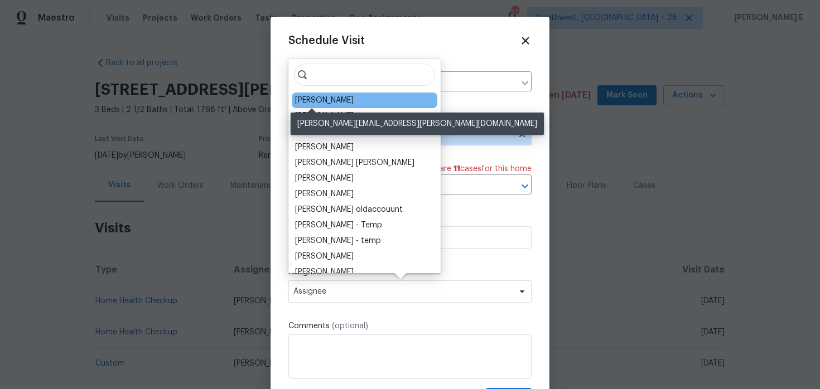
click at [306, 99] on div "[PERSON_NAME]" at bounding box center [324, 100] width 59 height 11
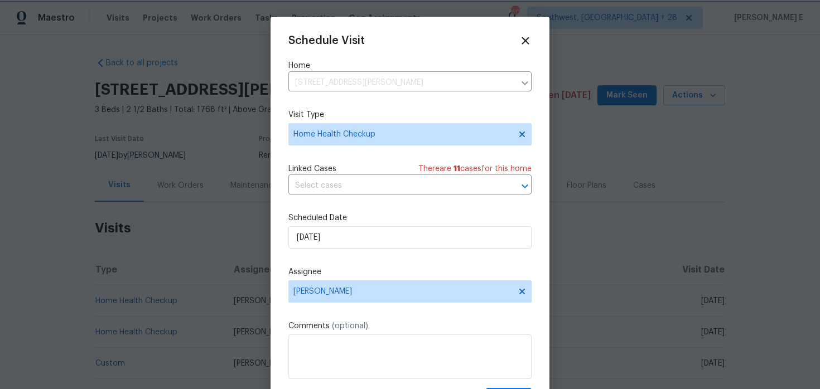
scroll to position [20, 0]
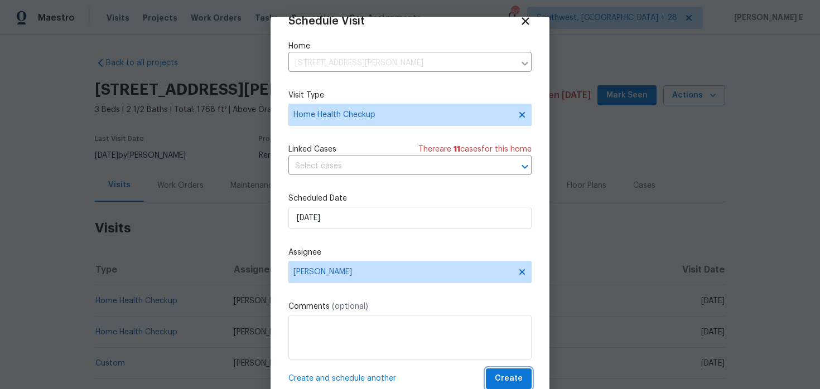
click at [513, 377] on span "Create" at bounding box center [509, 379] width 28 height 14
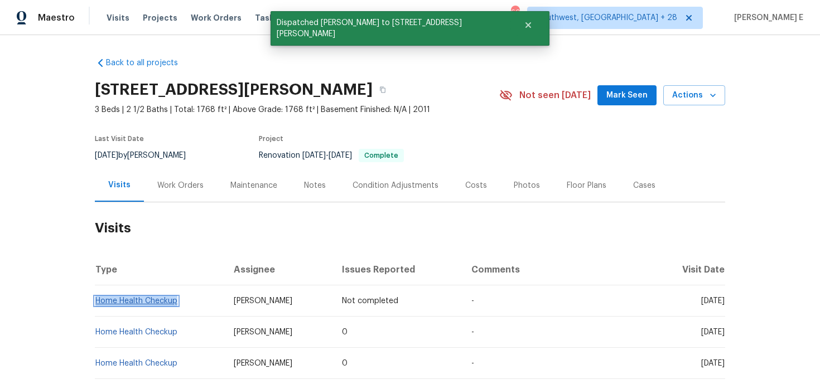
copy link "Home Health Checkup"
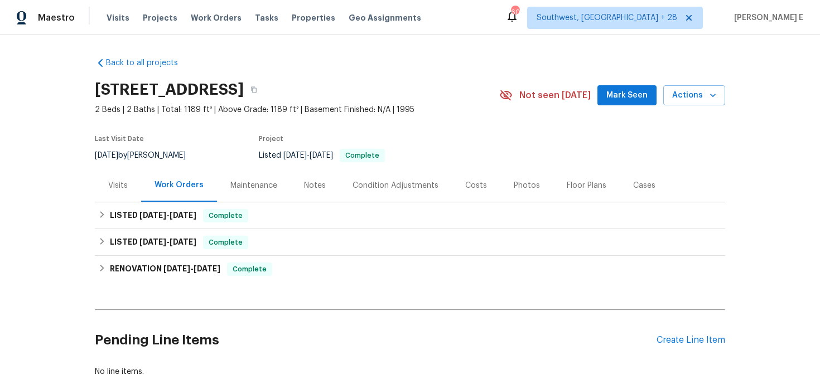
click at [119, 191] on div "Visits" at bounding box center [118, 185] width 20 height 11
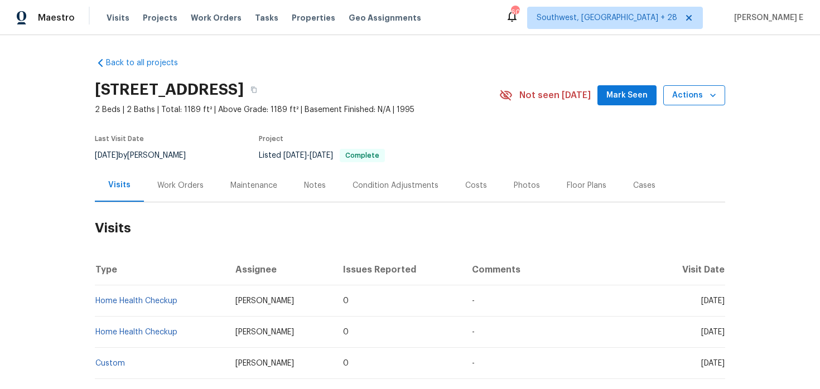
click at [682, 98] on span "Actions" at bounding box center [694, 96] width 44 height 14
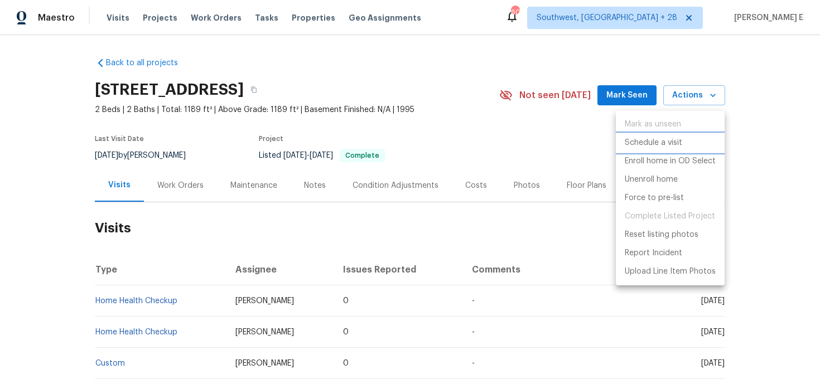
click at [666, 139] on p "Schedule a visit" at bounding box center [653, 143] width 57 height 12
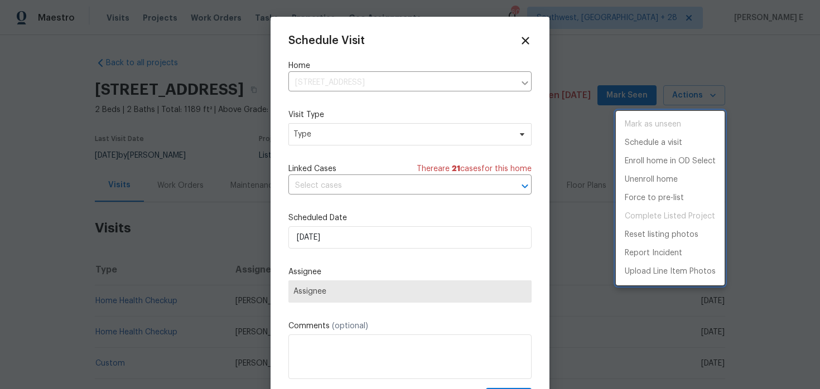
click at [303, 132] on div at bounding box center [410, 194] width 820 height 389
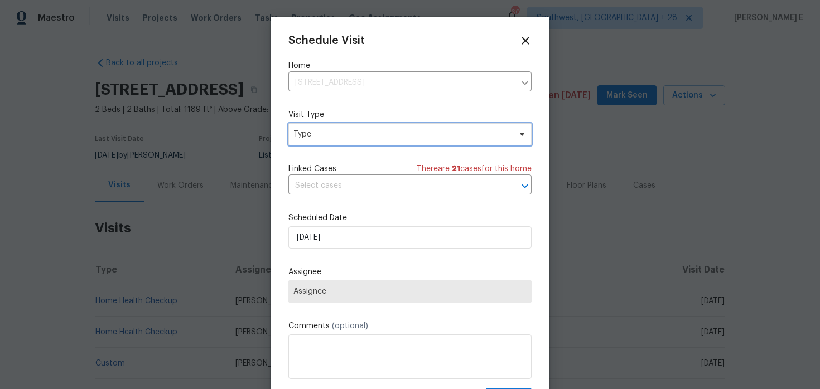
click at [303, 132] on span "Type" at bounding box center [401, 134] width 217 height 11
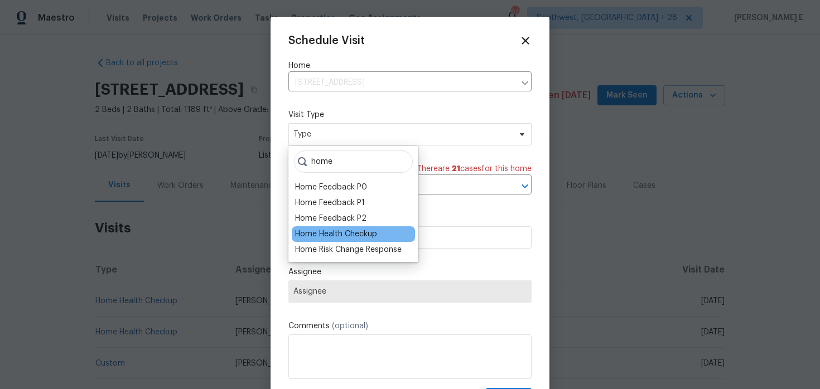
type input "home"
click at [295, 237] on div "Home Health Checkup" at bounding box center [336, 234] width 82 height 11
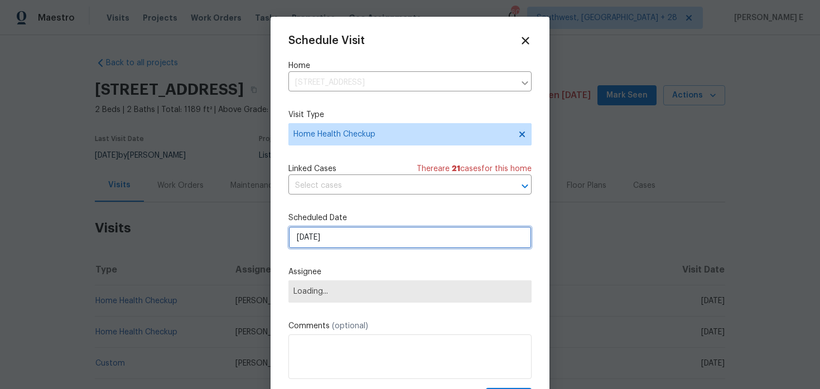
click at [322, 234] on input "[DATE]" at bounding box center [409, 237] width 243 height 22
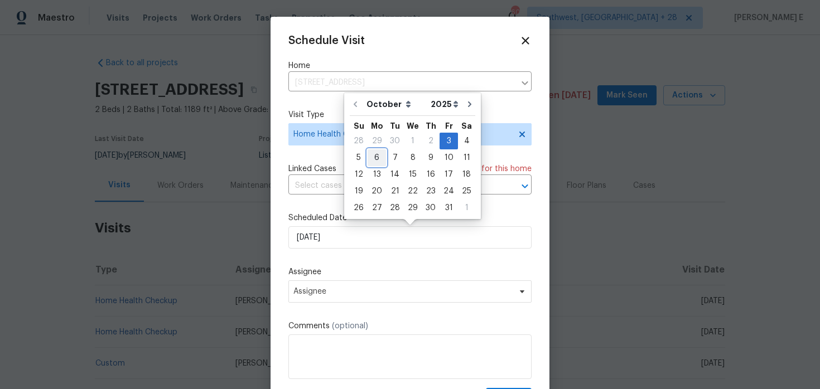
click at [372, 157] on div "6" at bounding box center [377, 158] width 18 height 16
type input "[DATE]"
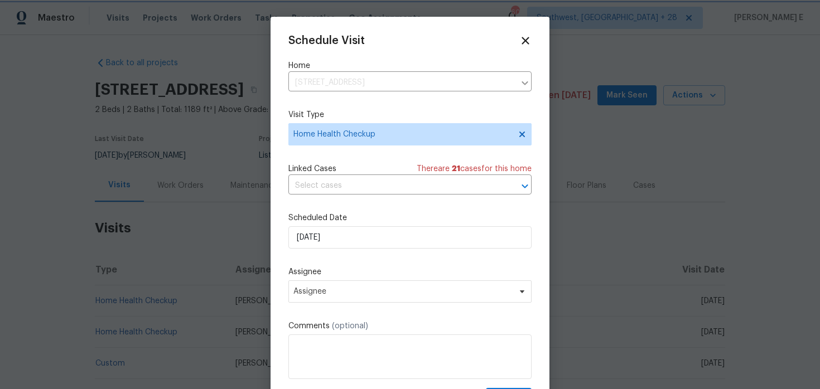
scroll to position [20, 0]
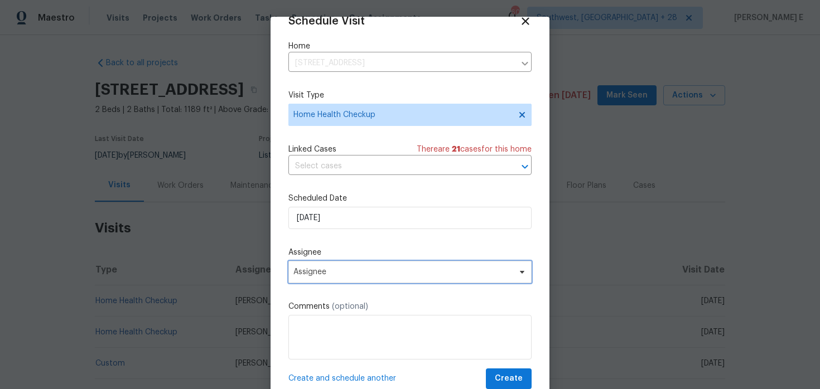
click at [364, 269] on span "Assignee" at bounding box center [402, 272] width 219 height 9
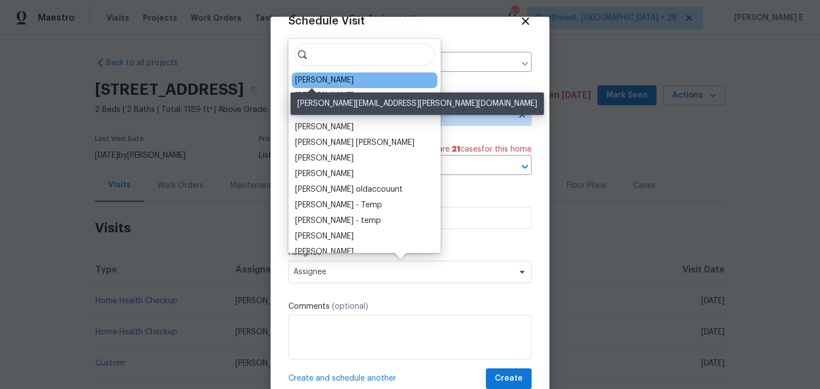
click at [324, 84] on div "Ana Ortiz" at bounding box center [324, 80] width 59 height 11
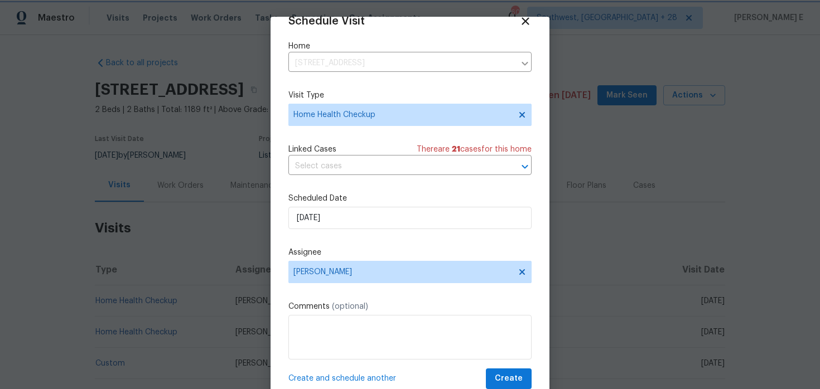
scroll to position [35, 0]
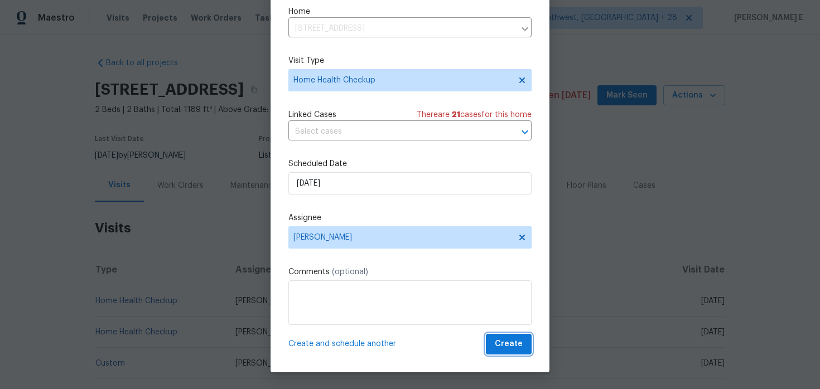
click at [499, 354] on button "Create" at bounding box center [509, 344] width 46 height 21
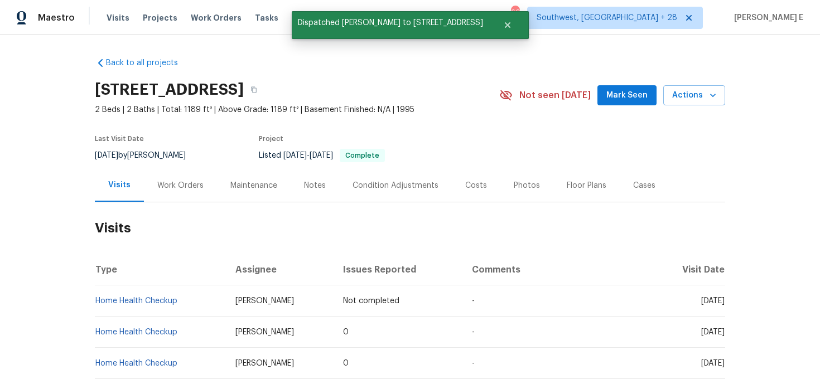
scroll to position [0, 0]
copy link "Home Health Checkup"
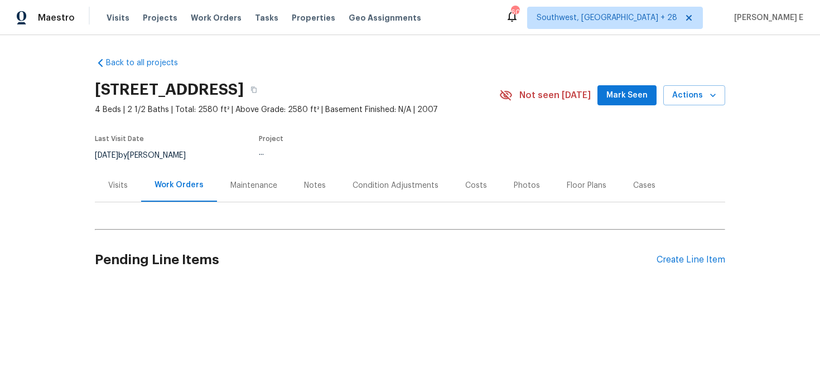
click at [126, 191] on div "Visits" at bounding box center [118, 185] width 46 height 33
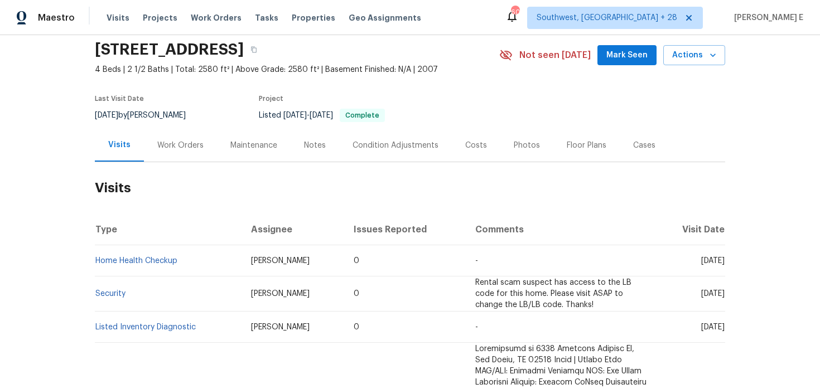
scroll to position [42, 0]
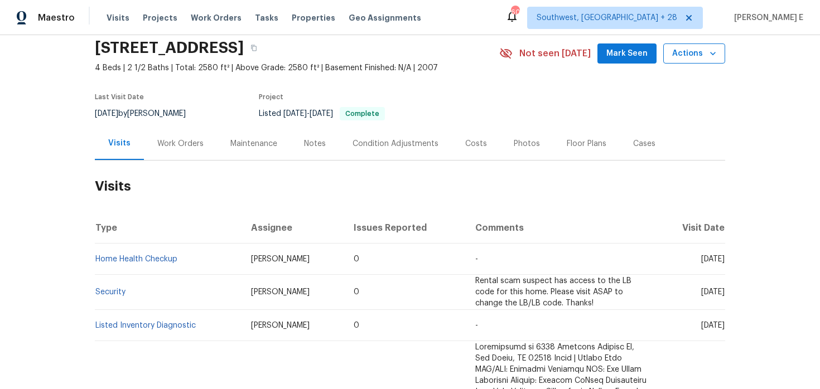
click at [673, 57] on button "Actions" at bounding box center [694, 54] width 62 height 21
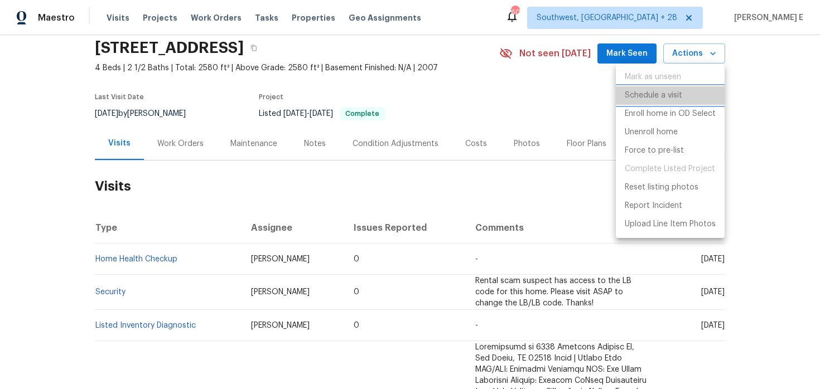
click at [648, 94] on p "Schedule a visit" at bounding box center [653, 96] width 57 height 12
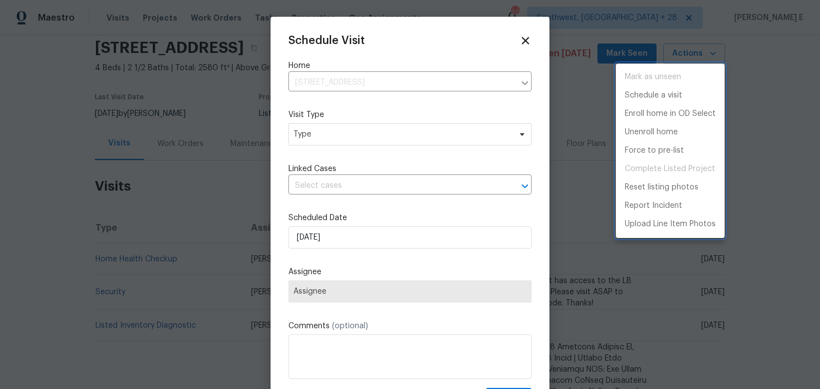
click at [308, 131] on div at bounding box center [410, 194] width 820 height 389
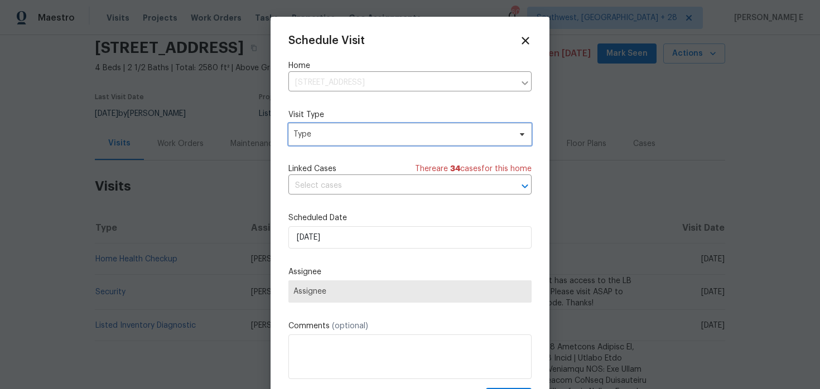
click at [308, 131] on span "Type" at bounding box center [401, 134] width 217 height 11
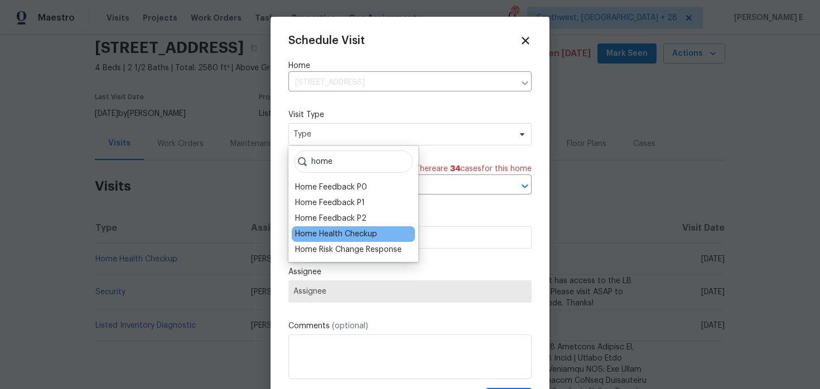
type input "home"
click at [321, 233] on div "Home Health Checkup" at bounding box center [336, 234] width 82 height 11
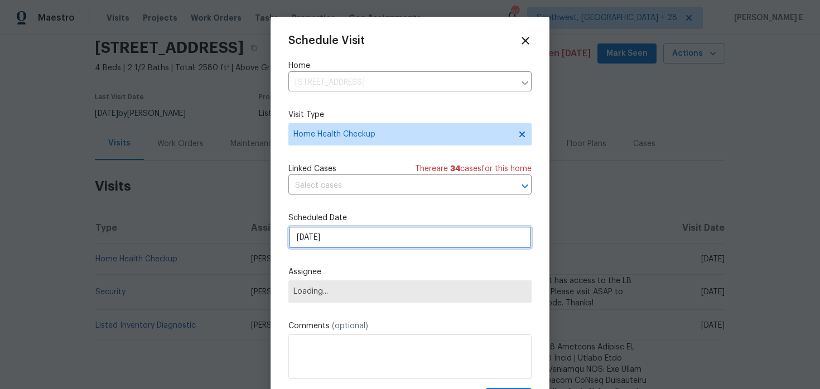
click at [358, 232] on input "[DATE]" at bounding box center [409, 237] width 243 height 22
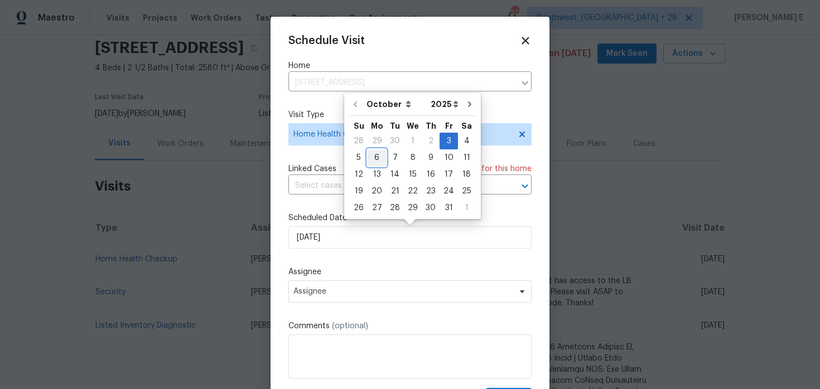
click at [373, 161] on div "6" at bounding box center [377, 158] width 18 height 16
type input "[DATE]"
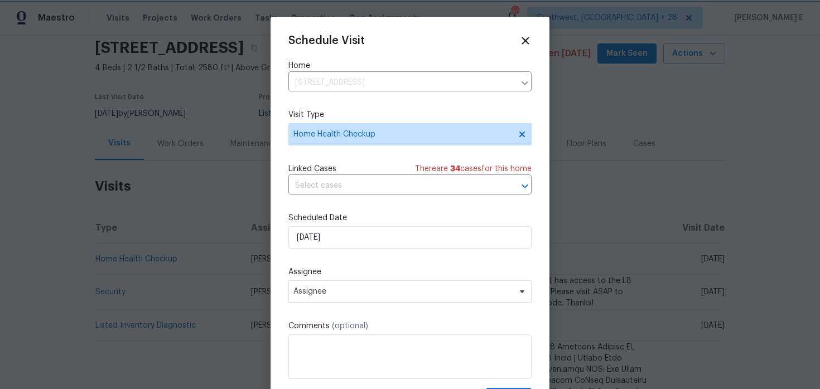
scroll to position [20, 0]
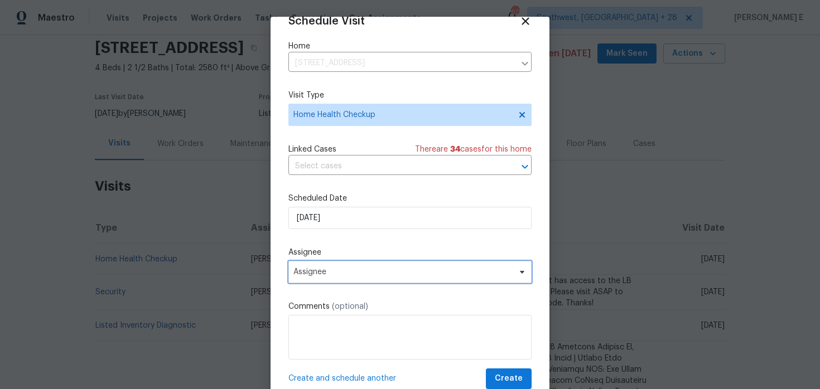
click at [360, 264] on span "Assignee" at bounding box center [409, 272] width 243 height 22
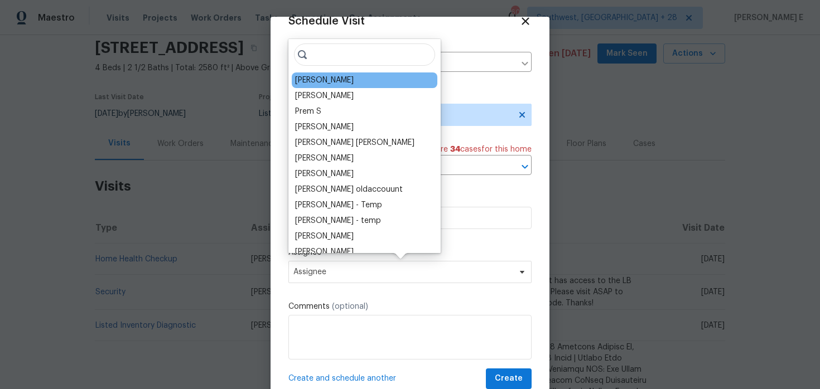
click at [320, 77] on div "Ana Ortiz" at bounding box center [324, 80] width 59 height 11
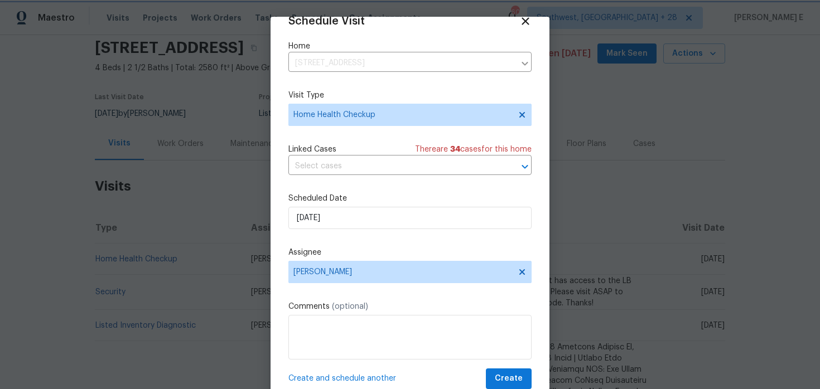
scroll to position [35, 0]
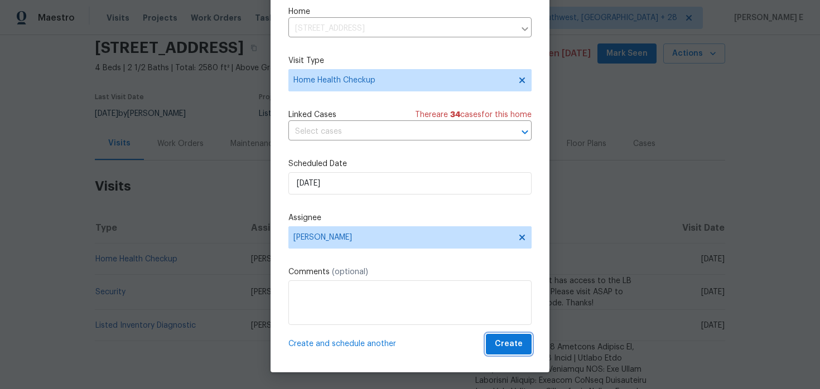
click at [510, 349] on span "Create" at bounding box center [509, 344] width 28 height 14
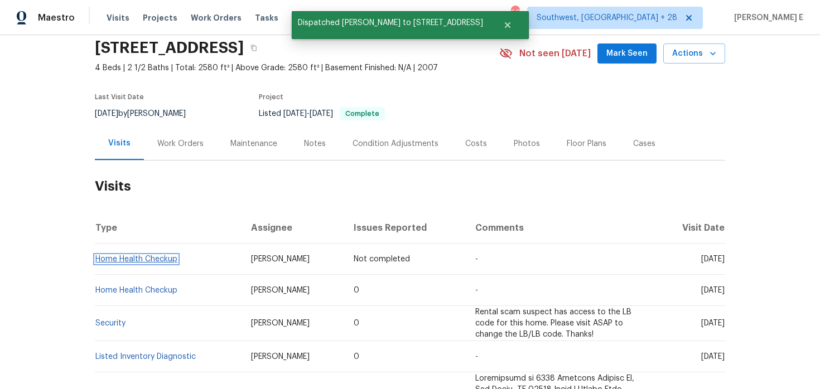
scroll to position [0, 0]
copy link "Home Health Checkup"
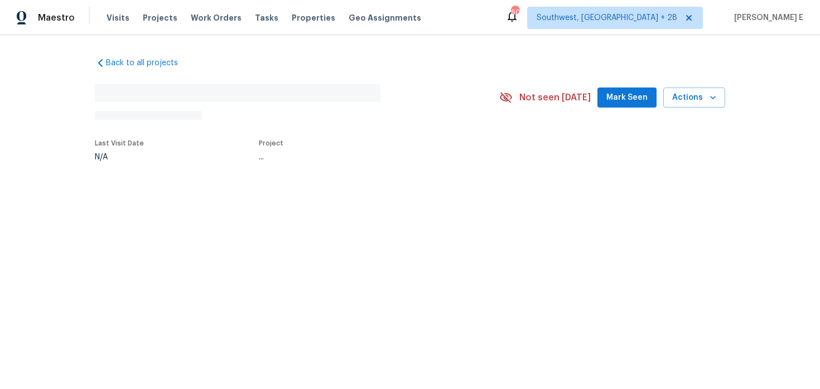
click at [163, 200] on div "Back to all projects No address found N/A Not seen [DATE] Mark Seen Actions Las…" at bounding box center [410, 135] width 820 height 200
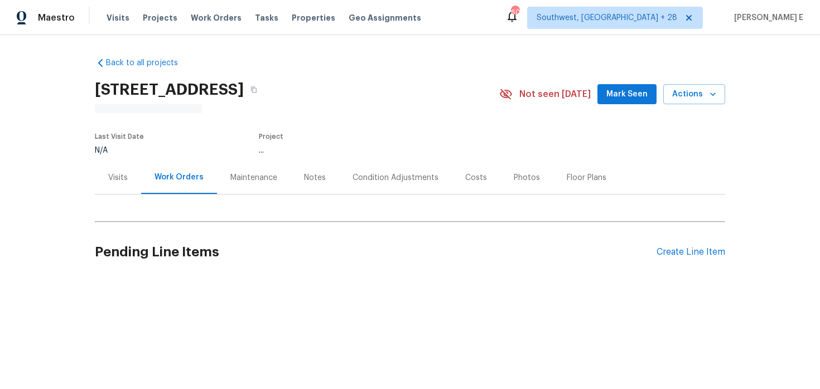
click at [123, 191] on div "Visits" at bounding box center [118, 177] width 46 height 33
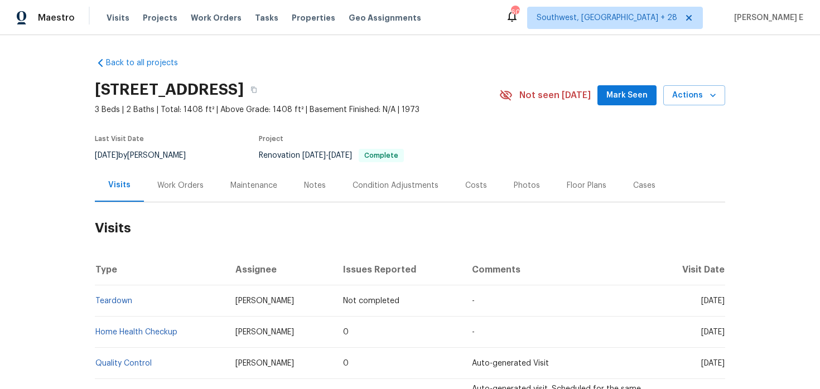
click at [675, 93] on span "Actions" at bounding box center [694, 96] width 44 height 14
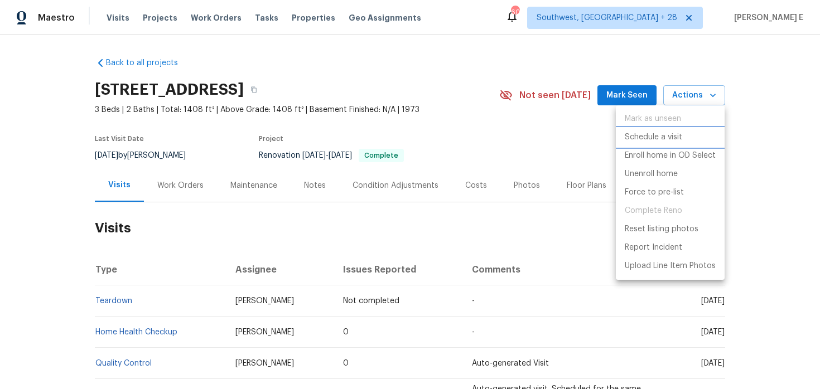
click at [642, 136] on p "Schedule a visit" at bounding box center [653, 138] width 57 height 12
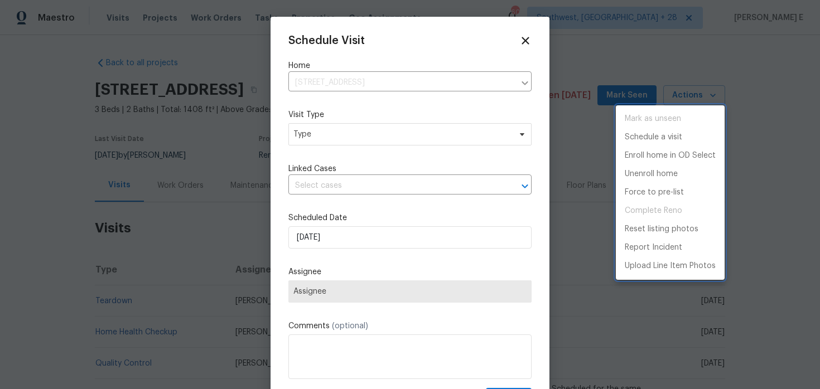
click at [348, 140] on div at bounding box center [410, 194] width 820 height 389
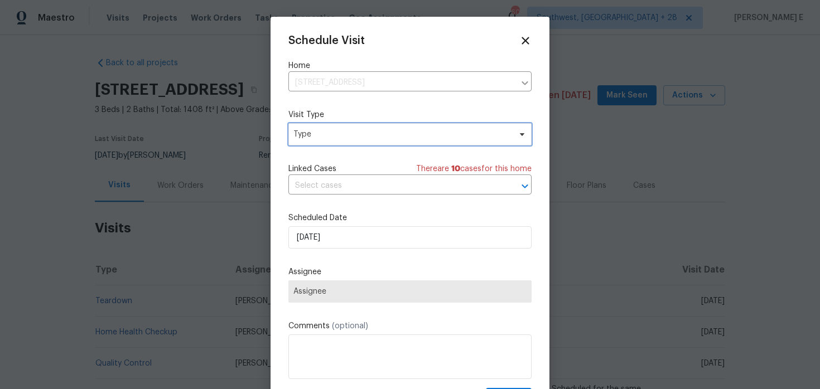
click at [348, 140] on span "Type" at bounding box center [401, 134] width 217 height 11
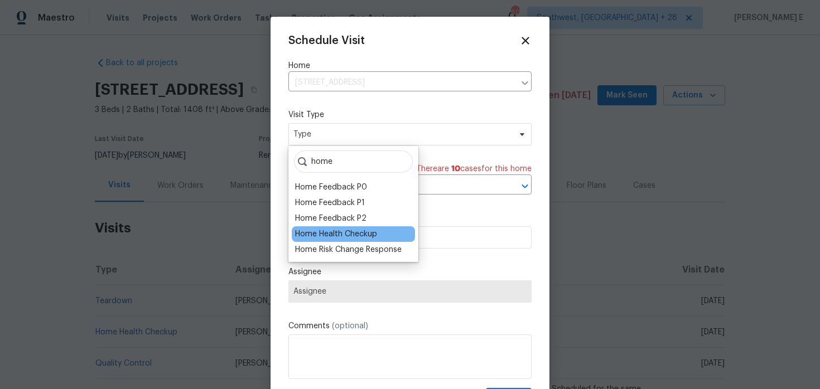
type input "home"
click at [317, 232] on div "Home Health Checkup" at bounding box center [336, 234] width 82 height 11
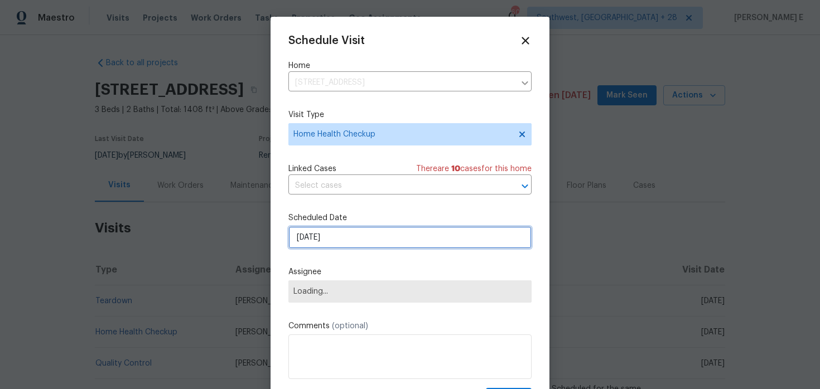
click at [330, 239] on input "[DATE]" at bounding box center [409, 237] width 243 height 22
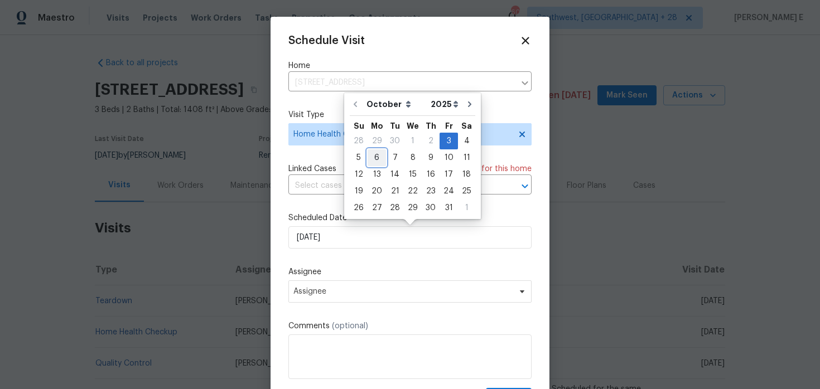
click at [375, 157] on div "6" at bounding box center [377, 158] width 18 height 16
type input "[DATE]"
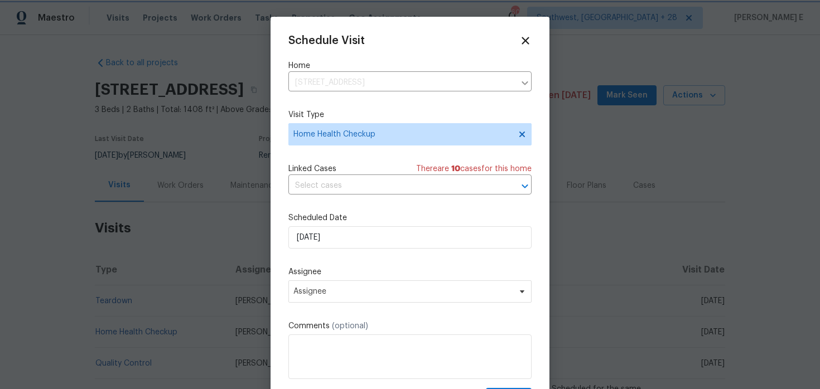
scroll to position [20, 0]
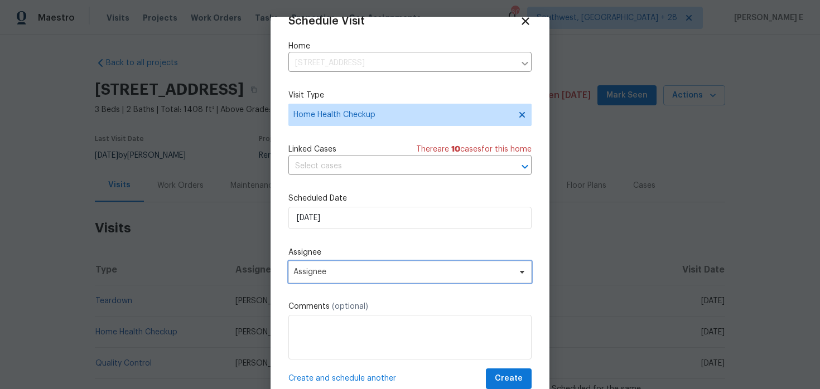
click at [356, 261] on span "Assignee" at bounding box center [409, 272] width 243 height 22
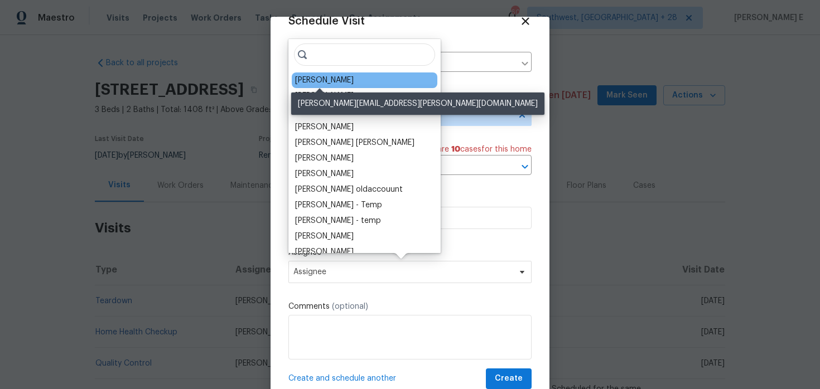
click at [332, 80] on div "[PERSON_NAME]" at bounding box center [324, 80] width 59 height 11
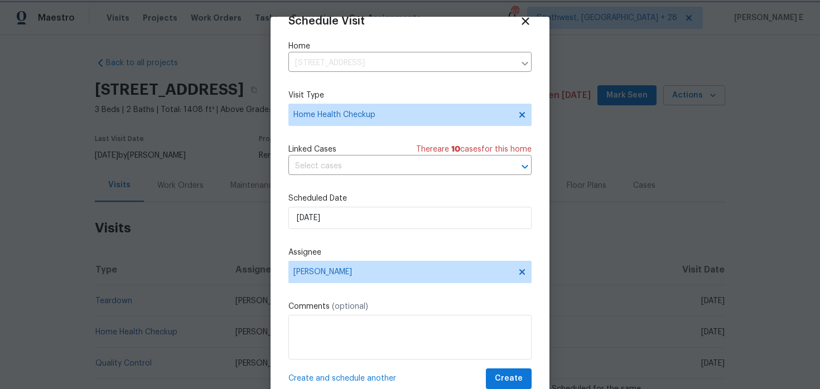
scroll to position [35, 0]
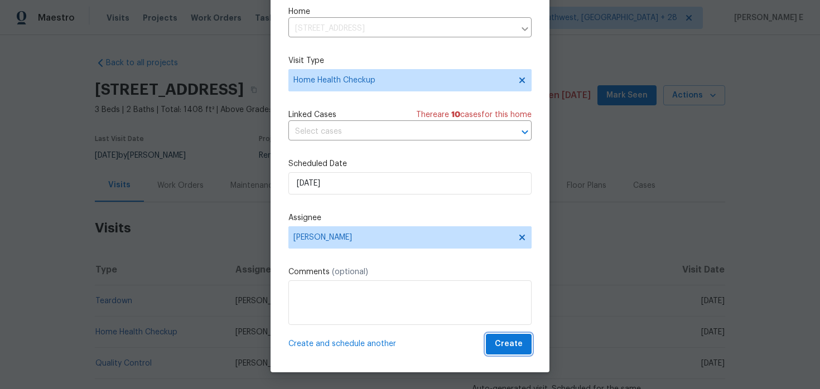
click at [517, 348] on span "Create" at bounding box center [509, 344] width 28 height 14
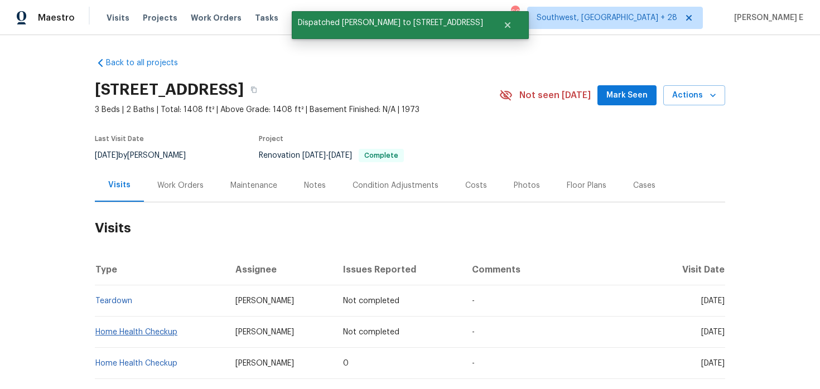
scroll to position [0, 0]
copy link "Home Health Checkup"
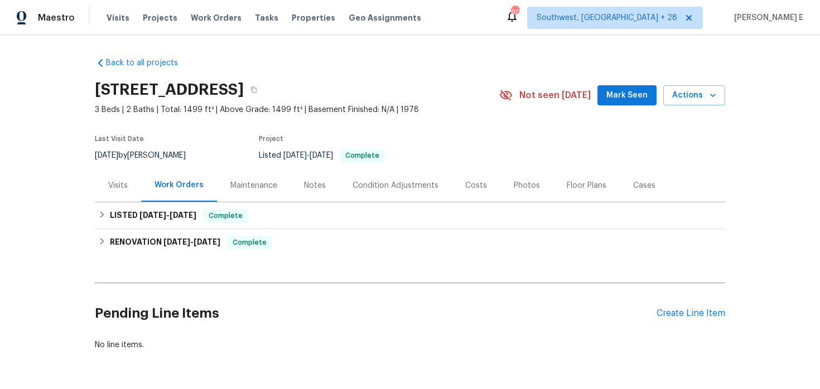
click at [119, 184] on div "Visits" at bounding box center [118, 185] width 20 height 11
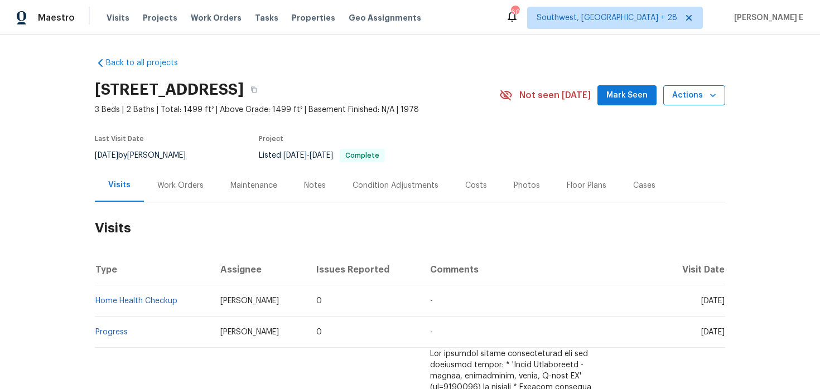
click at [689, 90] on span "Actions" at bounding box center [694, 96] width 44 height 14
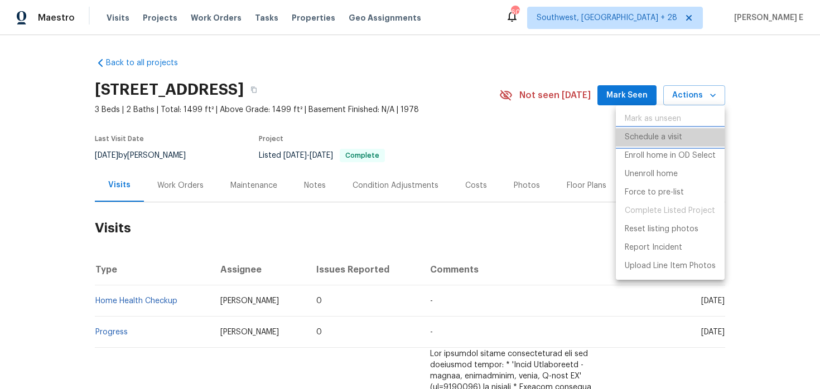
click at [651, 140] on p "Schedule a visit" at bounding box center [653, 138] width 57 height 12
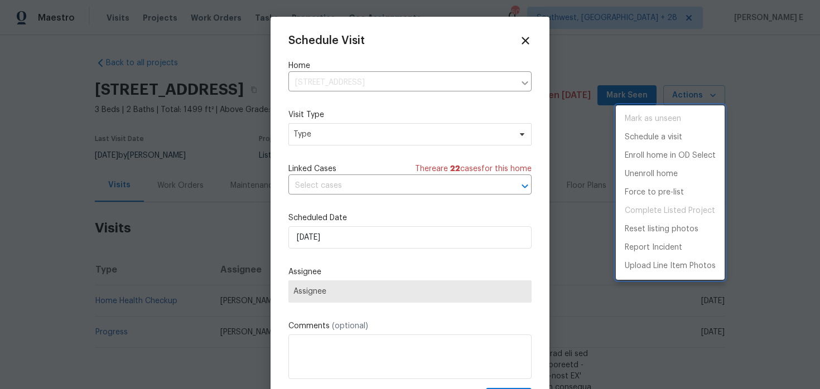
click at [363, 134] on div at bounding box center [410, 194] width 820 height 389
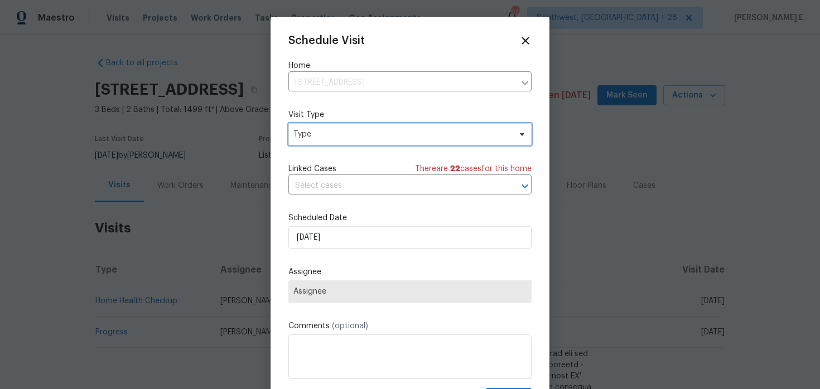
click at [363, 134] on span "Type" at bounding box center [401, 134] width 217 height 11
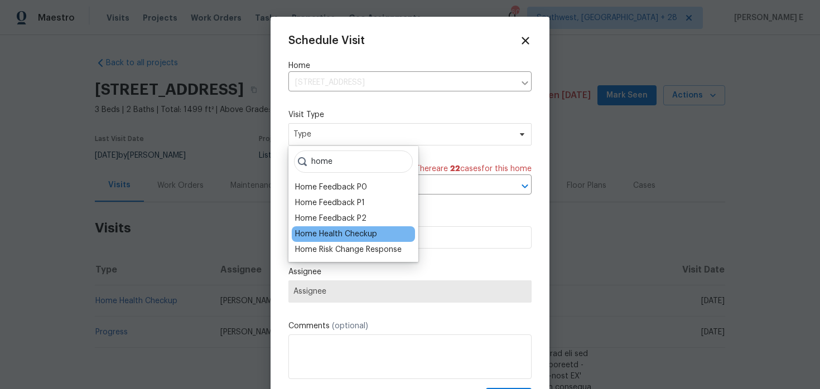
type input "home"
click at [340, 234] on div "Home Health Checkup" at bounding box center [336, 234] width 82 height 11
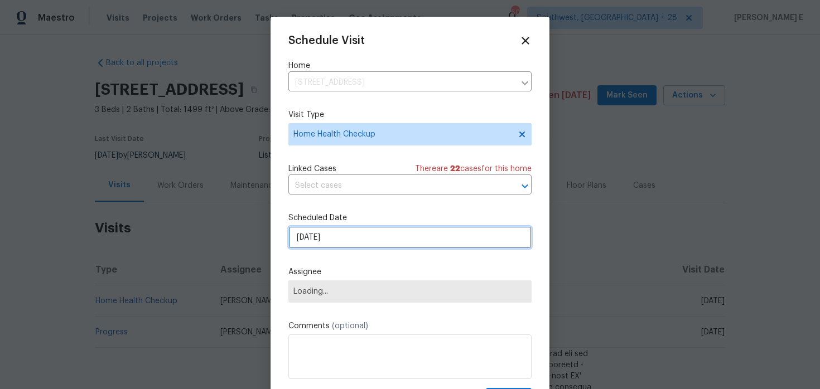
click at [340, 234] on input "[DATE]" at bounding box center [409, 237] width 243 height 22
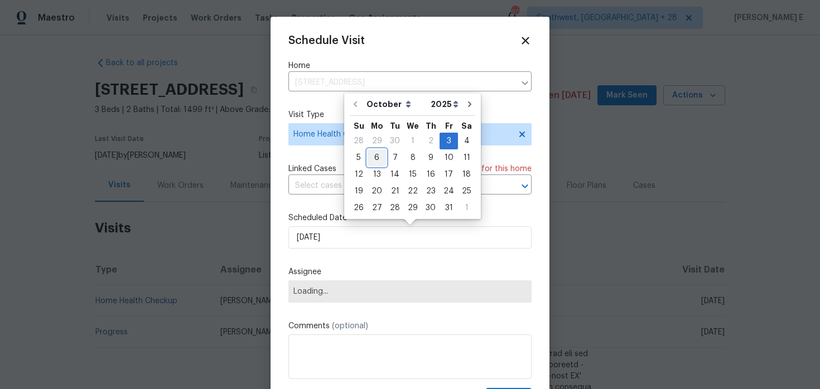
click at [369, 157] on div "6" at bounding box center [377, 158] width 18 height 16
type input "[DATE]"
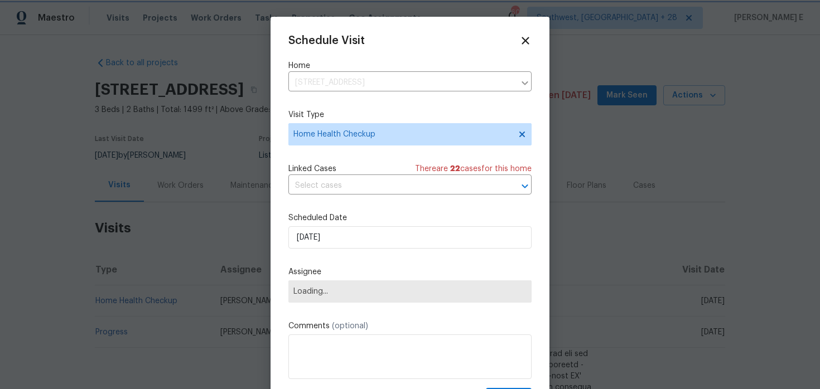
scroll to position [20, 0]
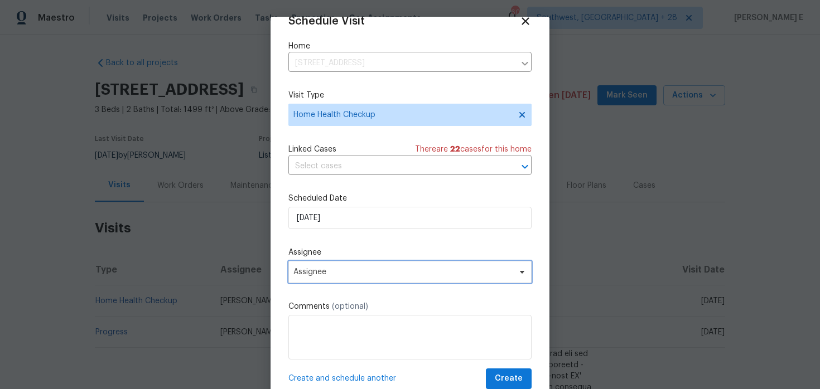
click at [373, 266] on span "Assignee" at bounding box center [409, 272] width 243 height 22
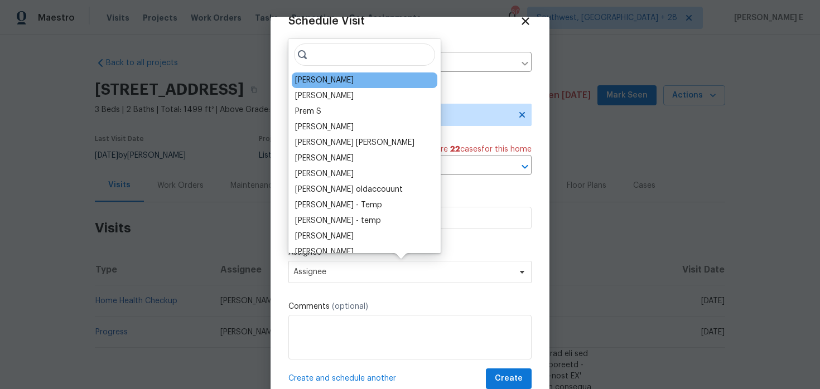
click at [317, 74] on div "[PERSON_NAME]" at bounding box center [365, 81] width 146 height 16
click at [313, 79] on div "[PERSON_NAME]" at bounding box center [324, 80] width 59 height 11
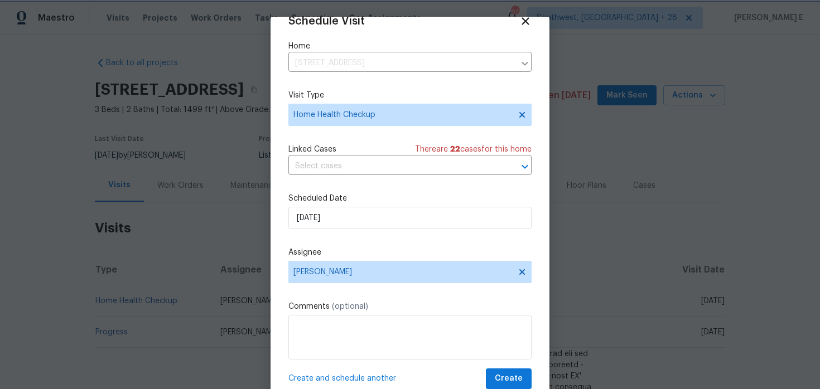
scroll to position [35, 0]
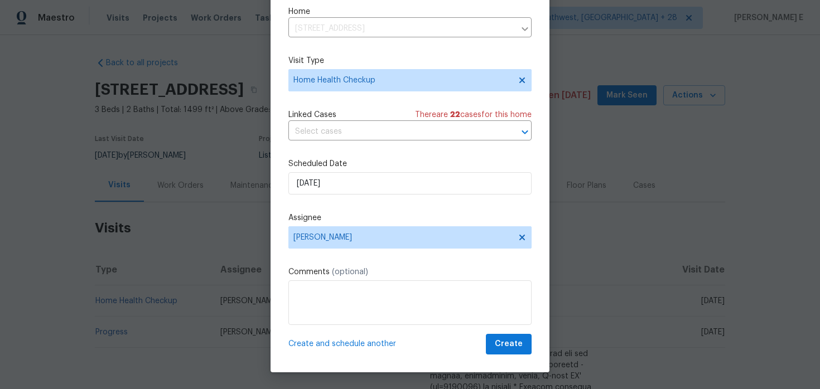
click at [515, 360] on div "Schedule Visit Home 22421 Rippling Brk, Lake Forest, CA 92630 ​ Visit Type Home…" at bounding box center [410, 177] width 279 height 390
click at [523, 353] on button "Create" at bounding box center [509, 344] width 46 height 21
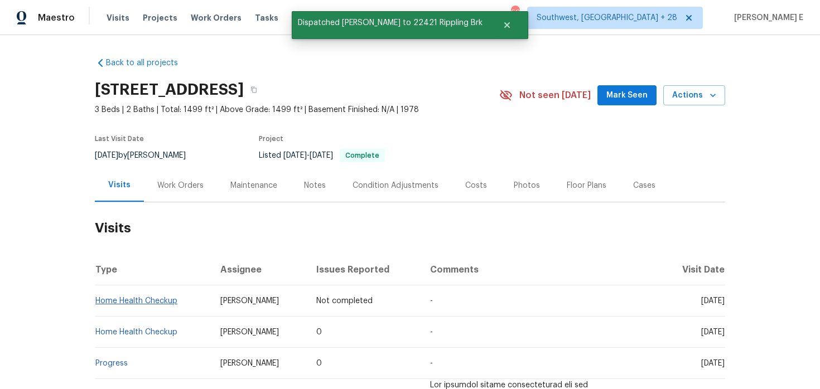
scroll to position [0, 0]
copy link "Home Health Checkup"
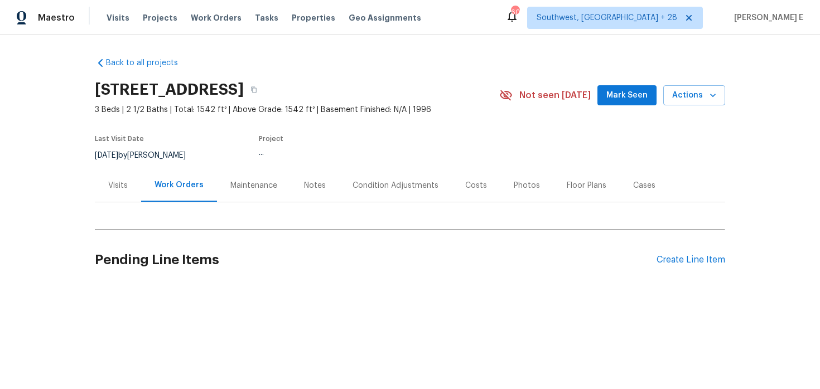
click at [121, 193] on div "Visits" at bounding box center [118, 185] width 46 height 33
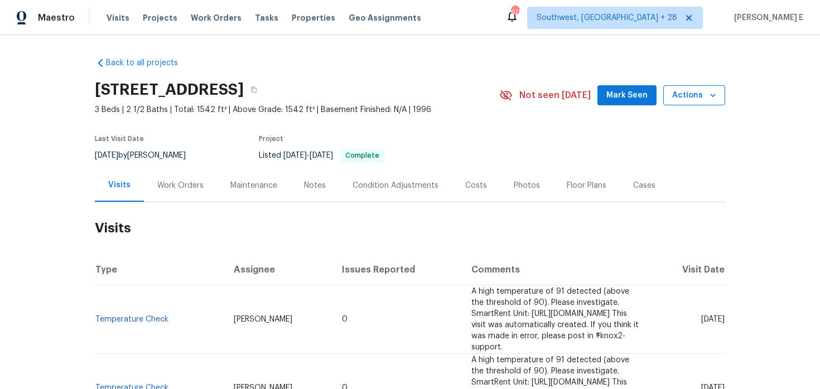
click at [679, 97] on span "Actions" at bounding box center [694, 96] width 44 height 14
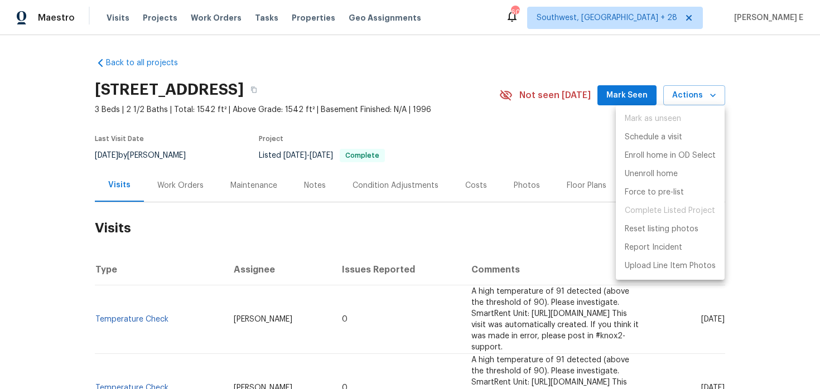
click at [673, 126] on ul "Mark as unseen Schedule a visit Enroll home in OD Select Unenroll home Force to…" at bounding box center [670, 192] width 109 height 175
click at [663, 137] on p "Schedule a visit" at bounding box center [653, 138] width 57 height 12
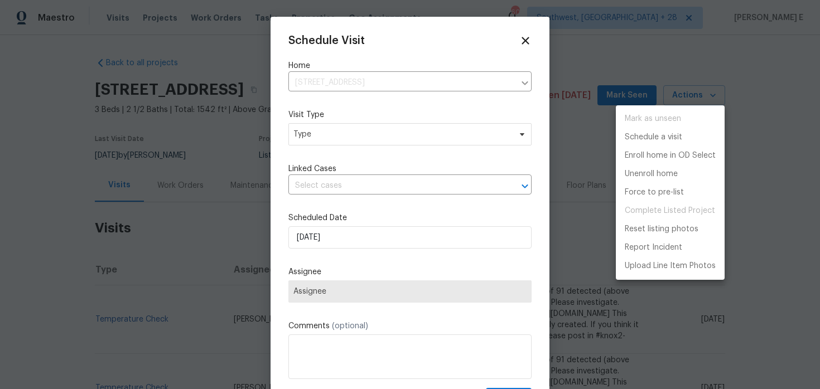
click at [306, 126] on div at bounding box center [410, 194] width 820 height 389
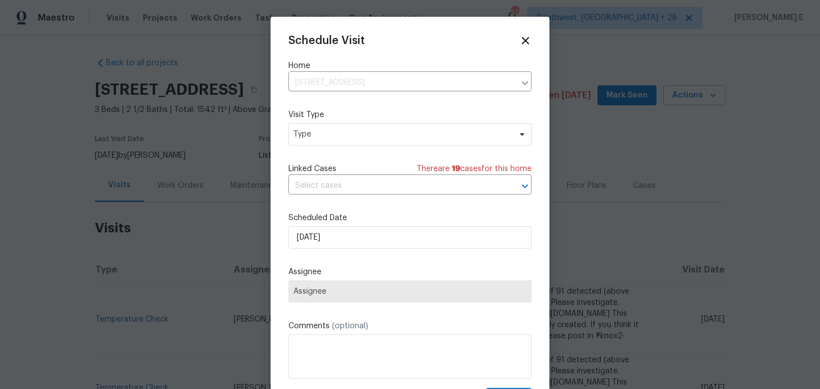
click at [306, 126] on div "Mark as unseen Schedule a visit Enroll home in OD Select Unenroll home Force to…" at bounding box center [410, 194] width 820 height 389
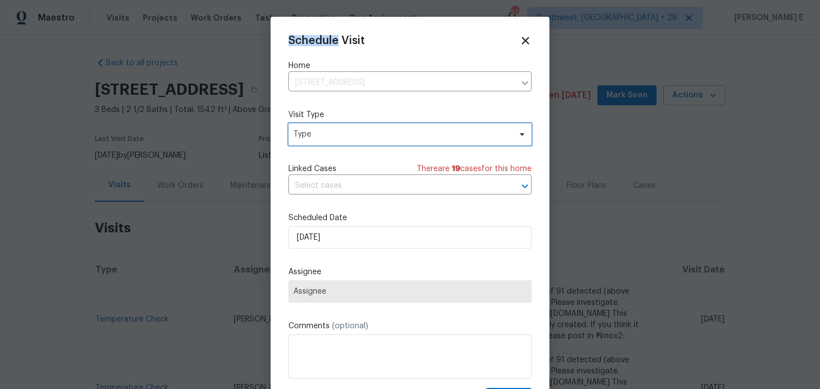
click at [306, 139] on span "Type" at bounding box center [401, 134] width 217 height 11
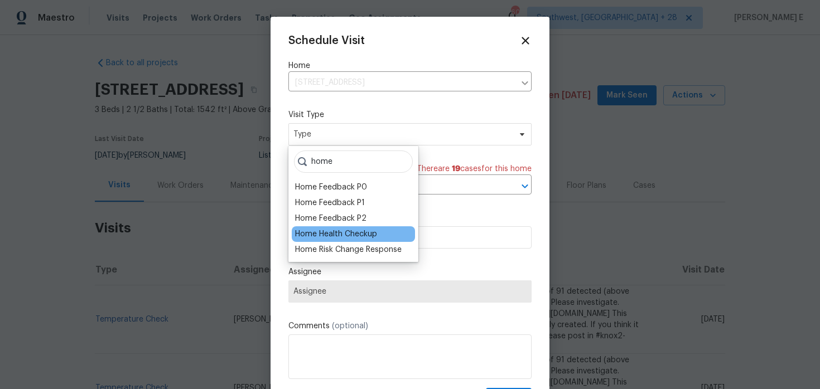
type input "home"
click at [318, 235] on div "Home Health Checkup" at bounding box center [336, 234] width 82 height 11
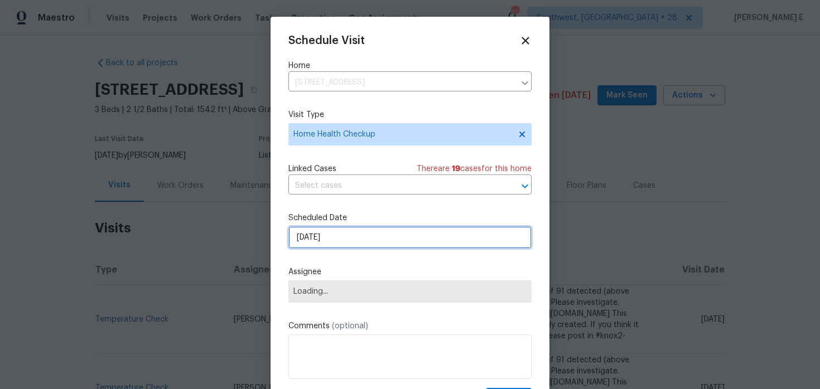
click at [330, 243] on input "[DATE]" at bounding box center [409, 237] width 243 height 22
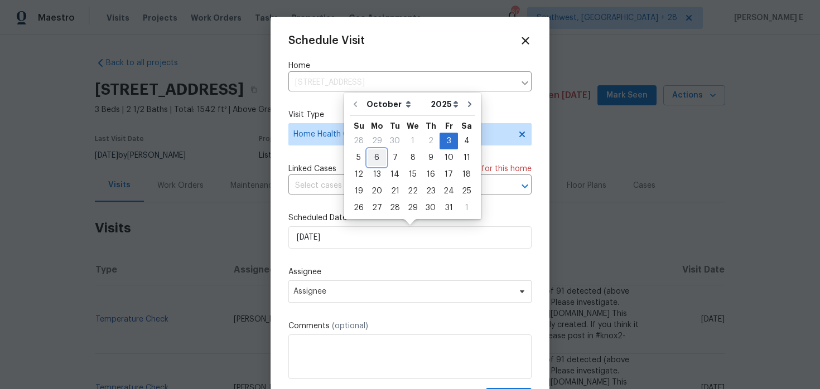
click at [377, 152] on div "6" at bounding box center [377, 158] width 18 height 16
type input "[DATE]"
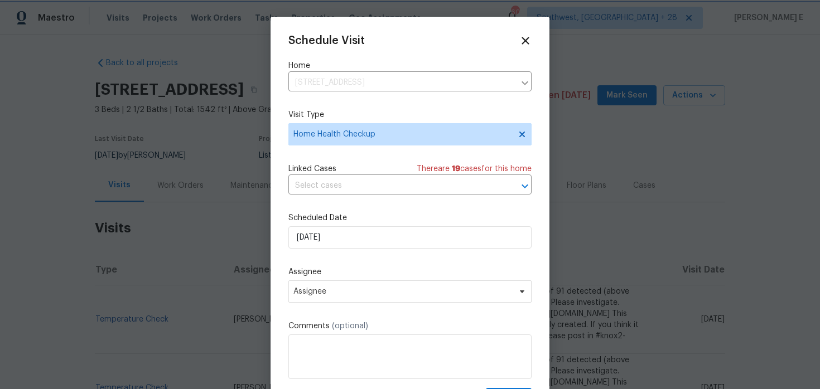
scroll to position [20, 0]
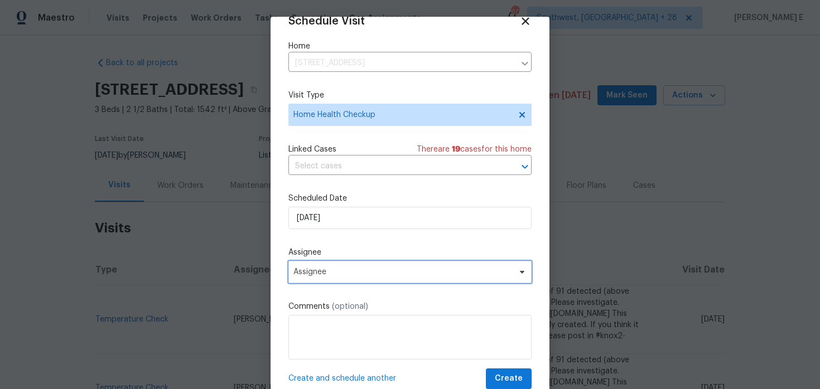
click at [363, 270] on span "Assignee" at bounding box center [402, 272] width 219 height 9
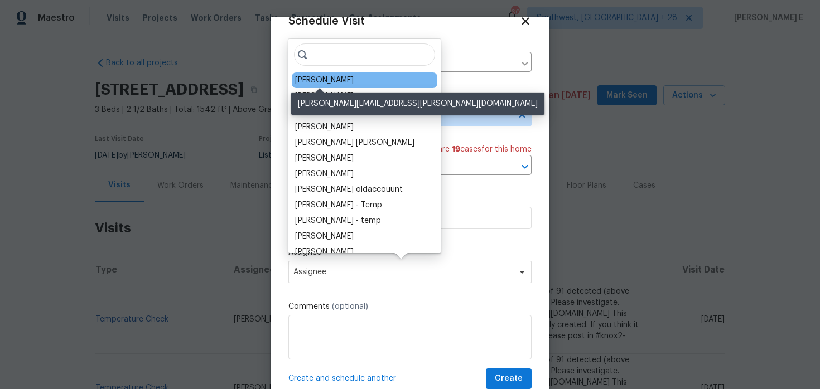
click at [331, 84] on div "[PERSON_NAME]" at bounding box center [324, 80] width 59 height 11
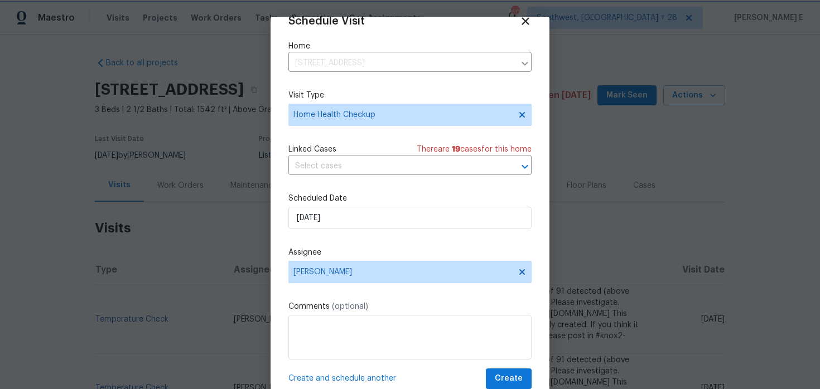
scroll to position [35, 0]
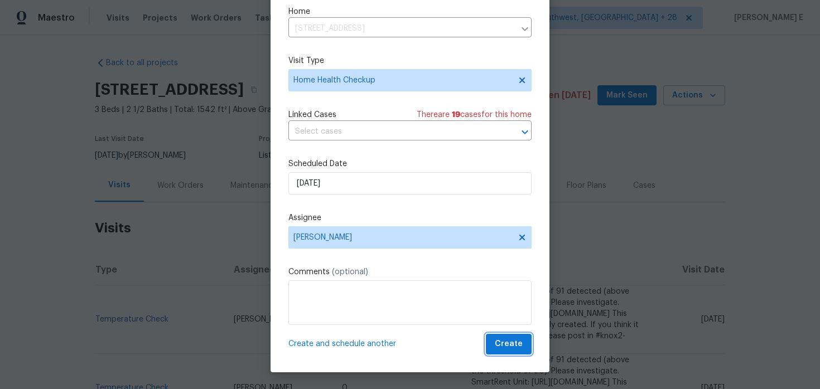
click at [509, 353] on button "Create" at bounding box center [509, 344] width 46 height 21
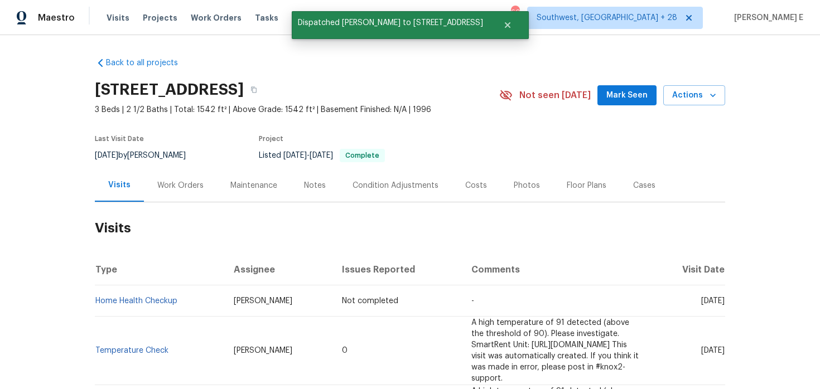
scroll to position [0, 0]
copy link "Home Health Checkup"
